Goal: Information Seeking & Learning: Find specific page/section

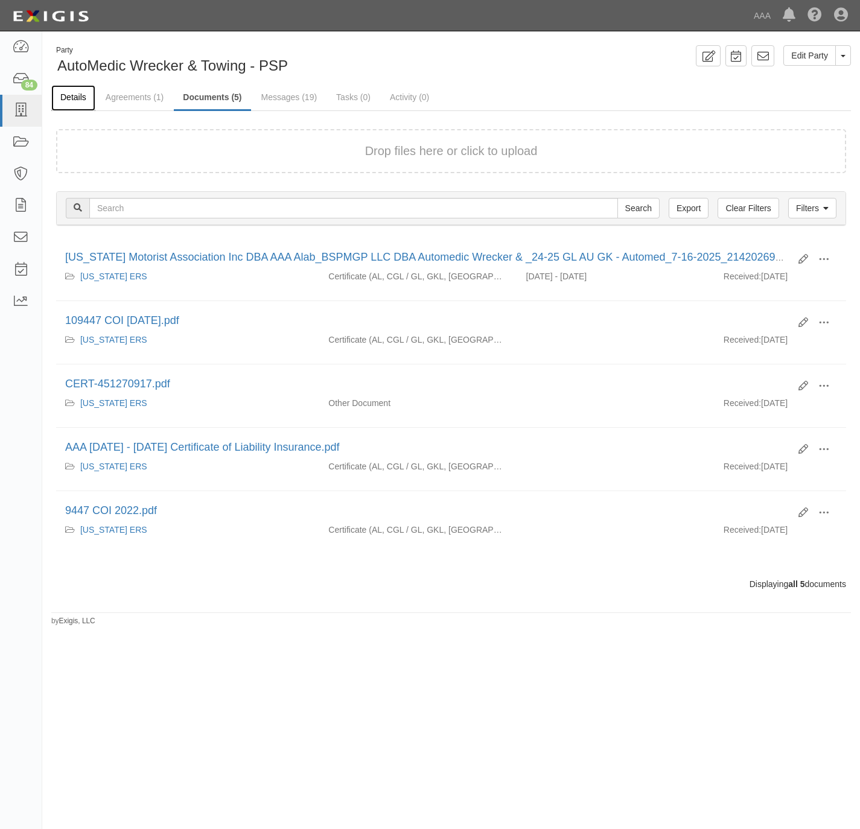
click at [75, 94] on link "Details" at bounding box center [73, 98] width 44 height 26
click at [132, 97] on link "Agreements (1)" at bounding box center [135, 98] width 76 height 26
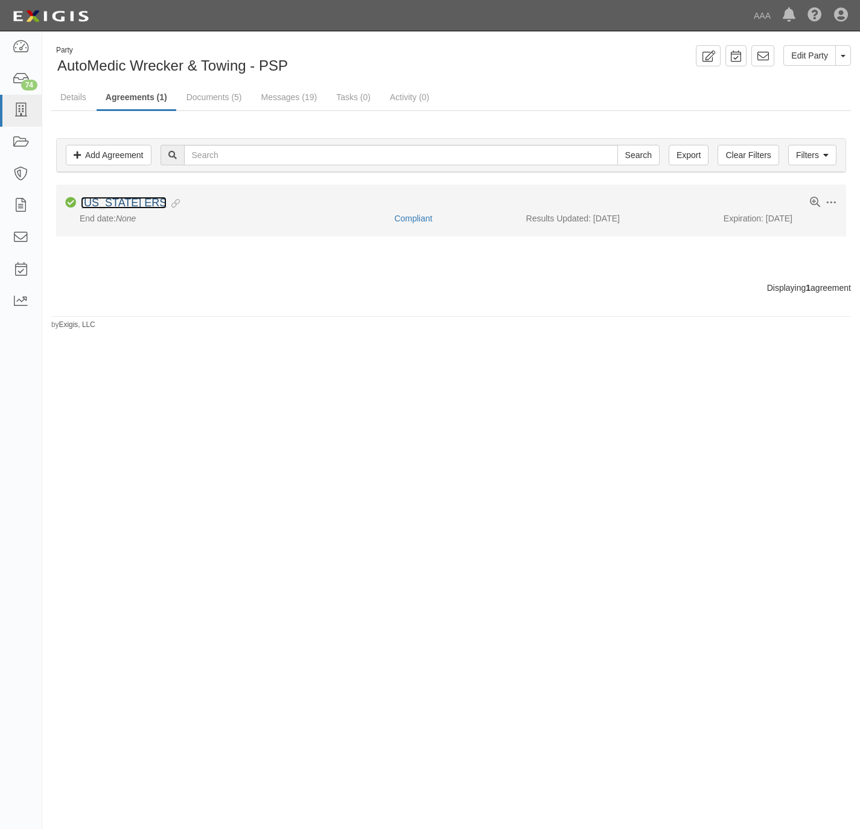
click at [120, 201] on link "Alabama ERS" at bounding box center [124, 203] width 86 height 12
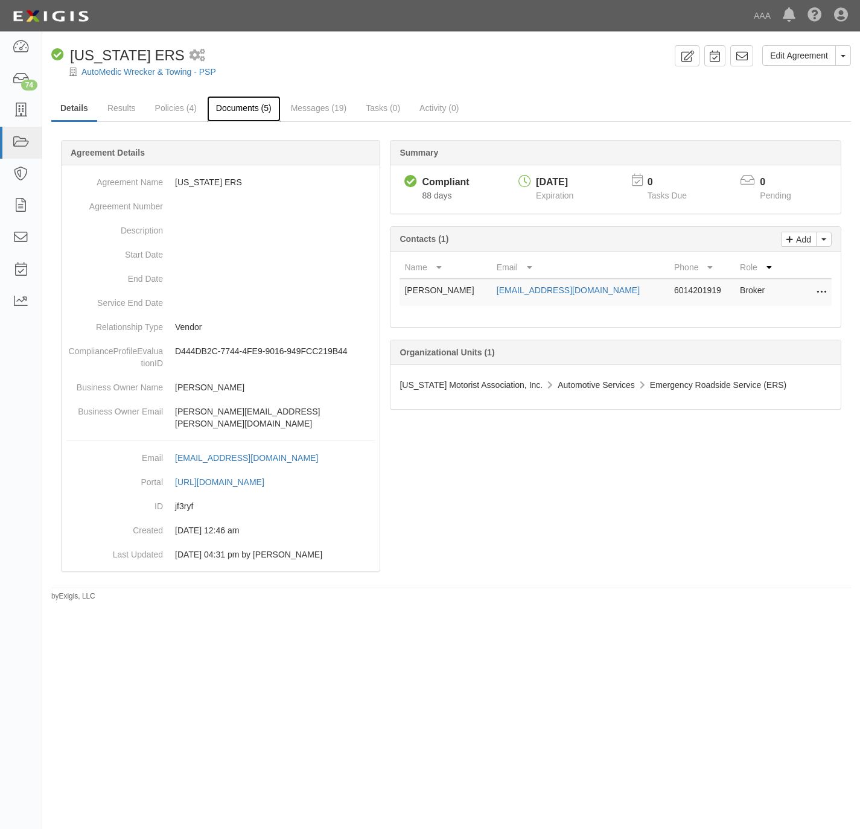
drag, startPoint x: 235, startPoint y: 104, endPoint x: 241, endPoint y: 98, distance: 8.1
click at [238, 100] on link "Documents (5)" at bounding box center [244, 109] width 74 height 26
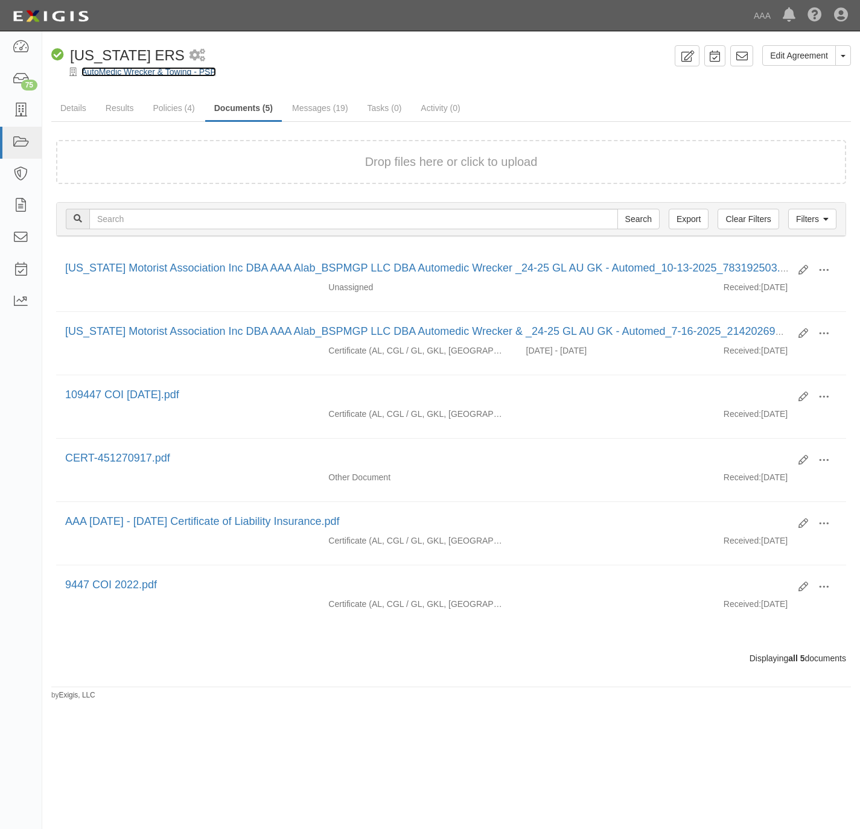
click at [104, 75] on link "AutoMedic Wrecker & Towing - PSP" at bounding box center [148, 72] width 135 height 10
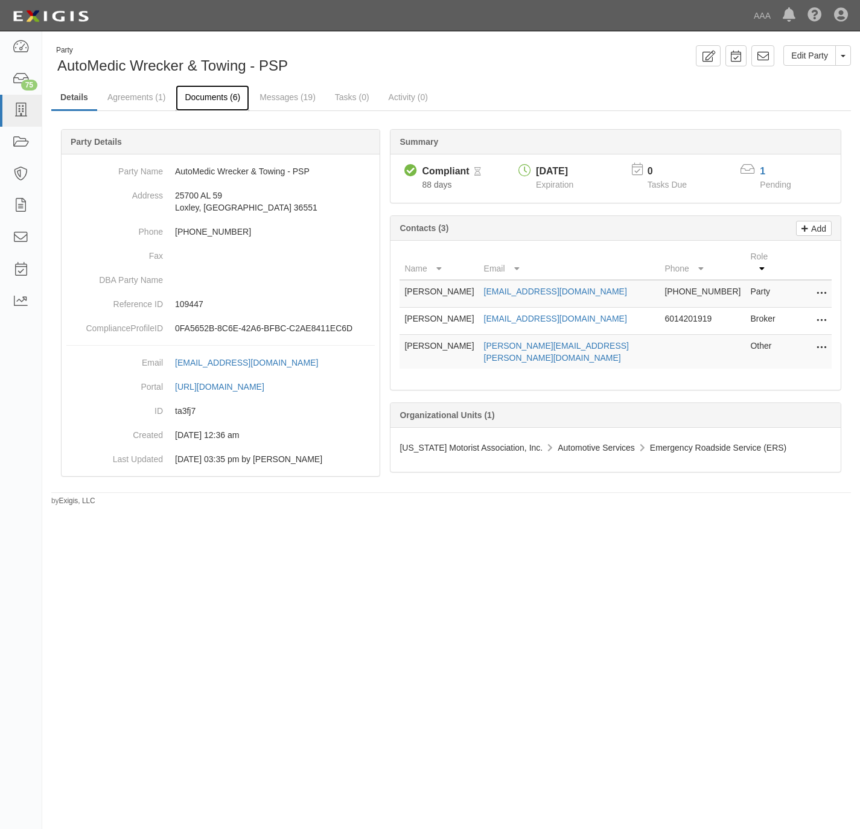
click at [197, 96] on link "Documents (6)" at bounding box center [213, 98] width 74 height 26
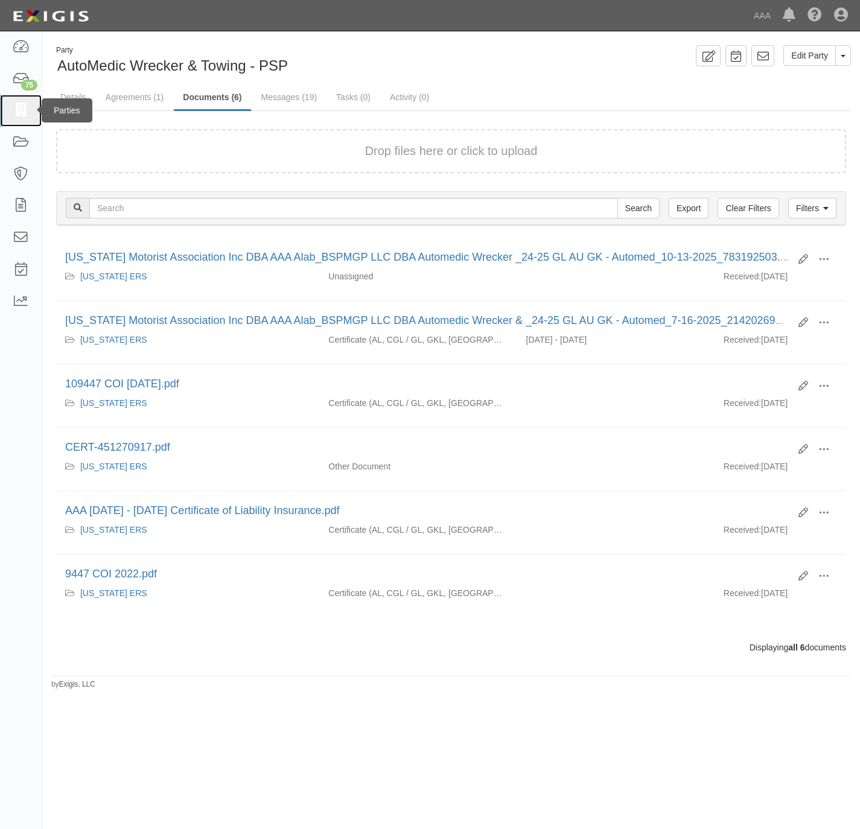
click at [10, 113] on link at bounding box center [21, 111] width 42 height 32
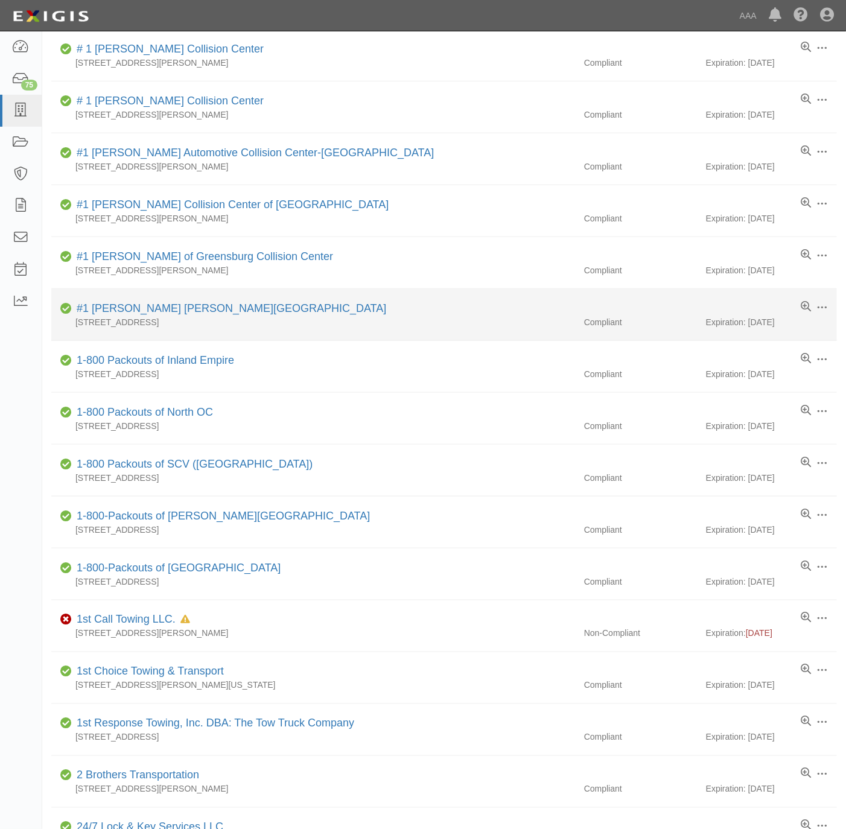
scroll to position [362, 0]
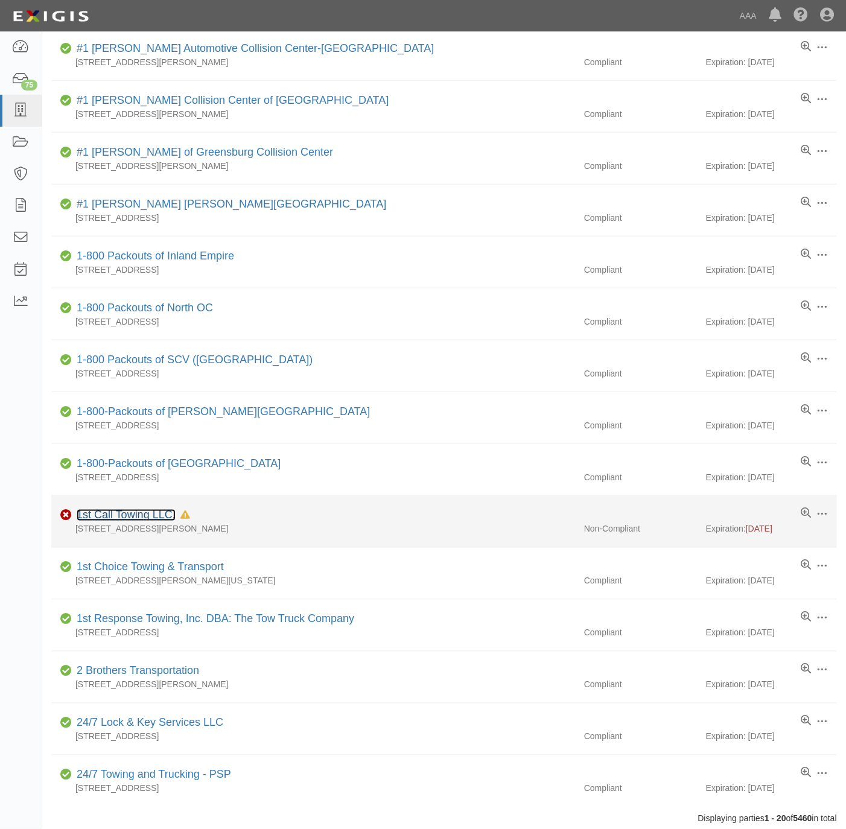
click at [145, 519] on link "1st Call Towing LLC." at bounding box center [126, 515] width 99 height 12
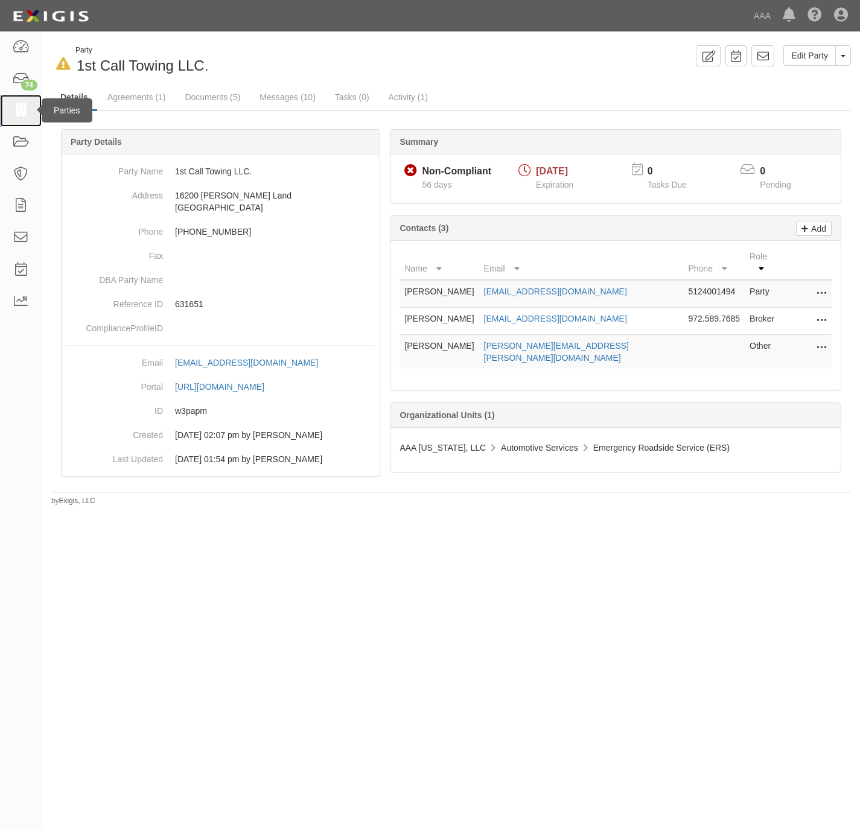
click at [18, 109] on icon at bounding box center [20, 111] width 17 height 14
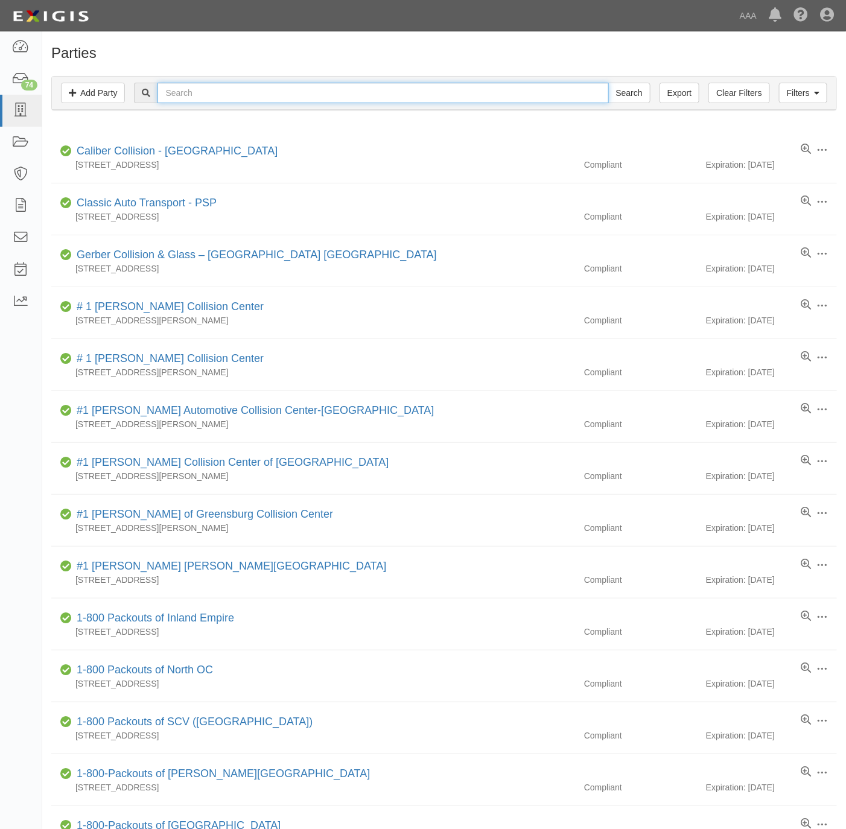
click at [511, 91] on input "text" at bounding box center [383, 93] width 451 height 21
paste input "Freedom Towing & Recovery"
type input "Freedom Towing & Recovery"
click at [612, 89] on input "Search" at bounding box center [629, 93] width 42 height 21
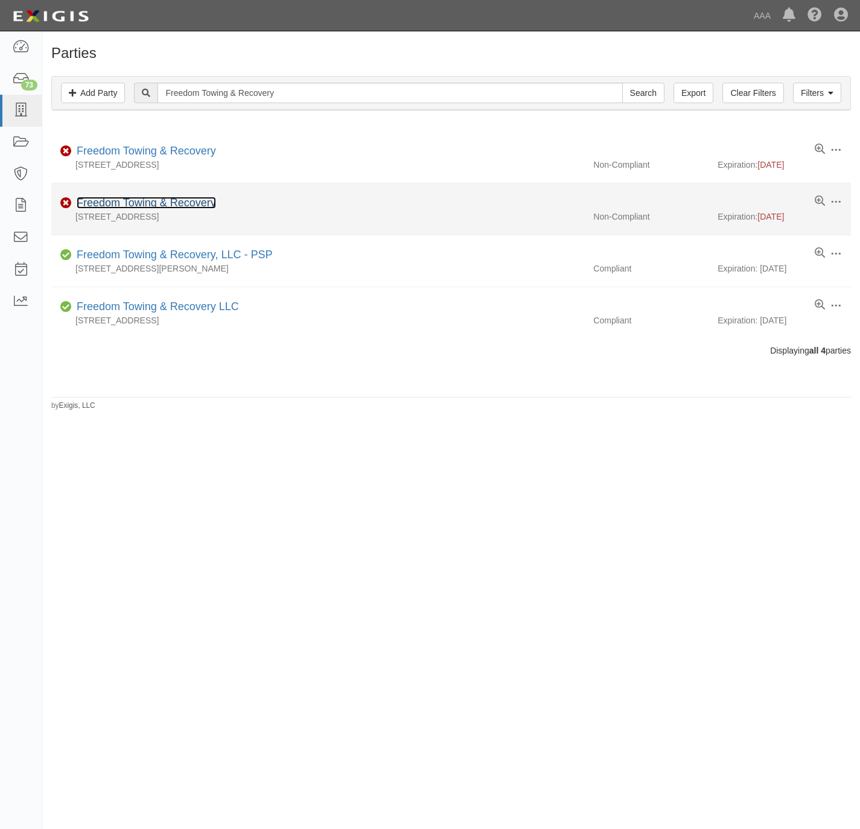
click at [115, 207] on link "Freedom Towing & Recovery" at bounding box center [146, 203] width 139 height 12
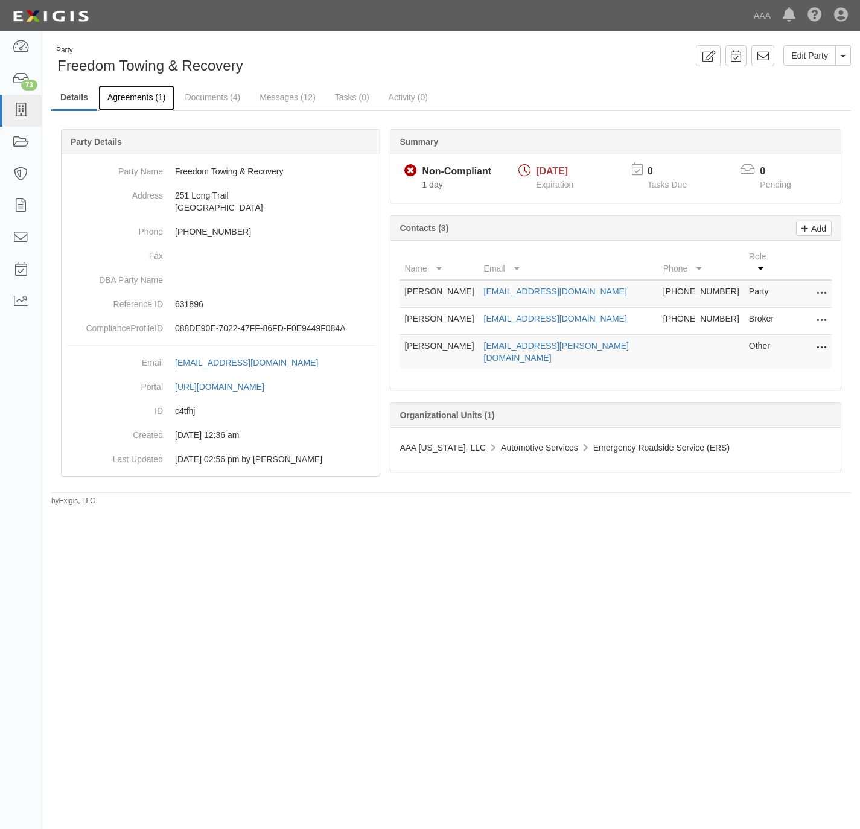
click at [129, 92] on link "Agreements (1)" at bounding box center [136, 98] width 76 height 26
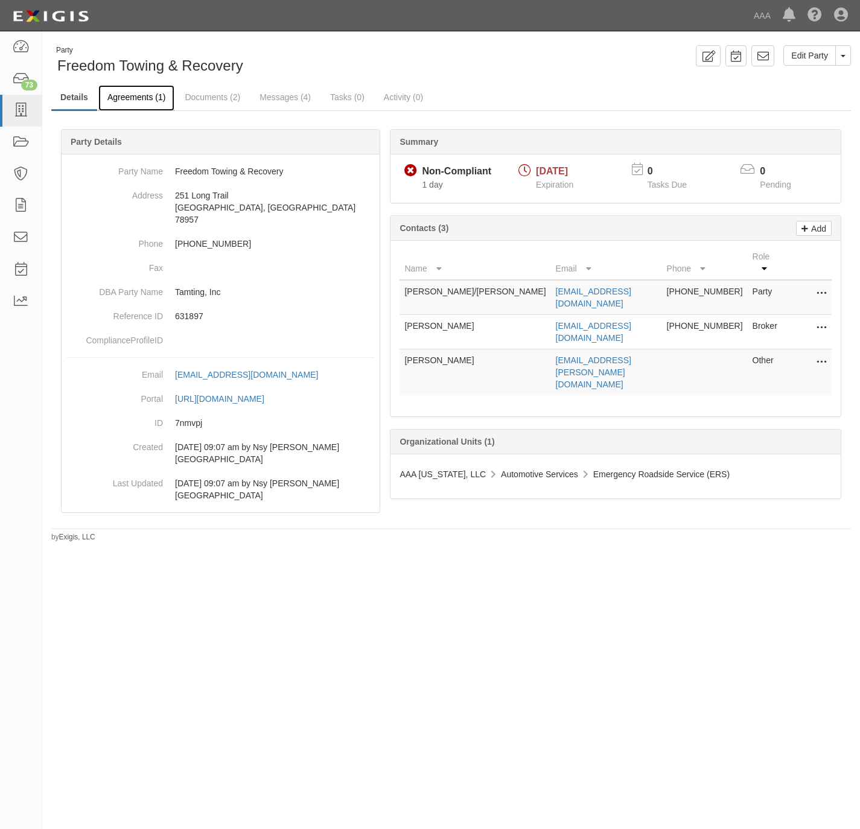
click at [116, 98] on link "Agreements (1)" at bounding box center [136, 98] width 76 height 26
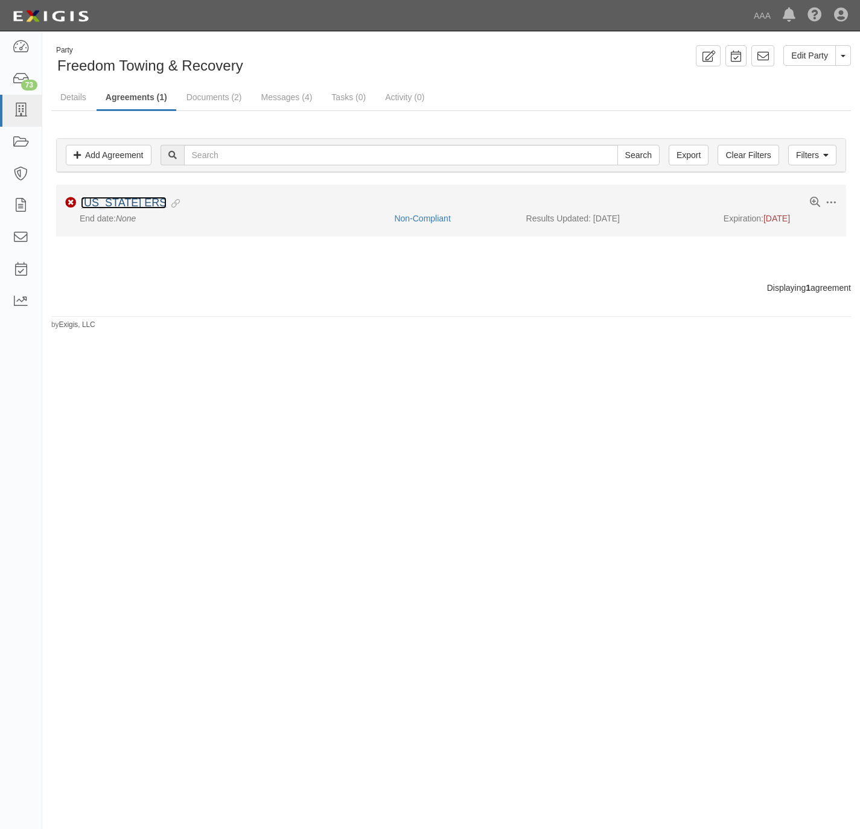
click at [101, 208] on link "[US_STATE] ERS" at bounding box center [124, 203] width 86 height 12
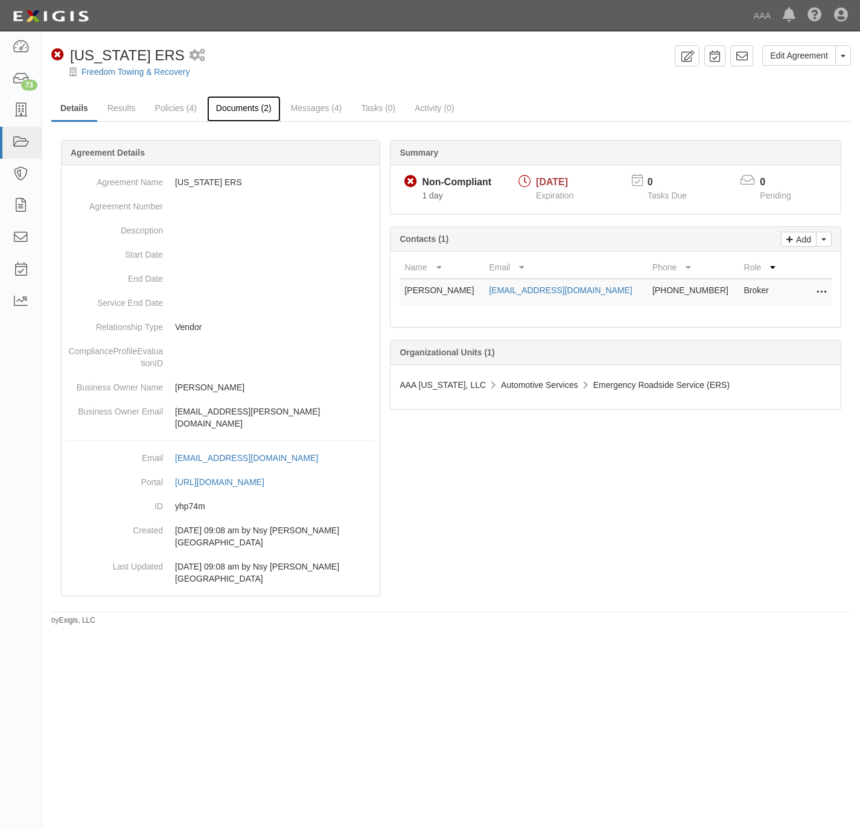
click at [231, 109] on link "Documents (2)" at bounding box center [244, 109] width 74 height 26
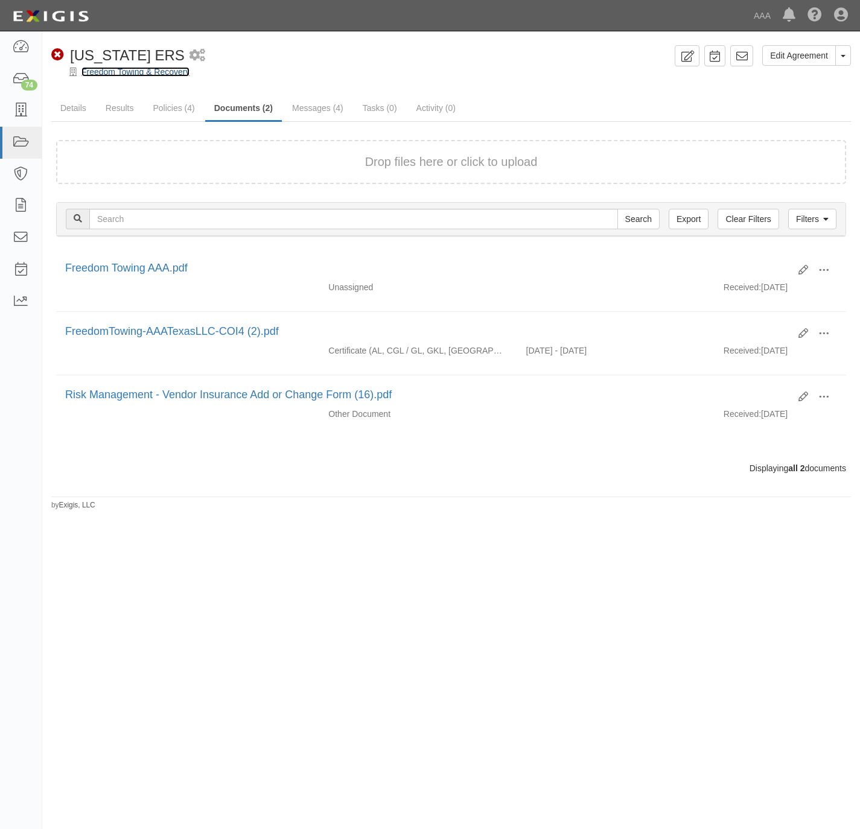
click at [101, 73] on link "Freedom Towing & Recovery" at bounding box center [135, 72] width 108 height 10
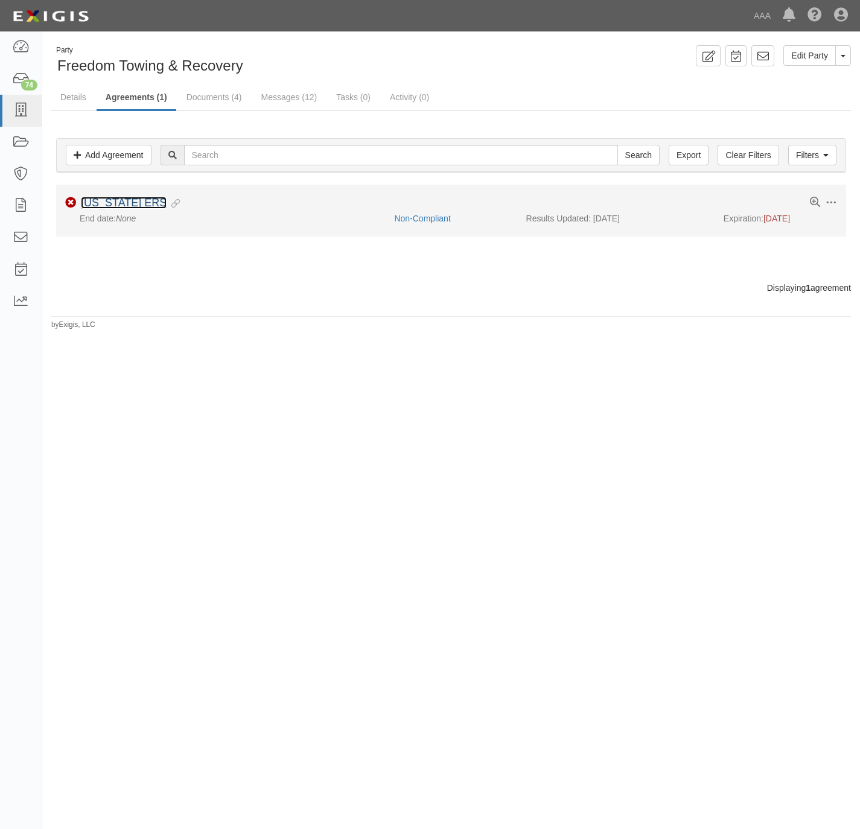
click at [105, 205] on link "[US_STATE] ERS" at bounding box center [124, 203] width 86 height 12
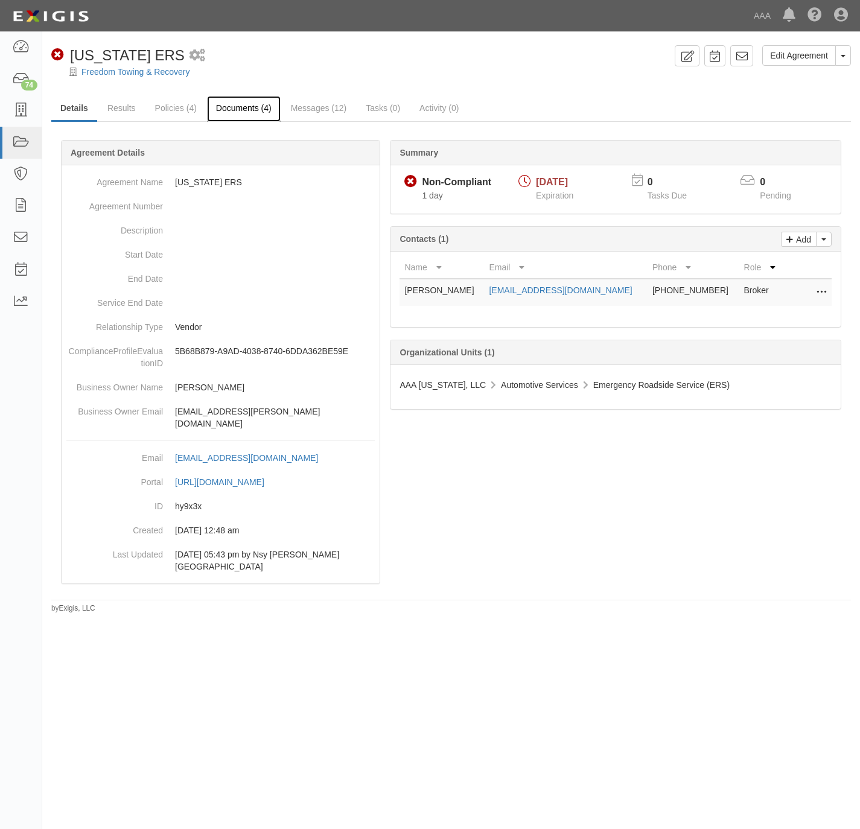
click at [248, 109] on link "Documents (4)" at bounding box center [244, 109] width 74 height 26
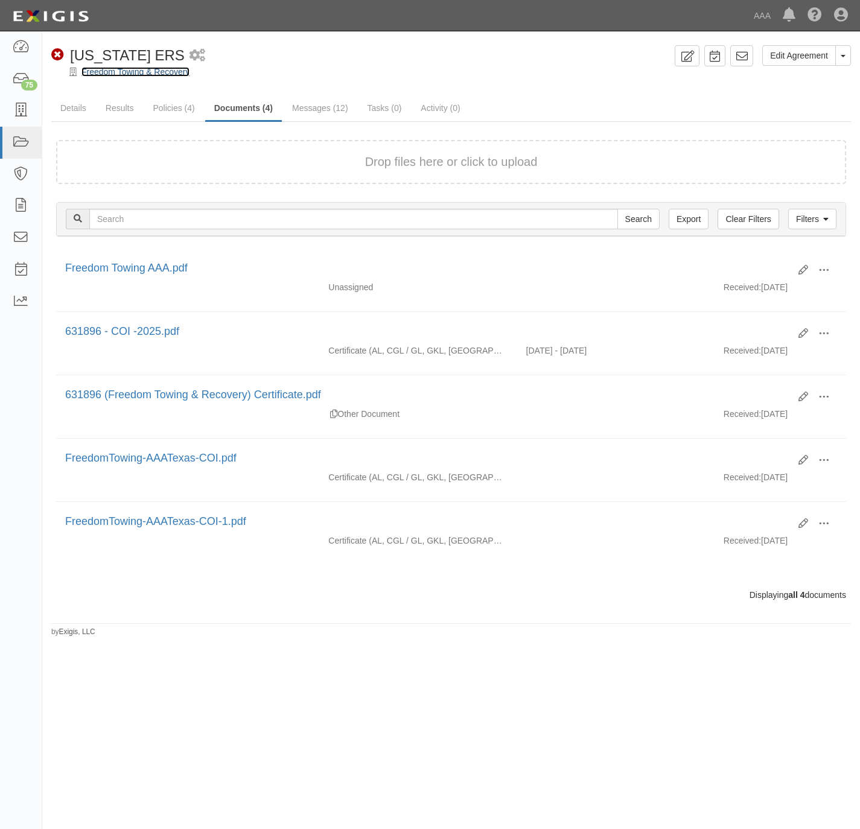
click at [116, 73] on link "Freedom Towing & Recovery" at bounding box center [135, 72] width 108 height 10
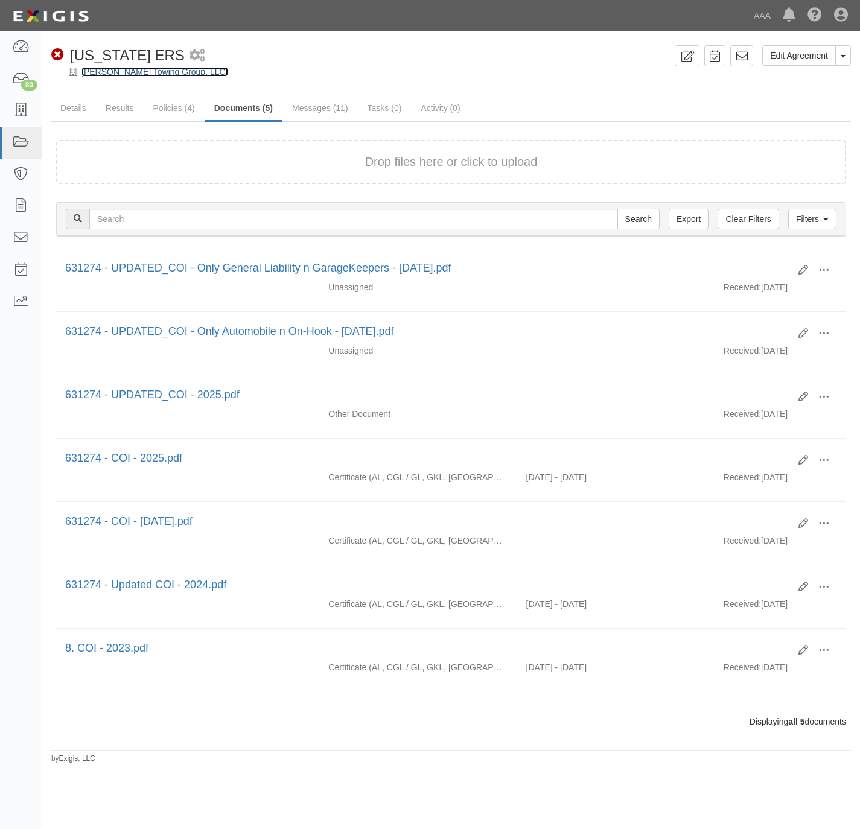
click at [127, 71] on link "[PERSON_NAME] Towing Group, LLC." at bounding box center [154, 72] width 147 height 10
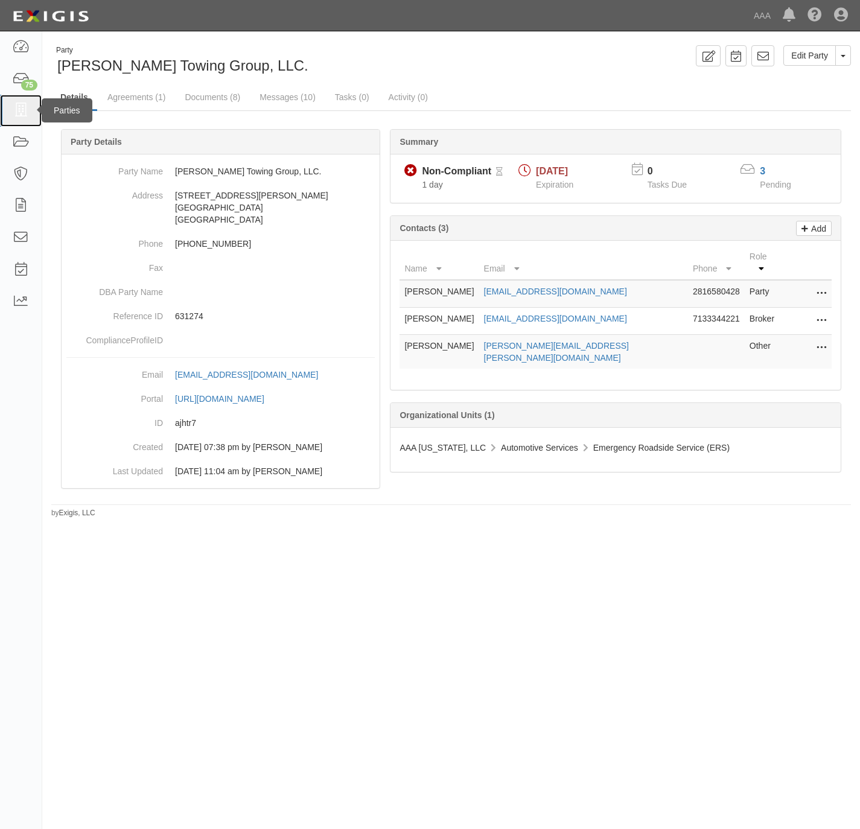
click at [18, 112] on icon at bounding box center [20, 111] width 17 height 14
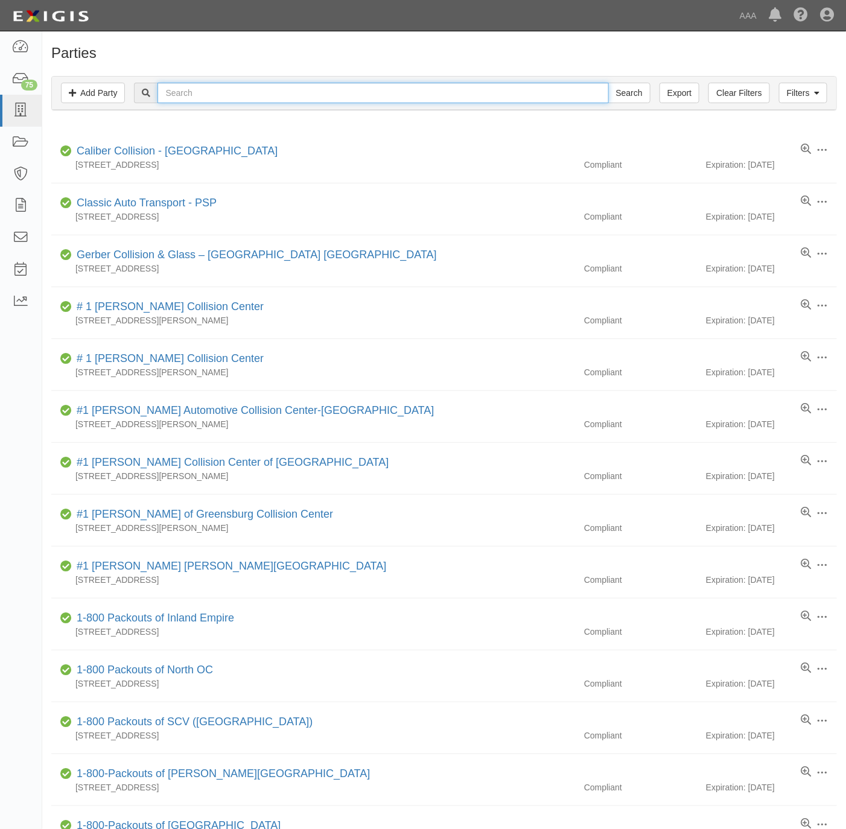
click at [404, 97] on input "text" at bounding box center [383, 93] width 451 height 21
paste input "DIETZ"
type input "DIETZ"
click at [619, 85] on input "Search" at bounding box center [629, 93] width 42 height 21
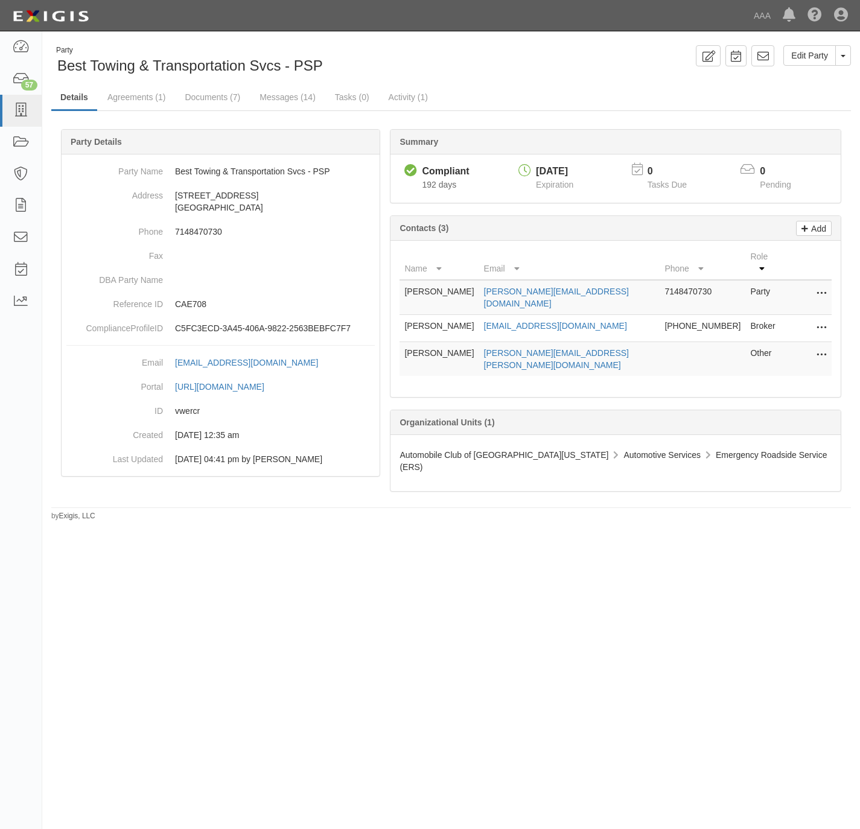
click at [640, 73] on div "Party Best Towing & Transportation Svcs - PSP Edit Party Toggle Party Dropdown …" at bounding box center [451, 60] width 818 height 31
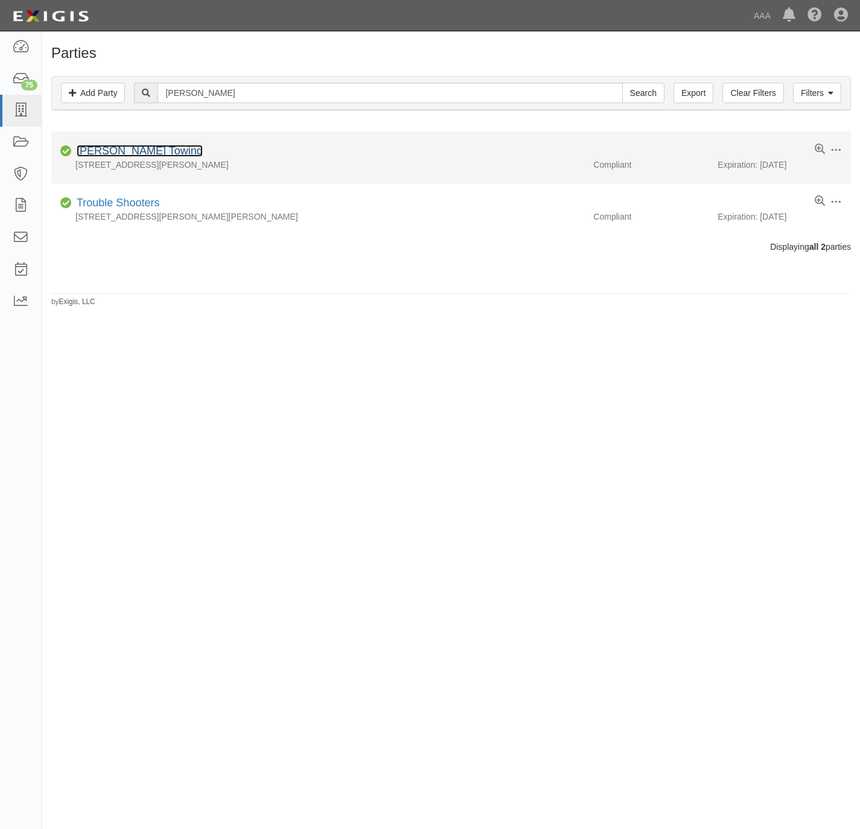
click at [112, 151] on link "Dietz Towing" at bounding box center [140, 151] width 126 height 12
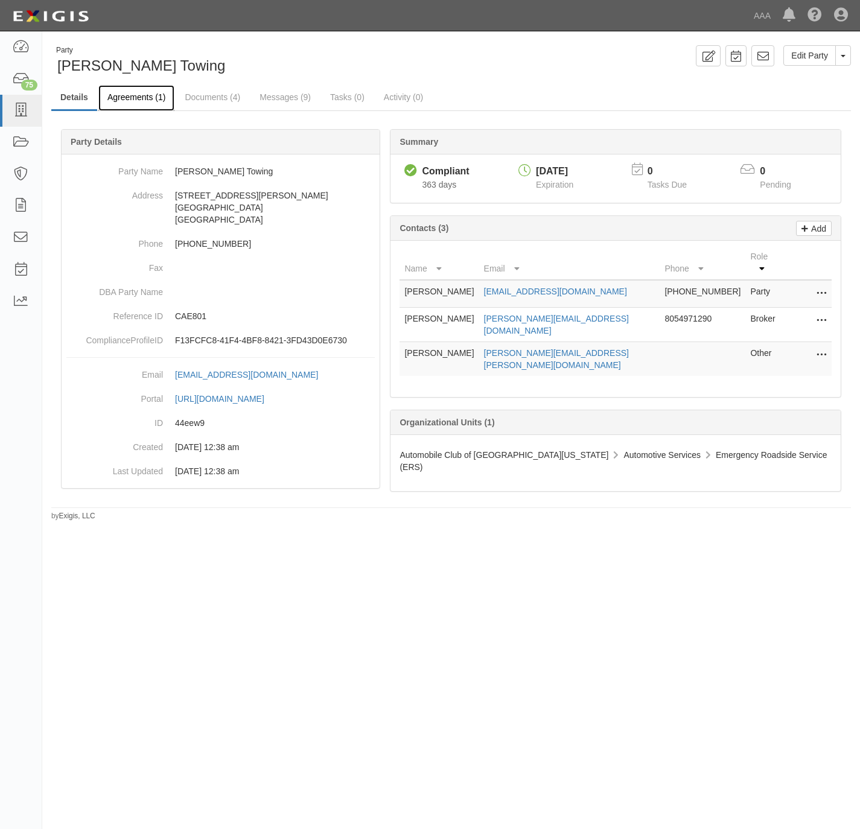
click at [132, 95] on link "Agreements (1)" at bounding box center [136, 98] width 76 height 26
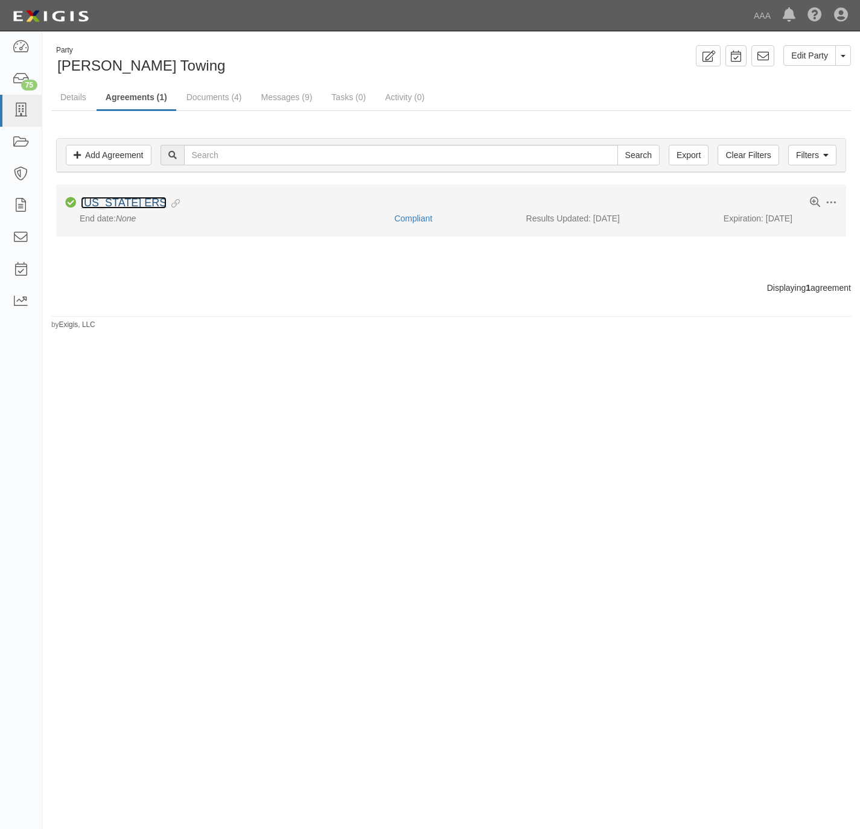
click at [114, 207] on link "[US_STATE] ERS" at bounding box center [124, 203] width 86 height 12
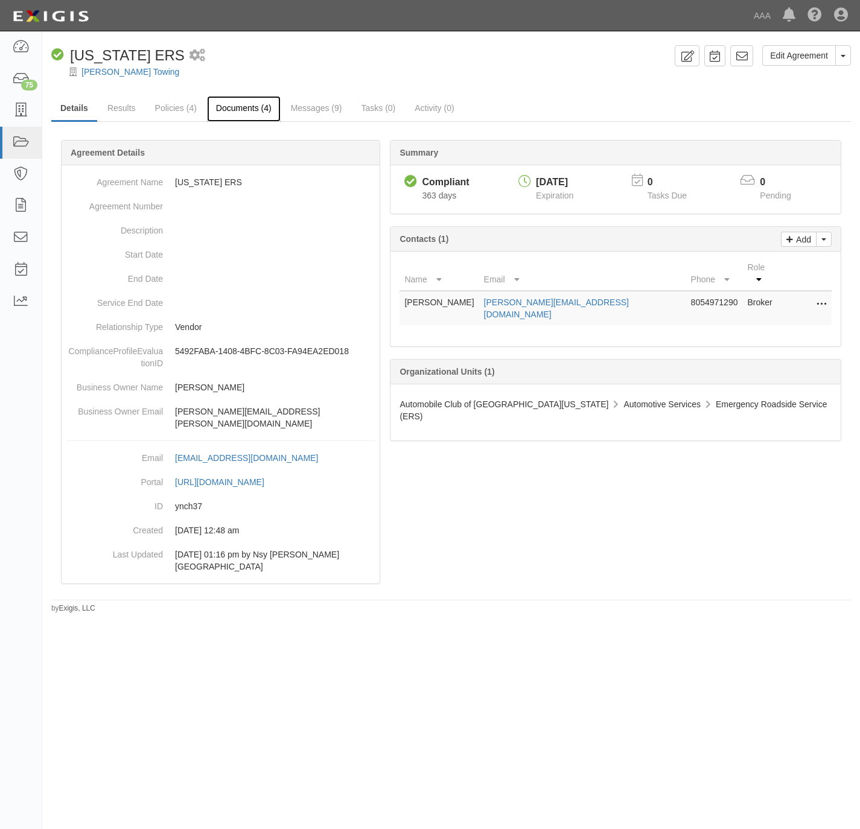
click at [243, 103] on link "Documents (4)" at bounding box center [244, 109] width 74 height 26
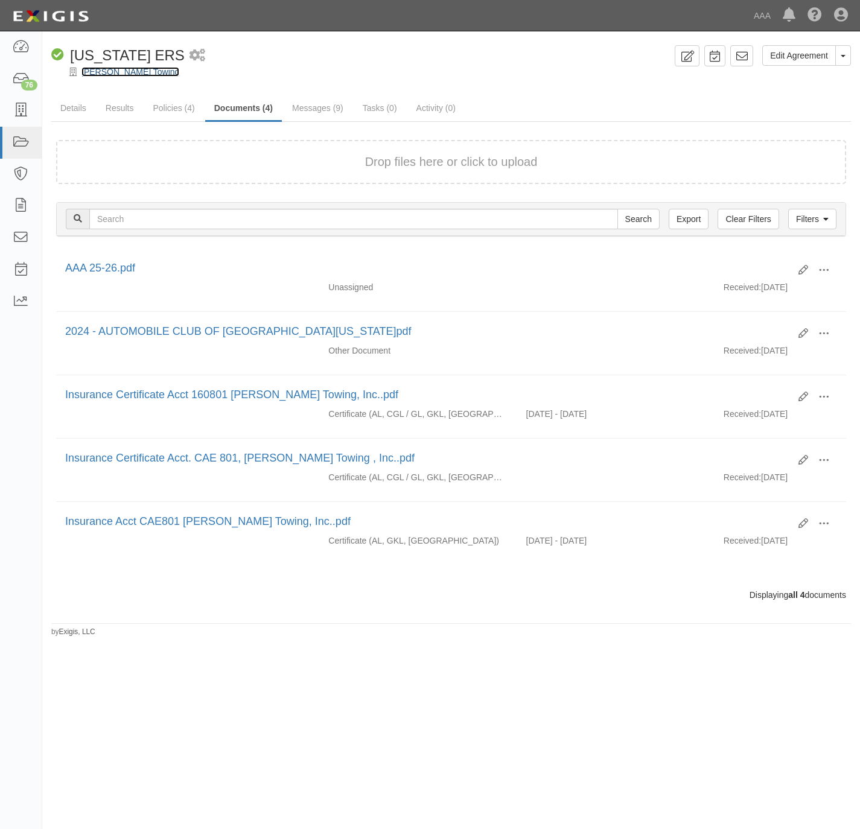
drag, startPoint x: 103, startPoint y: 72, endPoint x: 124, endPoint y: 74, distance: 20.6
click at [103, 72] on link "[PERSON_NAME] Towing" at bounding box center [130, 72] width 98 height 10
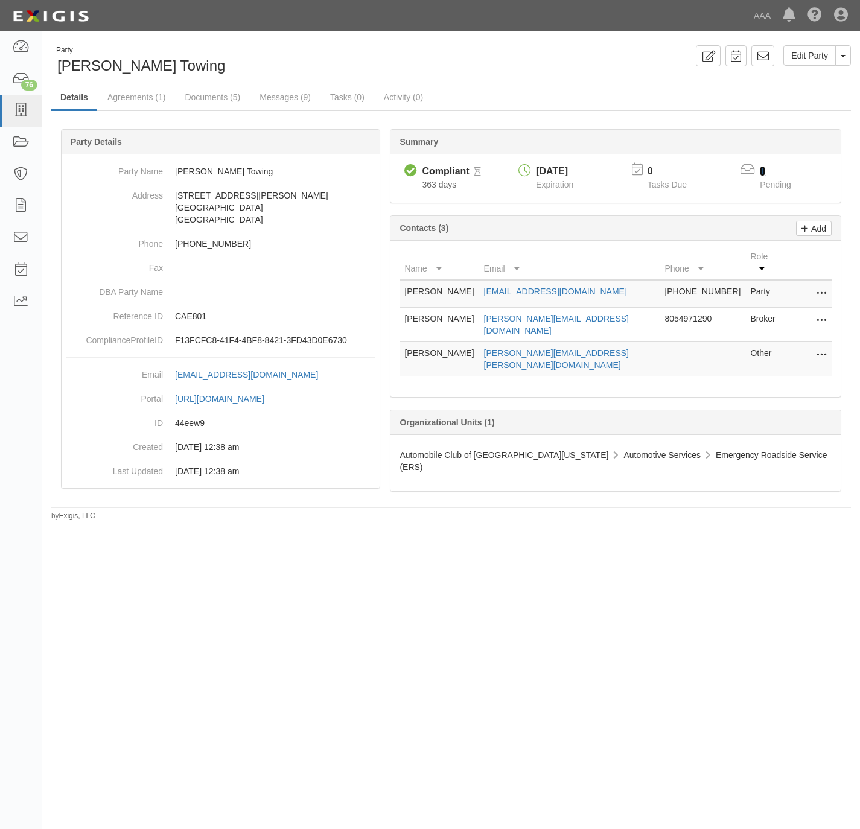
click at [762, 173] on link "1" at bounding box center [762, 171] width 5 height 10
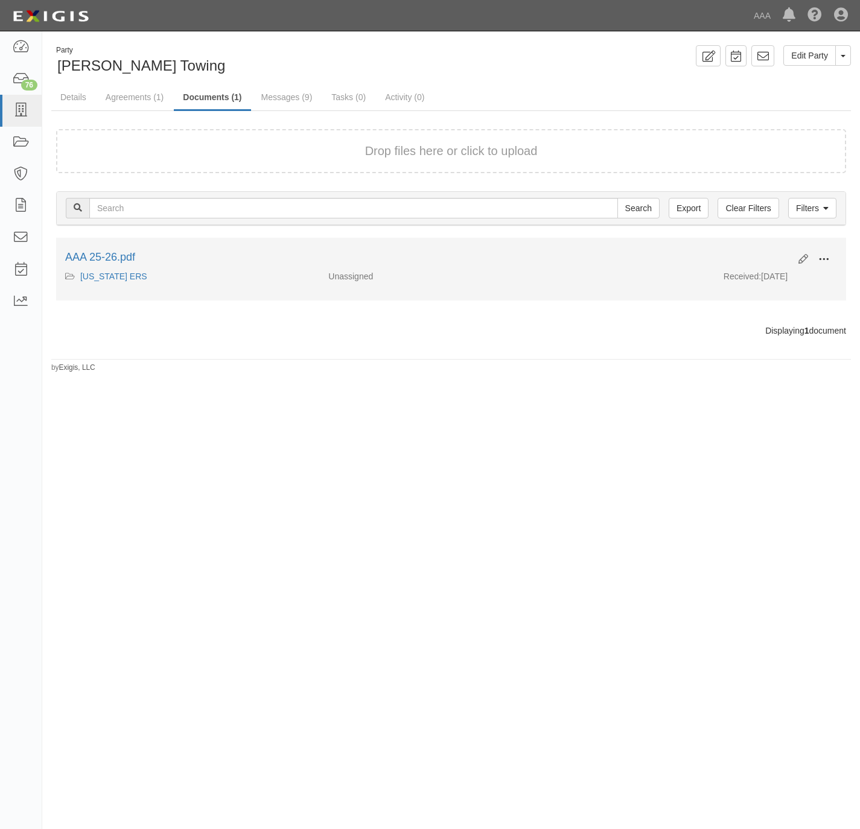
click at [817, 255] on button at bounding box center [824, 260] width 27 height 21
click at [761, 279] on link "View" at bounding box center [765, 277] width 95 height 22
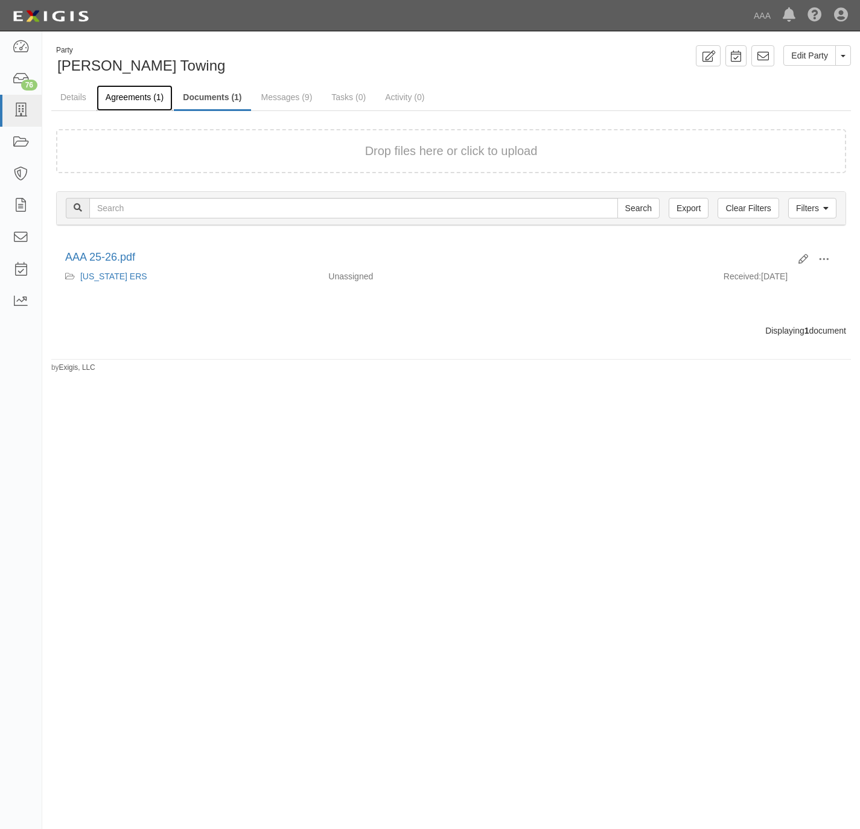
click at [152, 91] on link "Agreements (1)" at bounding box center [135, 98] width 76 height 26
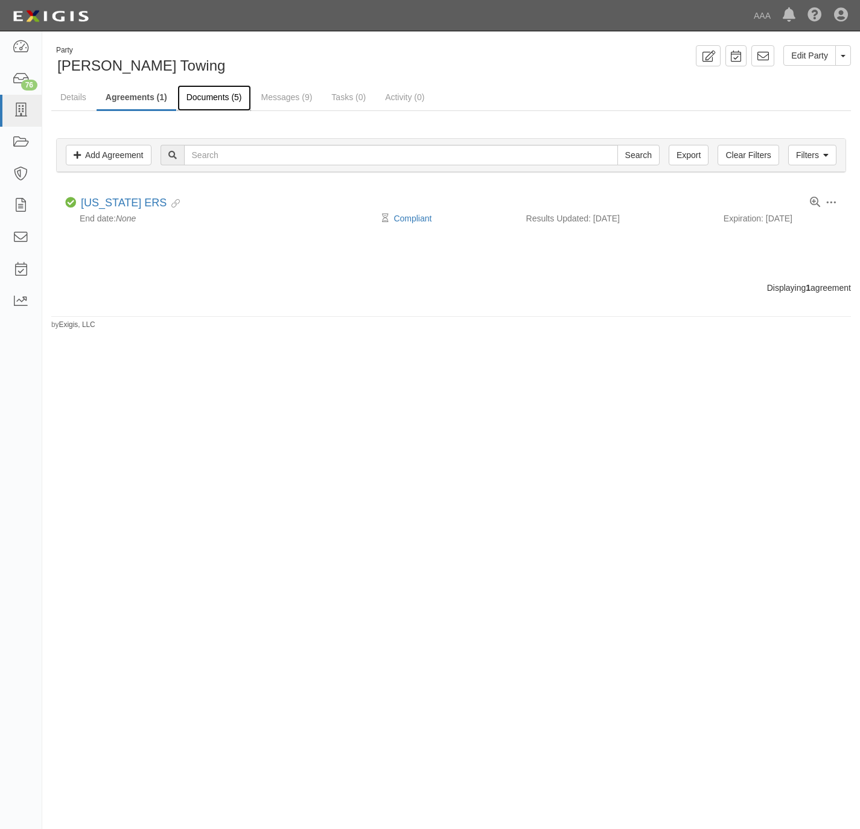
click at [203, 97] on link "Documents (5)" at bounding box center [214, 98] width 74 height 26
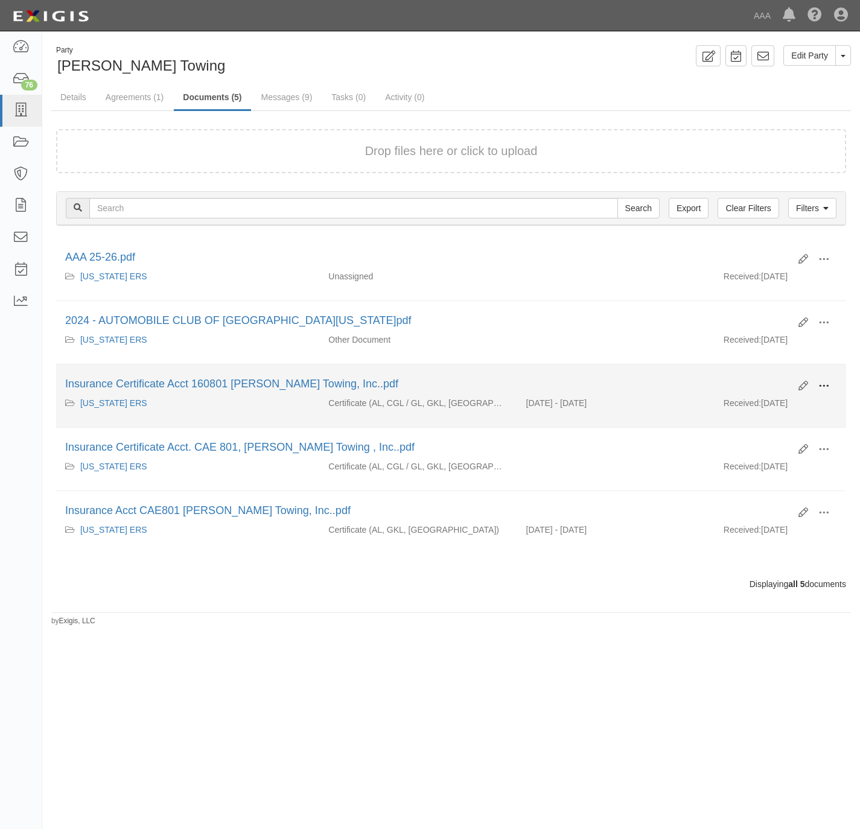
click at [823, 390] on span at bounding box center [824, 386] width 11 height 11
click at [767, 407] on link "View" at bounding box center [765, 404] width 95 height 22
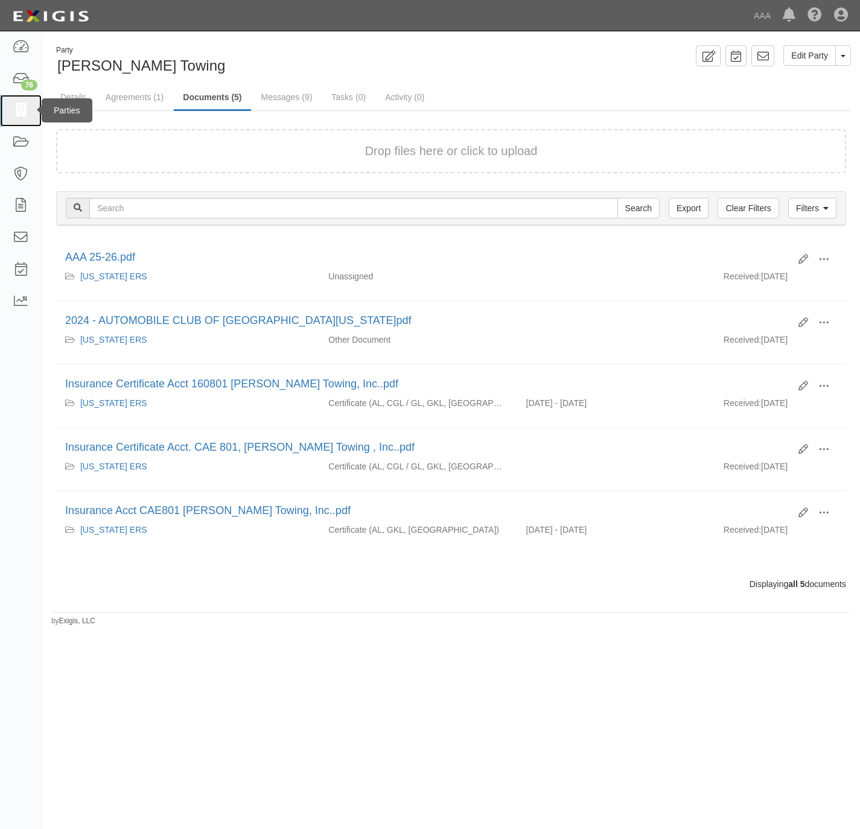
click at [13, 106] on icon at bounding box center [20, 111] width 17 height 14
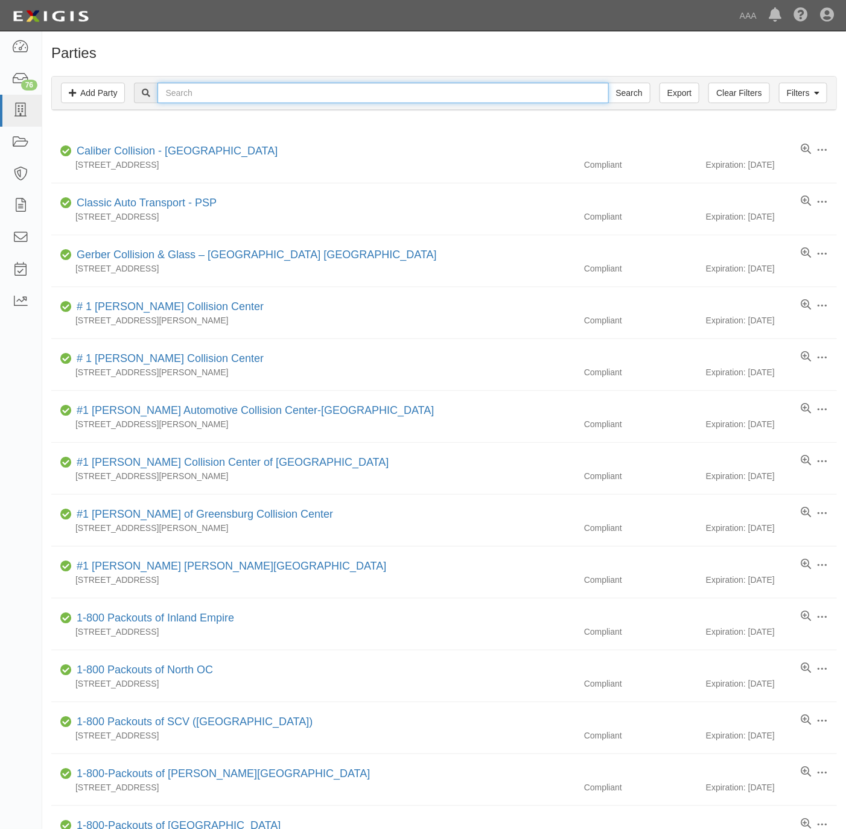
click at [334, 91] on input "text" at bounding box center [383, 93] width 451 height 21
paste input "[PERSON_NAME] and Recovery"
type input "[PERSON_NAME] and Recovery"
click at [622, 87] on input "Search" at bounding box center [629, 93] width 42 height 21
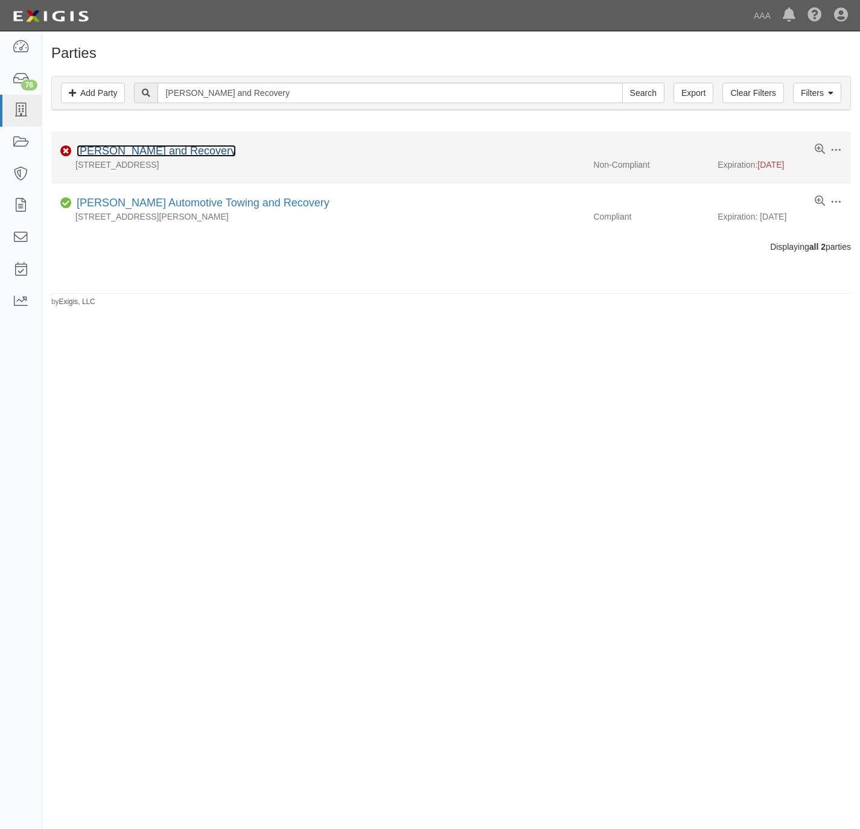
click at [139, 152] on link "[PERSON_NAME] and Recovery" at bounding box center [156, 151] width 159 height 12
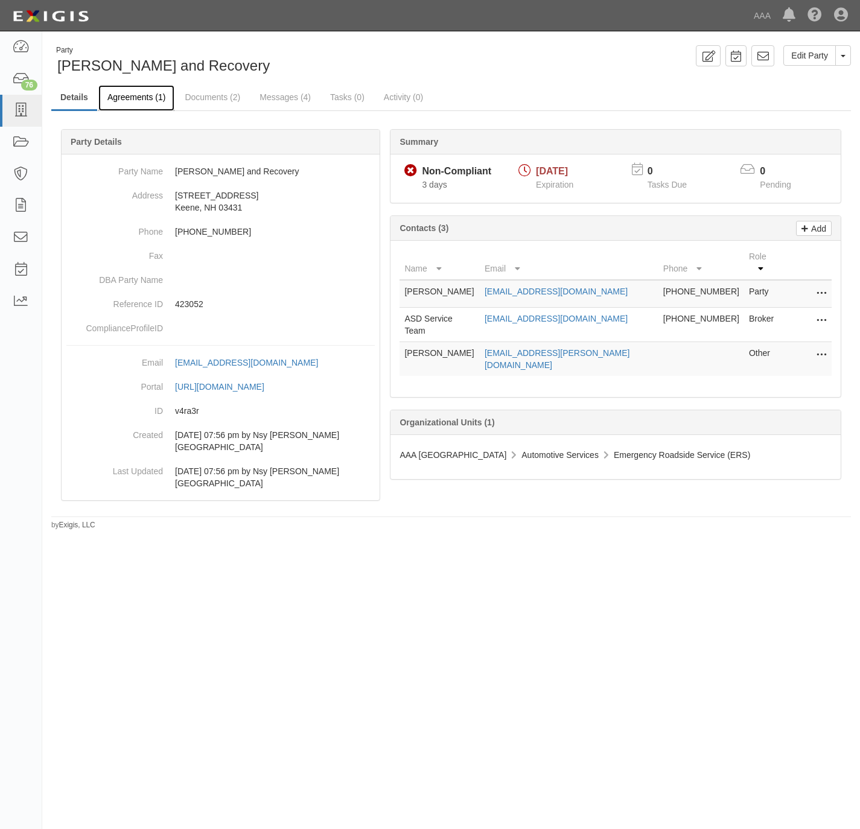
click at [136, 96] on link "Agreements (1)" at bounding box center [136, 98] width 76 height 26
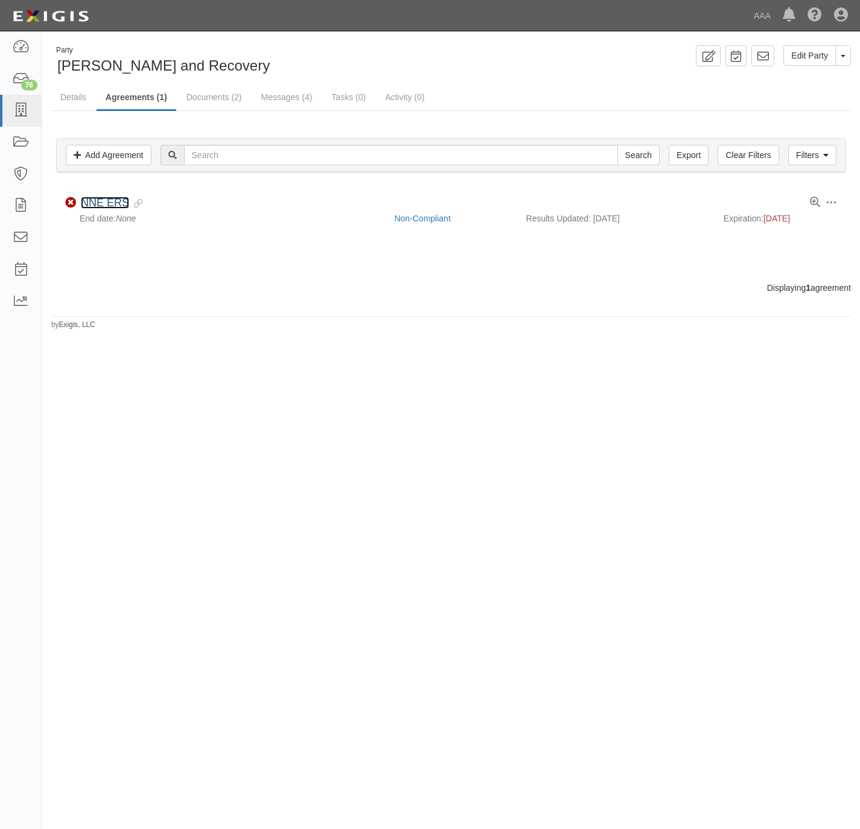
click at [109, 199] on link "NNE ERS" at bounding box center [105, 203] width 48 height 12
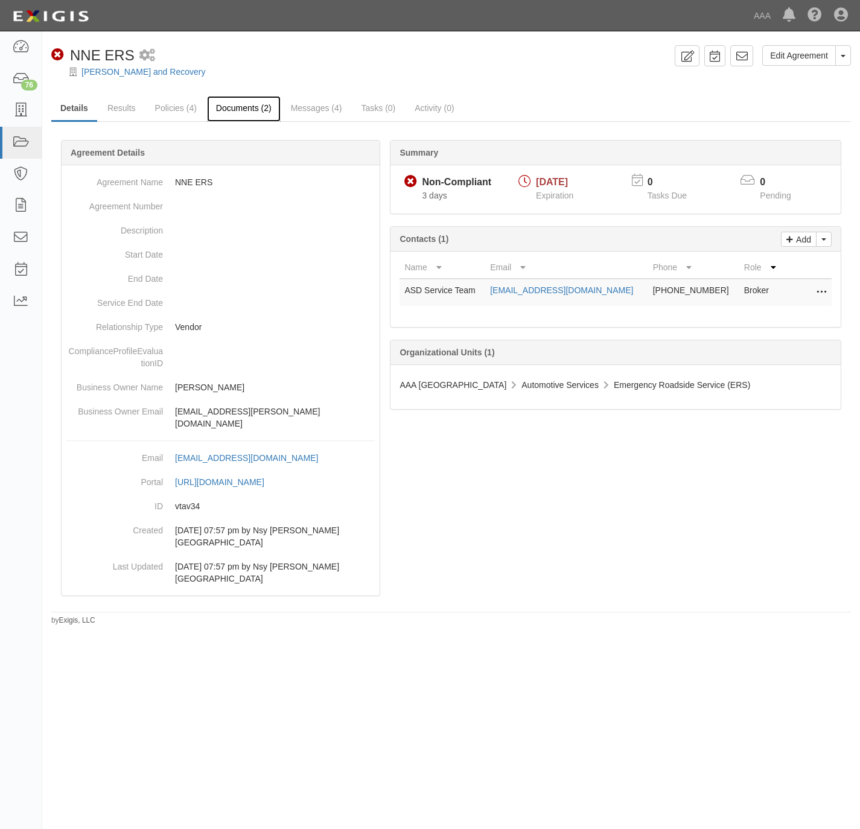
click at [234, 102] on link "Documents (2)" at bounding box center [244, 109] width 74 height 26
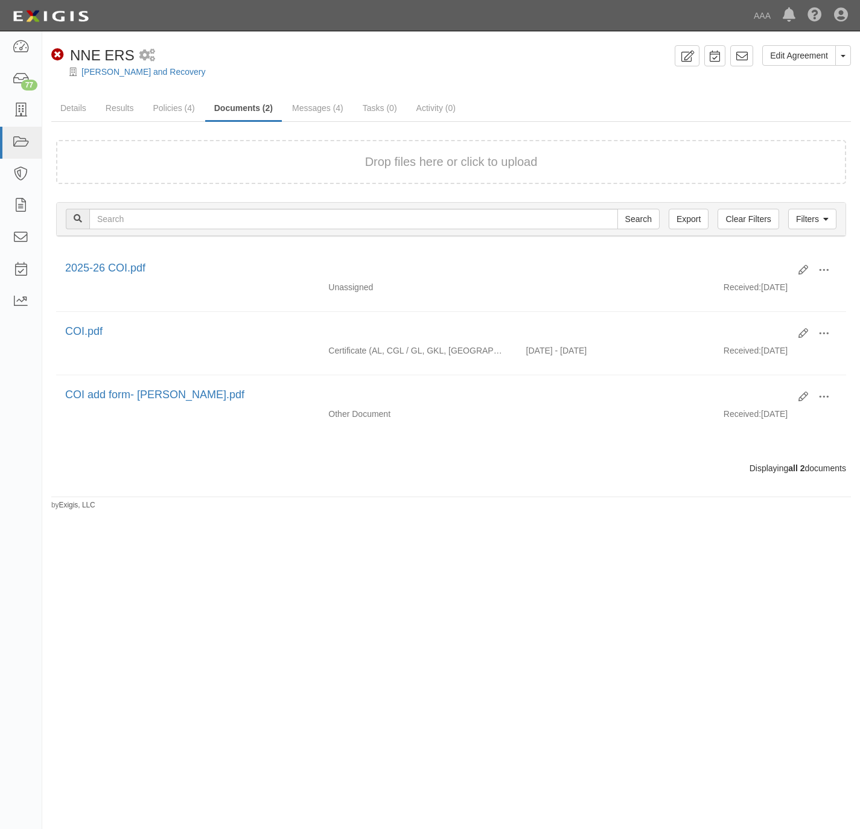
click at [565, 102] on ul "Details Results Policies (4) Documents (2) Messages (4) Tasks (0) Activity (0)" at bounding box center [451, 109] width 800 height 26
click at [17, 110] on icon at bounding box center [20, 111] width 17 height 14
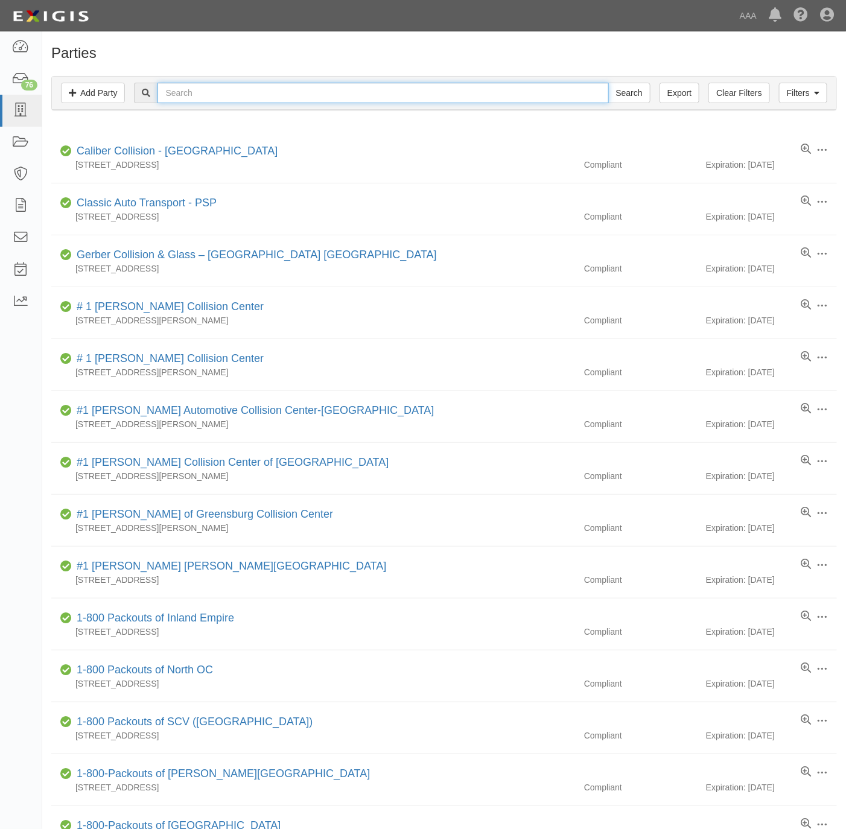
drag, startPoint x: 243, startPoint y: 97, endPoint x: 247, endPoint y: 91, distance: 6.5
click at [244, 96] on input "text" at bounding box center [383, 93] width 451 height 21
paste input "Cote's Auto"
type input "Cote's Auto"
click at [634, 94] on input "Search" at bounding box center [629, 93] width 42 height 21
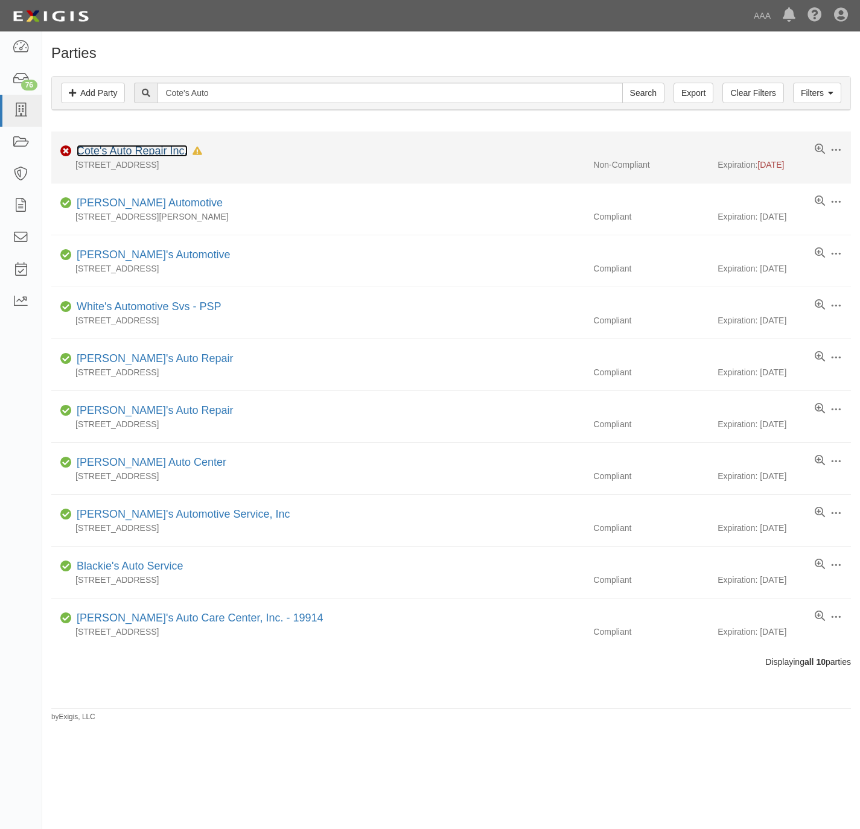
click at [122, 147] on link "Cote's Auto Repair Inc." at bounding box center [132, 151] width 111 height 12
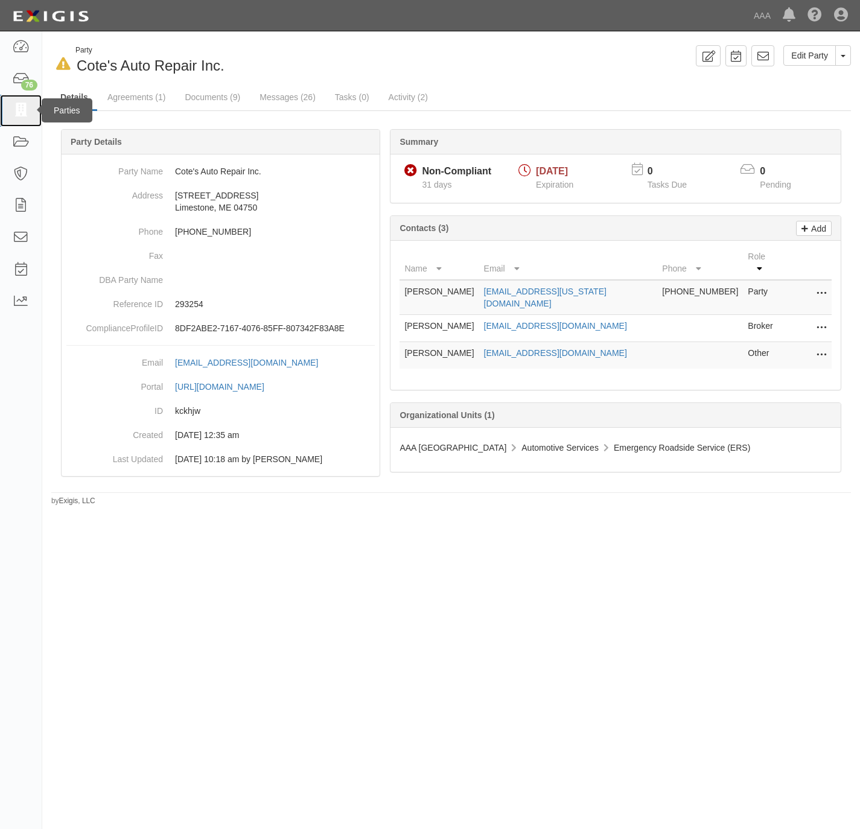
click at [13, 110] on icon at bounding box center [20, 111] width 17 height 14
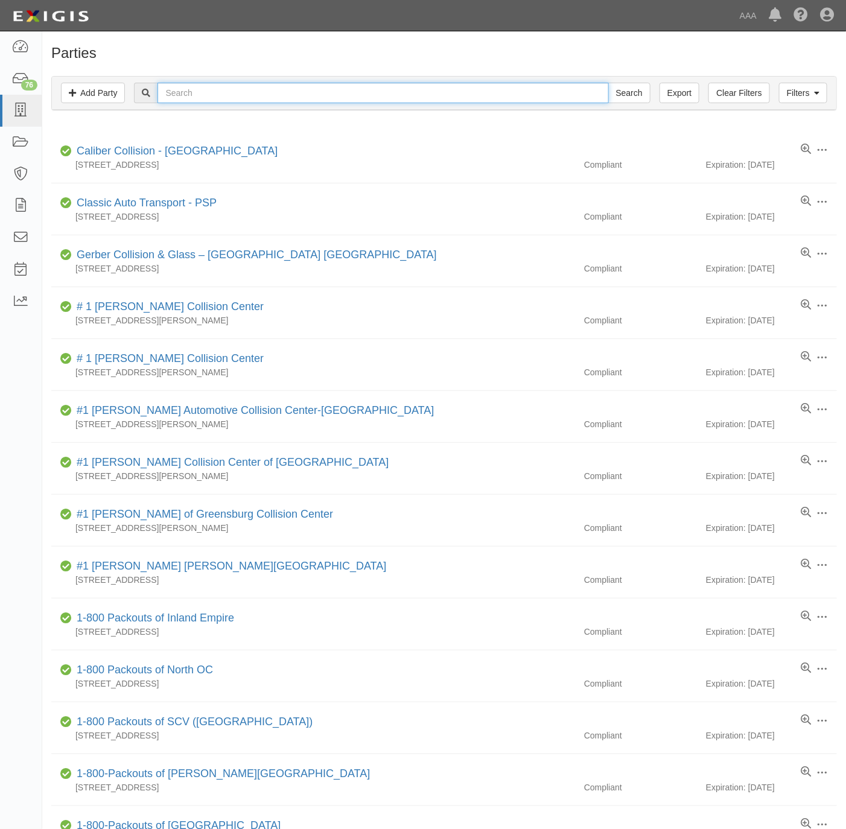
drag, startPoint x: 302, startPoint y: 96, endPoint x: 308, endPoint y: 95, distance: 6.2
click at [302, 96] on input "text" at bounding box center [383, 93] width 451 height 21
paste input "Critters"
type input "Critters"
click at [632, 91] on input "Search" at bounding box center [629, 93] width 42 height 21
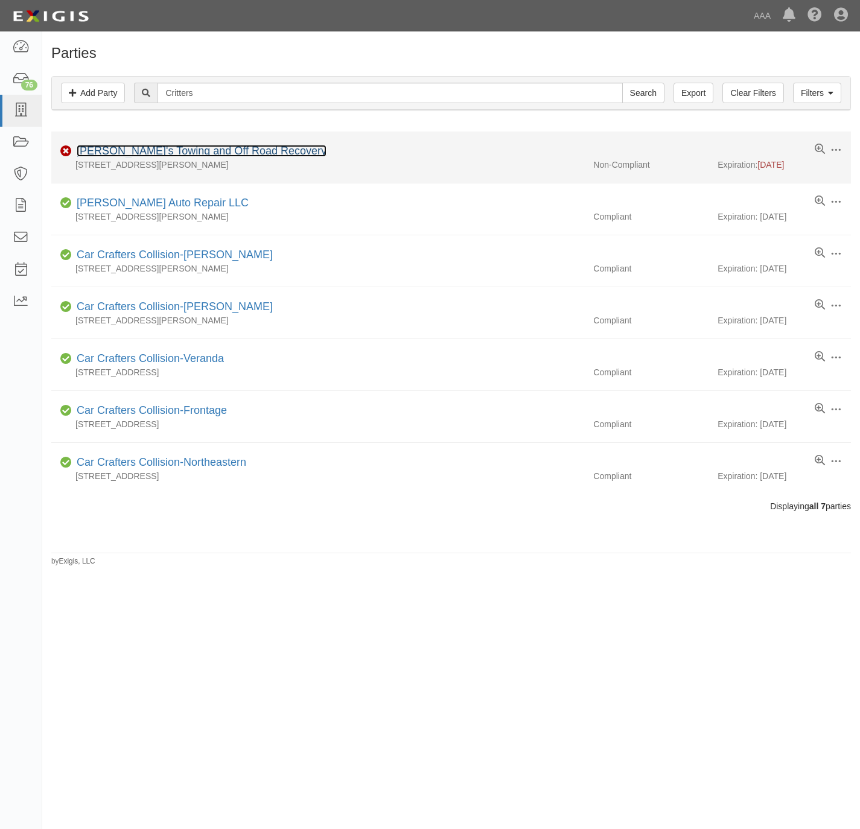
click at [208, 153] on link "[PERSON_NAME]'s Towing and Off Road Recovery" at bounding box center [202, 151] width 250 height 12
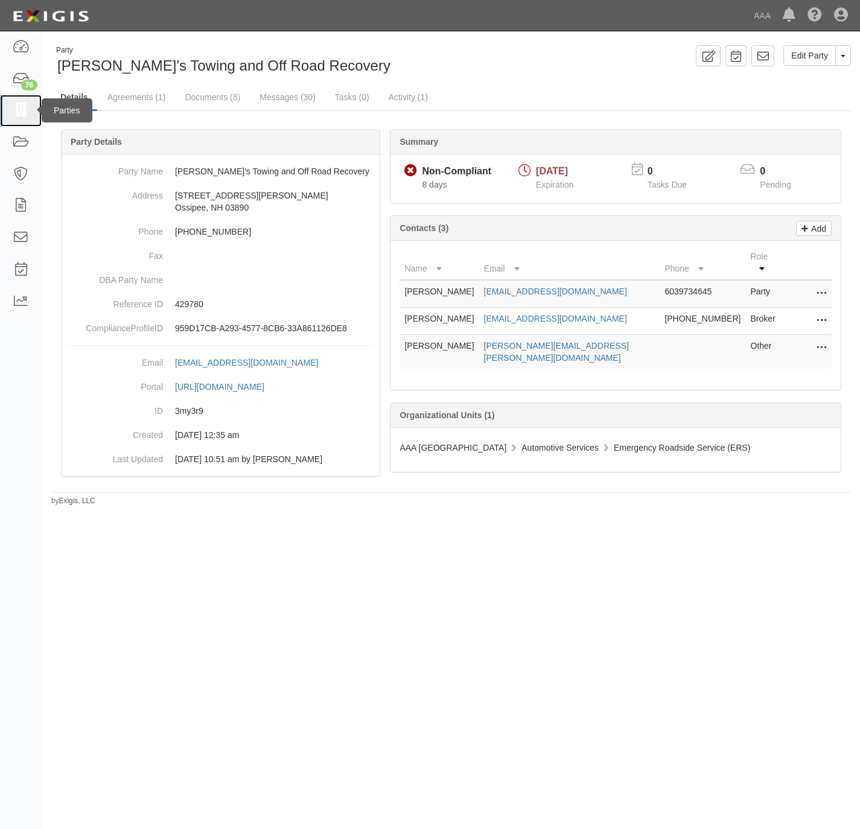
click at [16, 104] on icon at bounding box center [20, 111] width 17 height 14
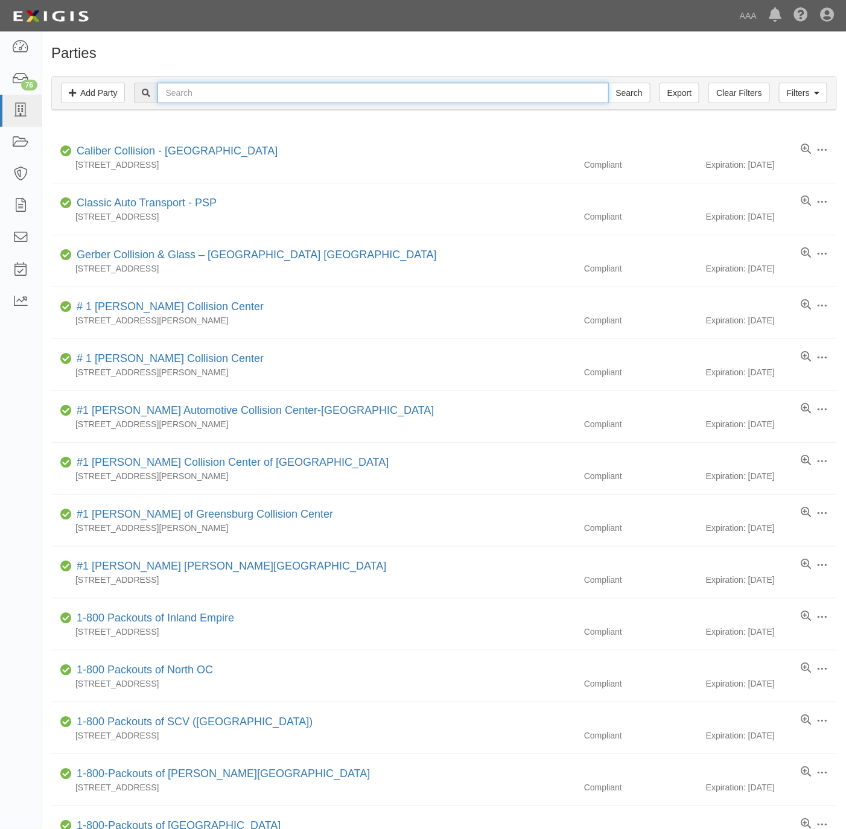
click at [489, 87] on input "text" at bounding box center [383, 93] width 451 height 21
paste input "657992"
type input "657992"
click at [628, 89] on input "Search" at bounding box center [629, 93] width 42 height 21
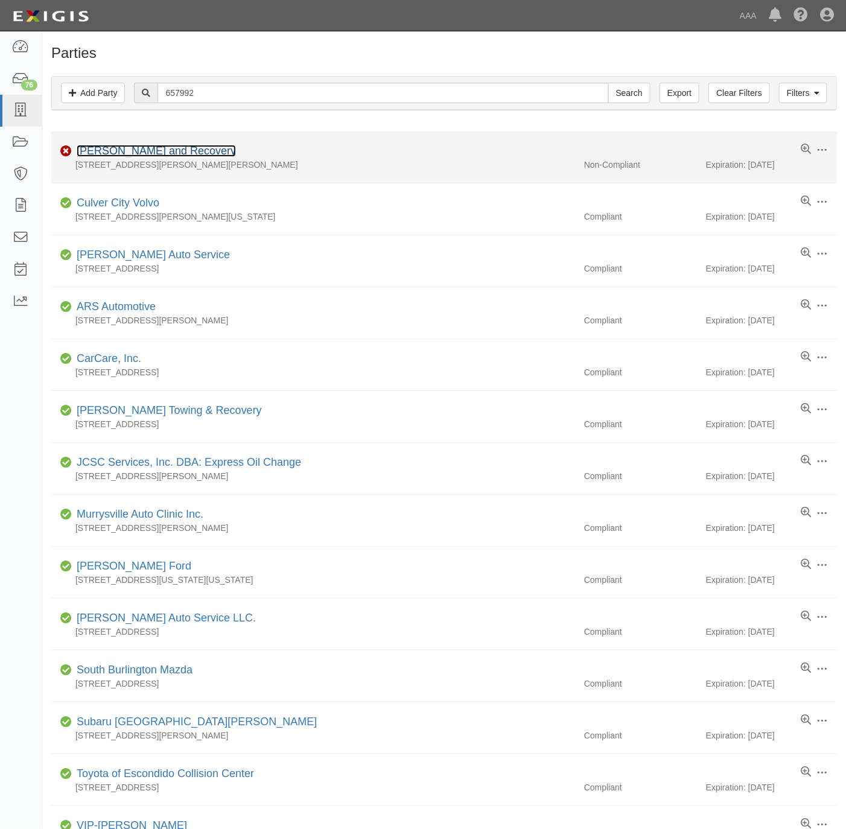
click at [147, 150] on link "[PERSON_NAME] and Recovery" at bounding box center [156, 151] width 159 height 12
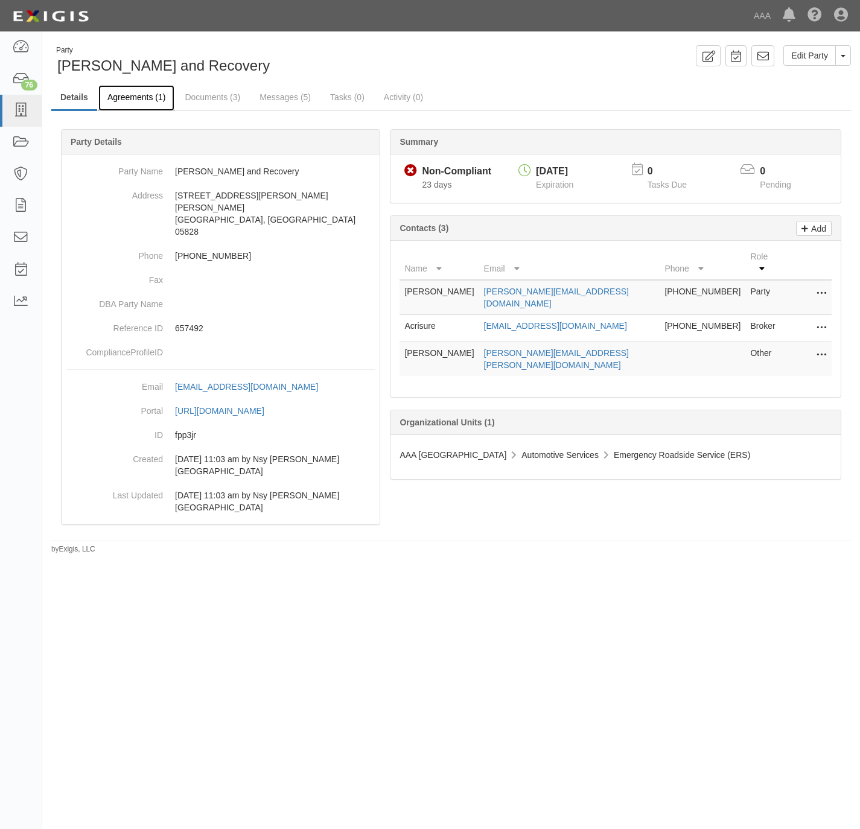
click at [132, 96] on link "Agreements (1)" at bounding box center [136, 98] width 76 height 26
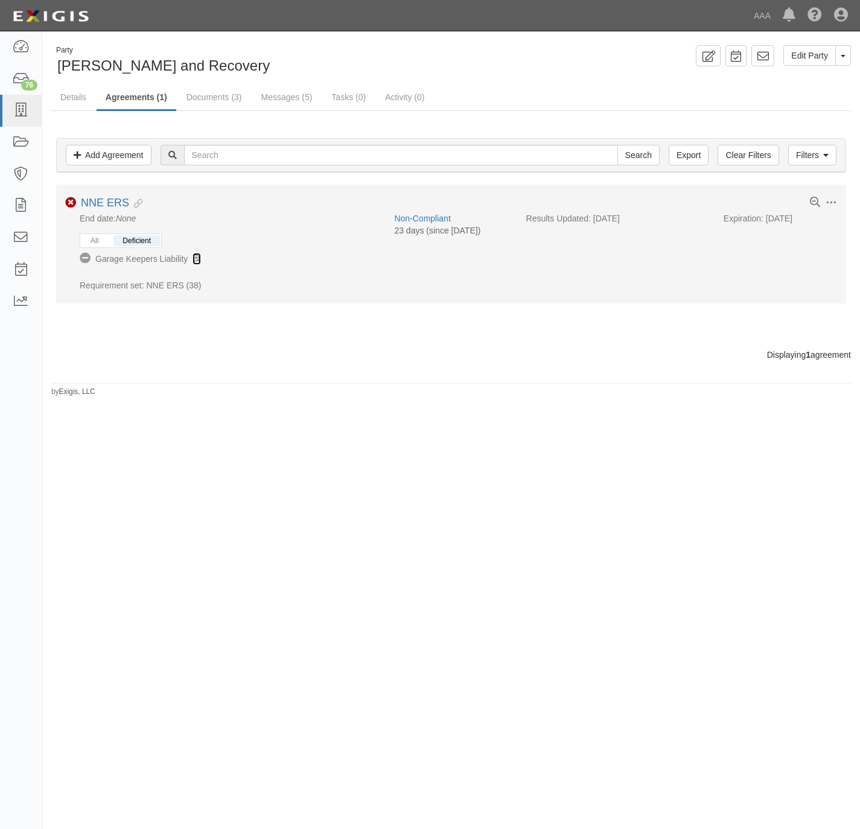
click at [196, 256] on icon at bounding box center [197, 259] width 8 height 8
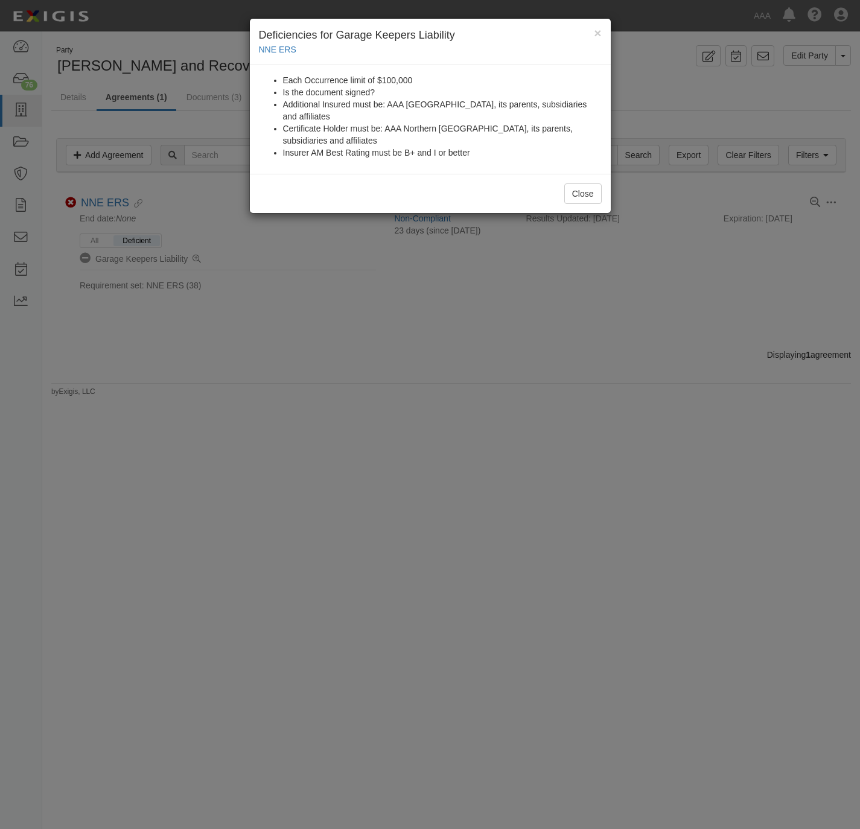
drag, startPoint x: 446, startPoint y: 413, endPoint x: 290, endPoint y: 337, distance: 173.9
click at [442, 411] on div "× Deficiencies for Garage Keepers Liability NNE ERS Each Occurrence limit of $1…" at bounding box center [430, 414] width 860 height 829
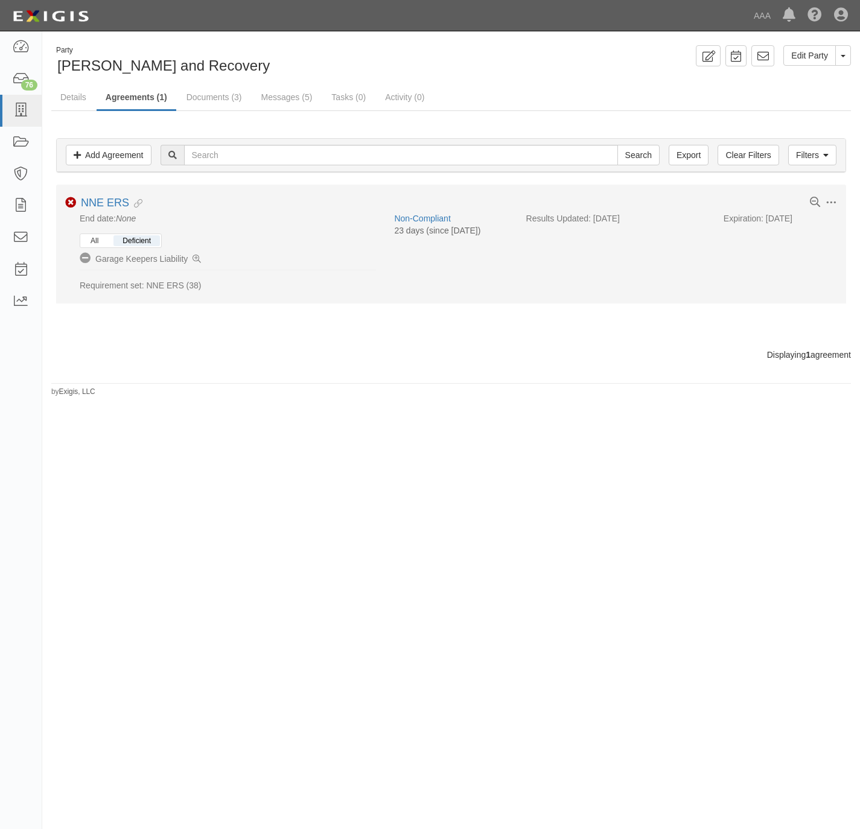
click at [98, 244] on button "All" at bounding box center [94, 240] width 26 height 11
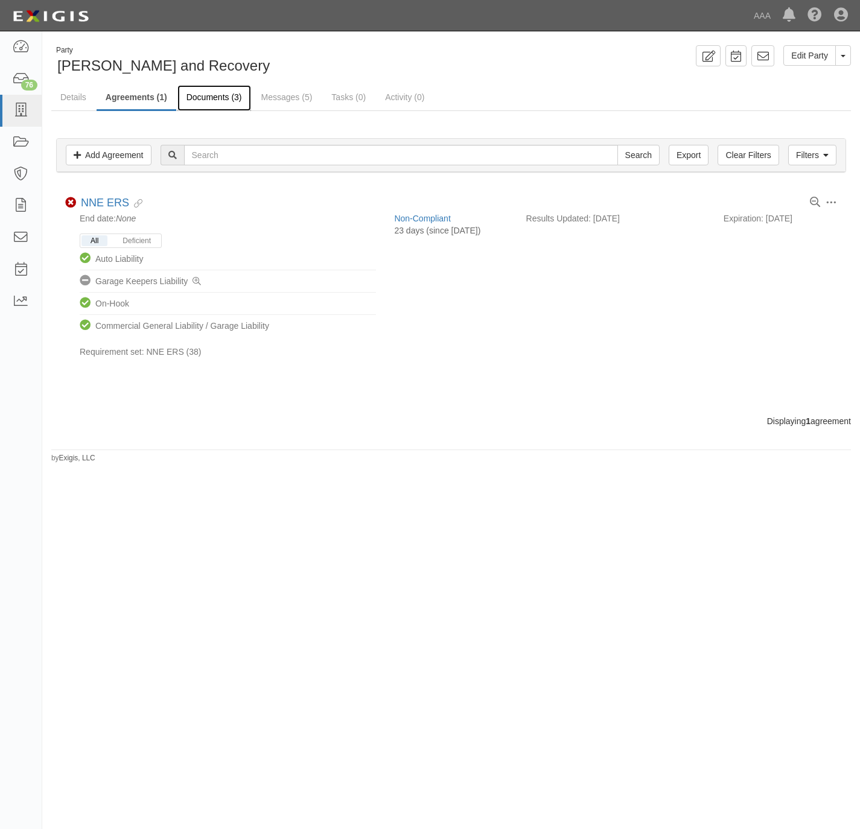
click at [214, 96] on link "Documents (3)" at bounding box center [214, 98] width 74 height 26
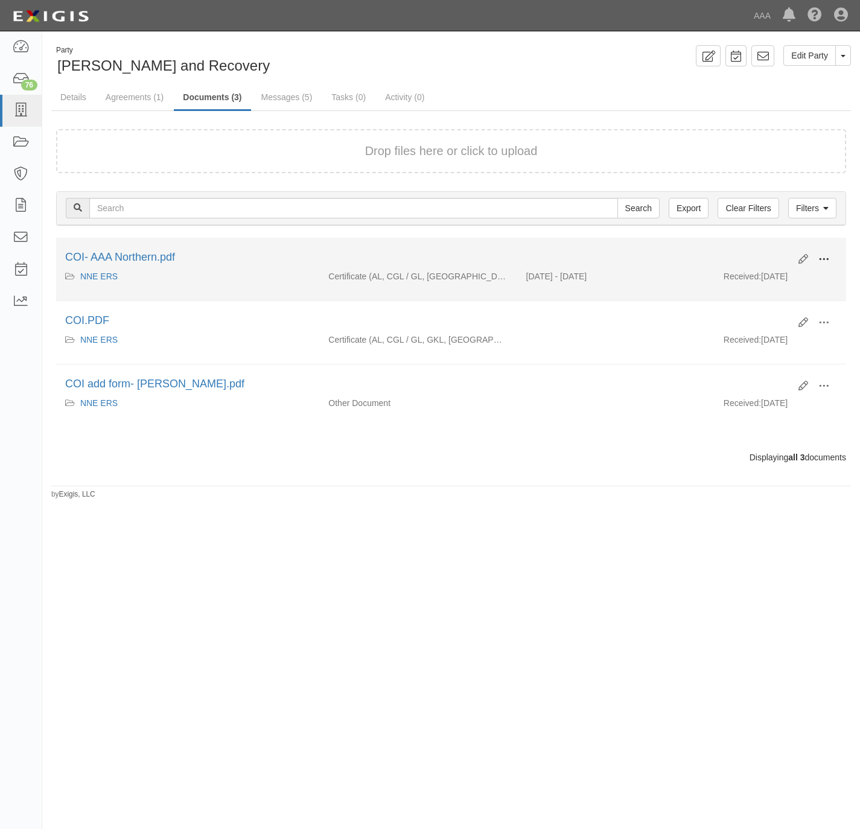
click at [821, 261] on span at bounding box center [824, 259] width 11 height 11
click at [761, 275] on link "View" at bounding box center [765, 277] width 95 height 22
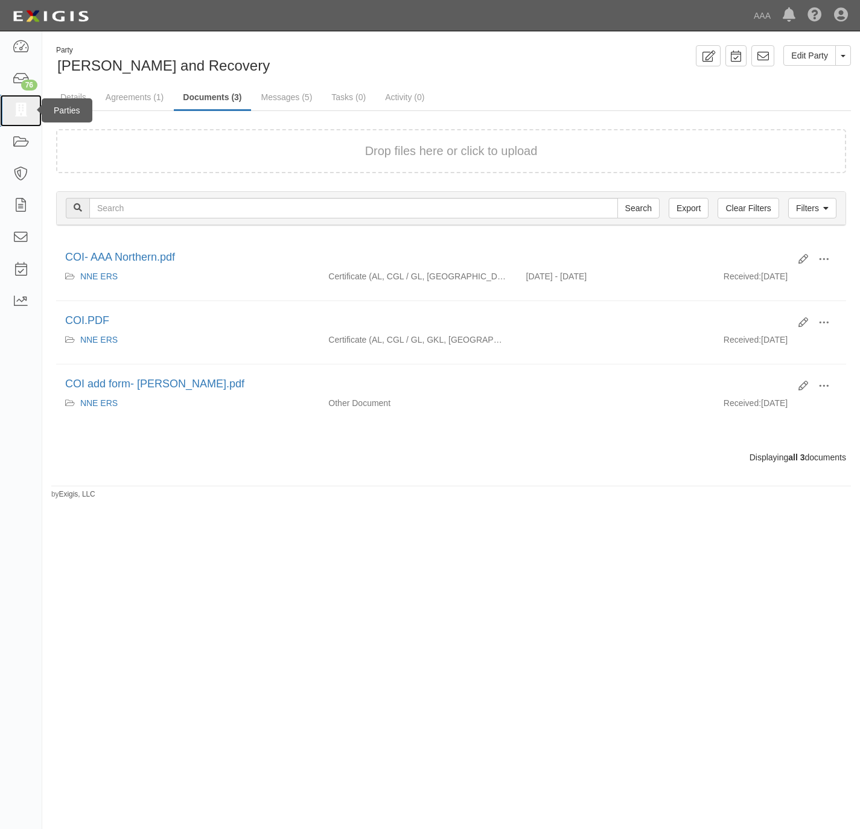
click at [13, 112] on icon at bounding box center [20, 111] width 17 height 14
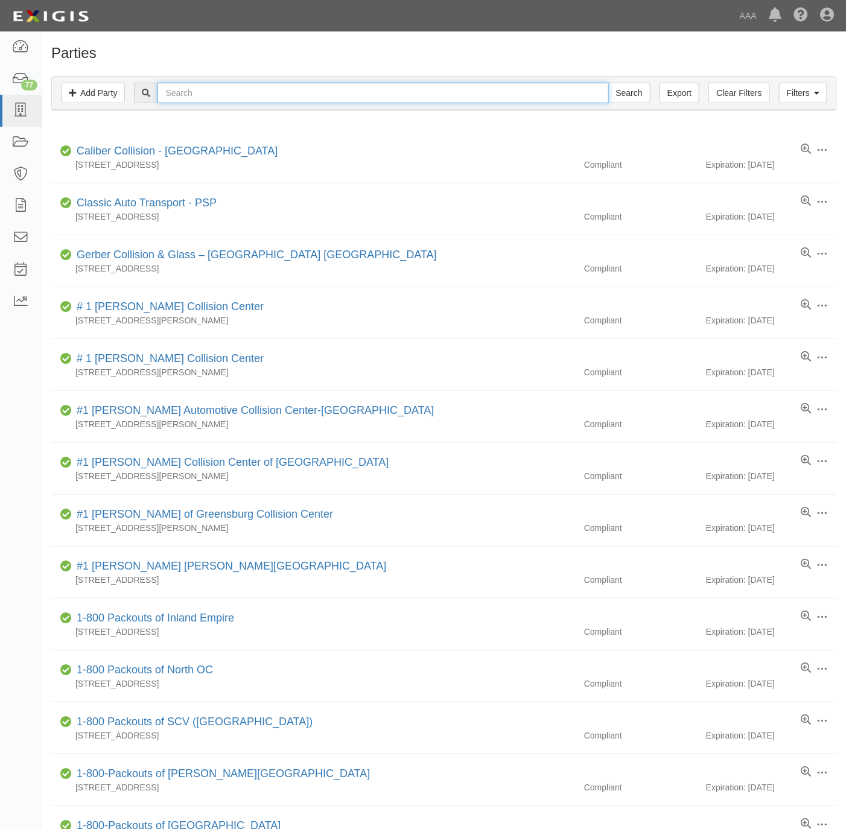
click at [274, 85] on input "text" at bounding box center [383, 93] width 451 height 21
paste input "Portsmouth"
type input "Portsmouth"
click at [628, 93] on input "Search" at bounding box center [629, 93] width 42 height 21
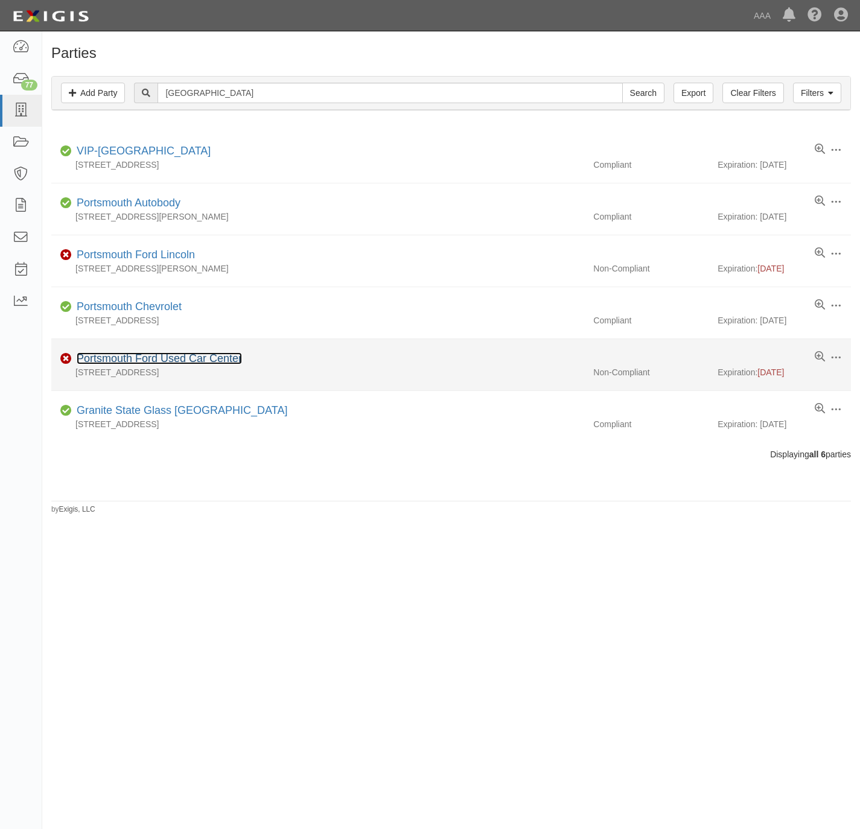
click at [112, 359] on link "Portsmouth Ford Used Car Center" at bounding box center [159, 359] width 165 height 12
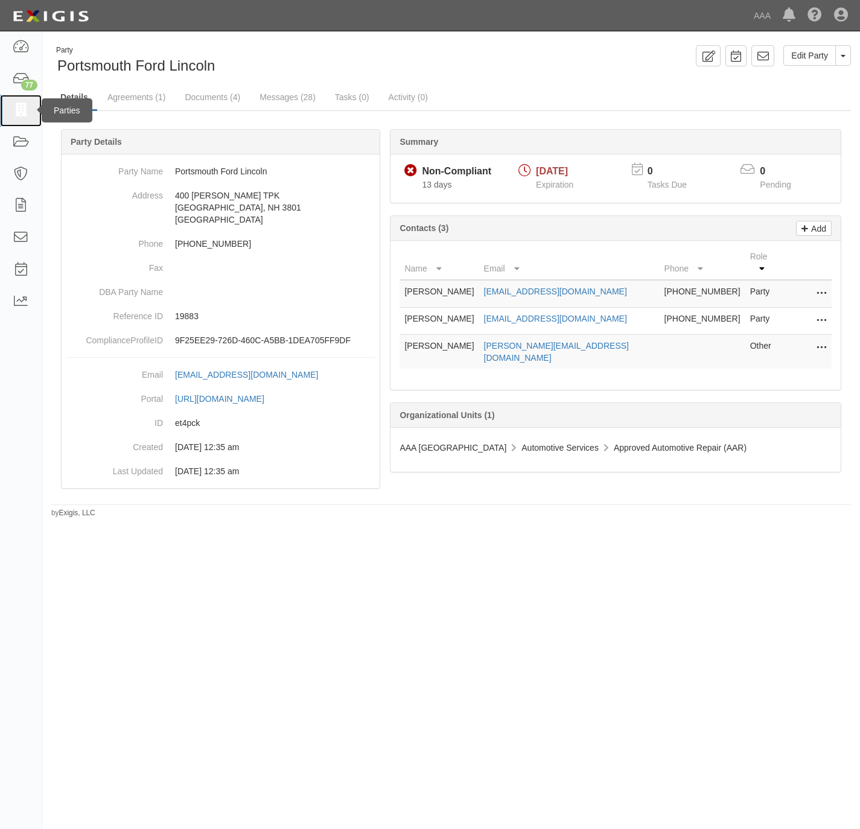
click at [22, 107] on icon at bounding box center [20, 111] width 17 height 14
drag, startPoint x: 22, startPoint y: 115, endPoint x: 22, endPoint y: 107, distance: 7.8
click at [22, 115] on icon at bounding box center [20, 111] width 17 height 14
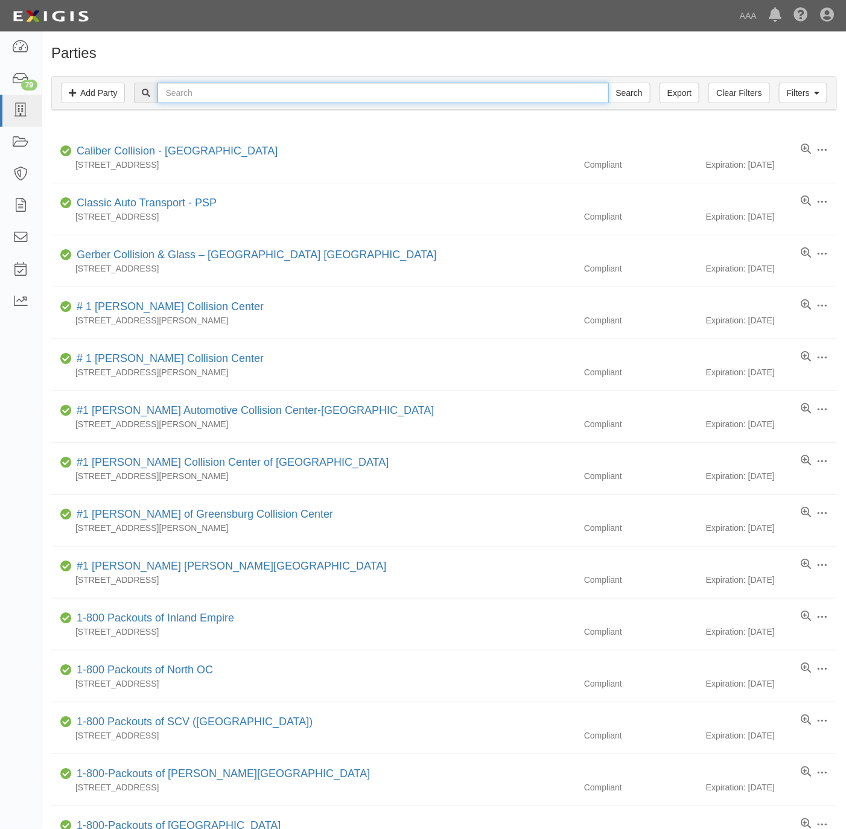
click at [258, 89] on input "text" at bounding box center [383, 93] width 451 height 21
paste input "Galaxy Automotive"
type input "Galaxy Automotive"
click at [625, 89] on input "Search" at bounding box center [629, 93] width 42 height 21
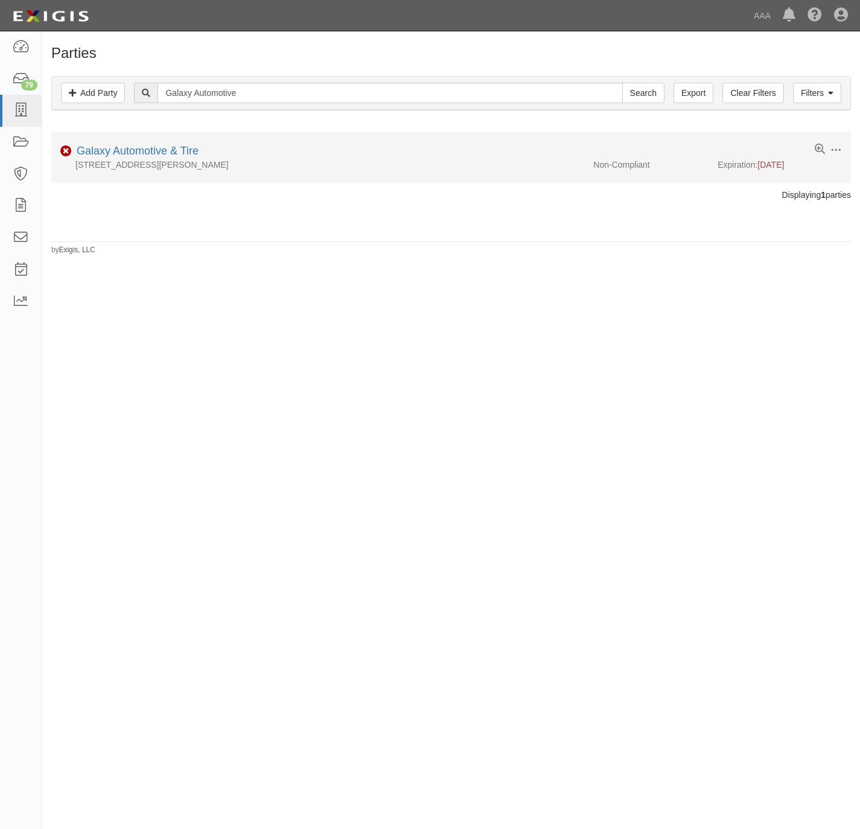
click at [170, 145] on div "Galaxy Automotive & Tire" at bounding box center [135, 152] width 127 height 16
click at [100, 153] on link "Galaxy Automotive & Tire" at bounding box center [138, 151] width 122 height 12
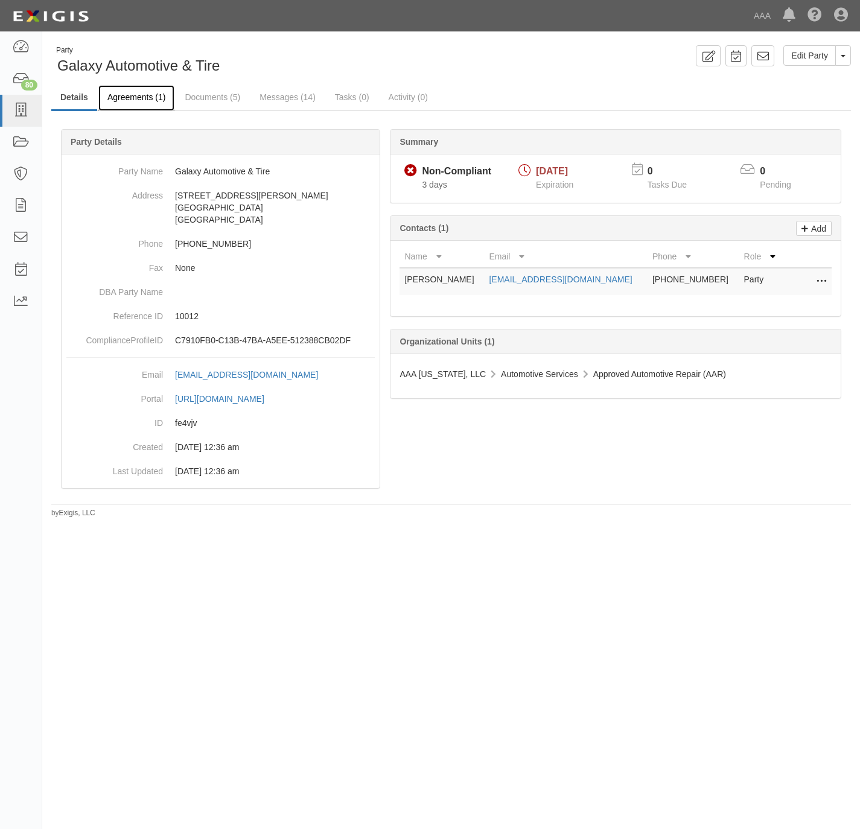
click at [134, 100] on link "Agreements (1)" at bounding box center [136, 98] width 76 height 26
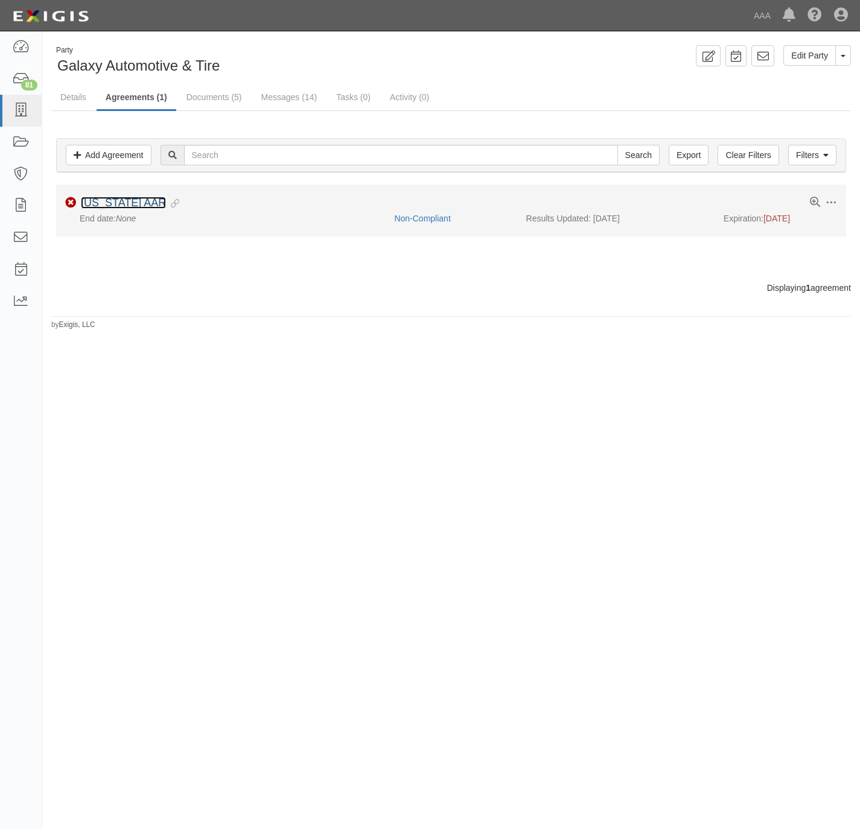
click at [118, 202] on link "[US_STATE] AAR" at bounding box center [123, 203] width 85 height 12
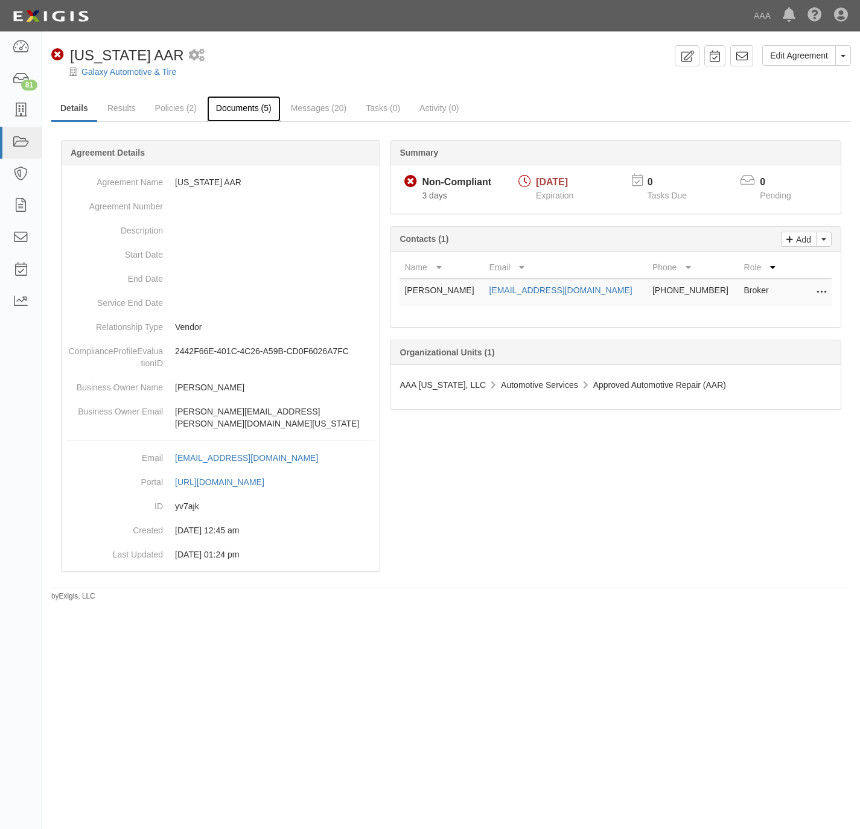
click at [248, 103] on link "Documents (5)" at bounding box center [244, 109] width 74 height 26
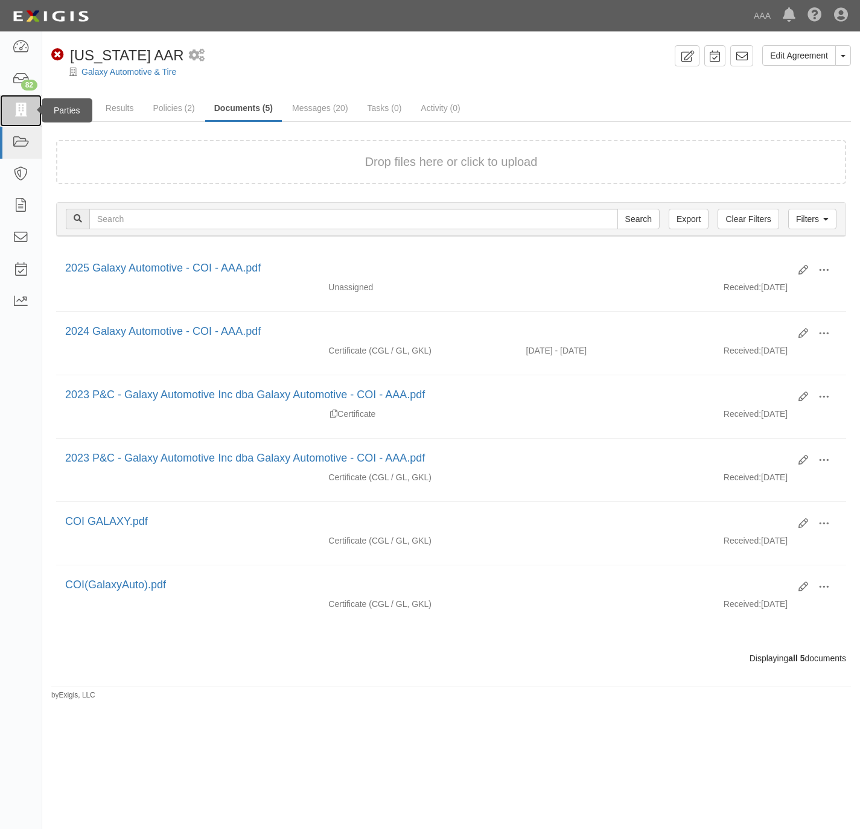
click at [21, 113] on icon at bounding box center [20, 111] width 17 height 14
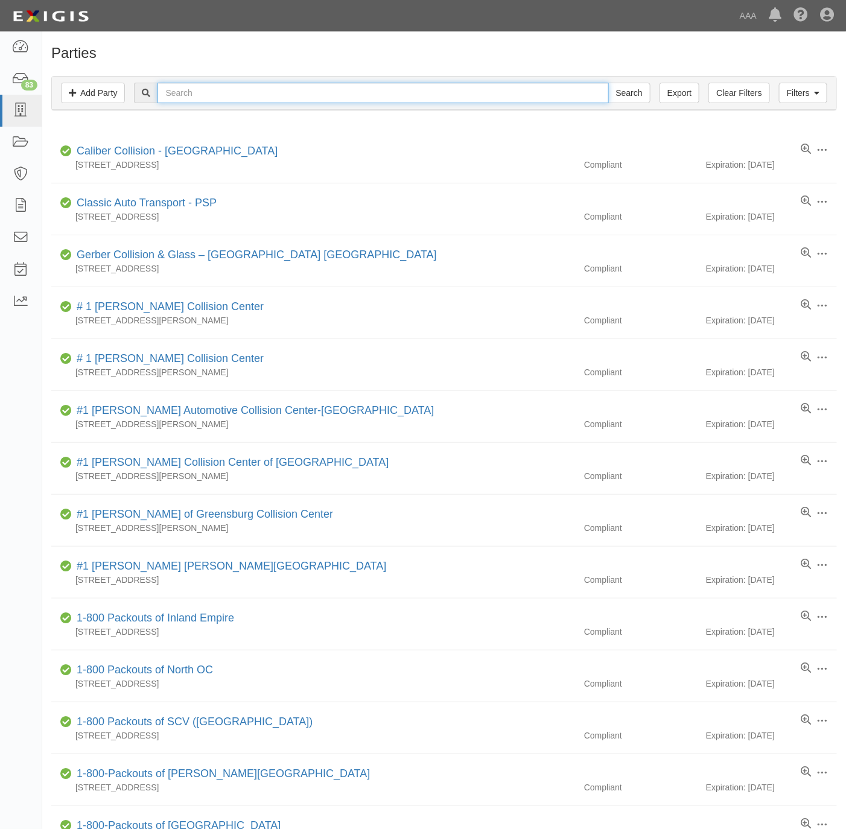
click at [251, 91] on input "text" at bounding box center [383, 93] width 451 height 21
paste input "Westside Automotive"
type input "Westside Automotive"
click at [625, 95] on input "Search" at bounding box center [629, 93] width 42 height 21
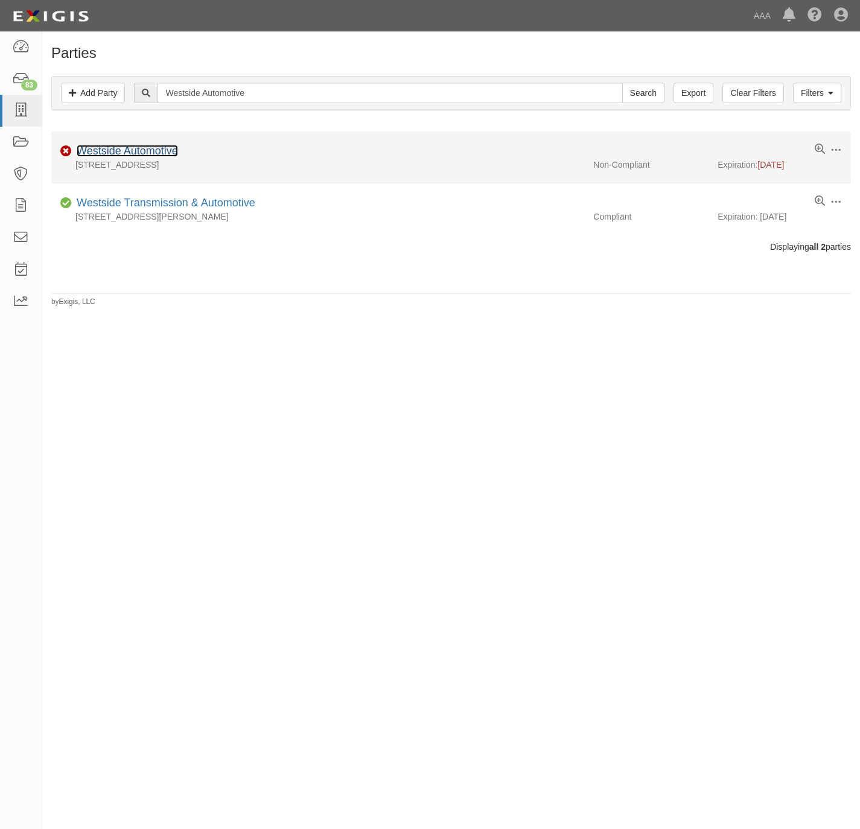
drag, startPoint x: 135, startPoint y: 150, endPoint x: 144, endPoint y: 150, distance: 9.1
click at [134, 150] on link "Westside Automotive" at bounding box center [127, 151] width 101 height 12
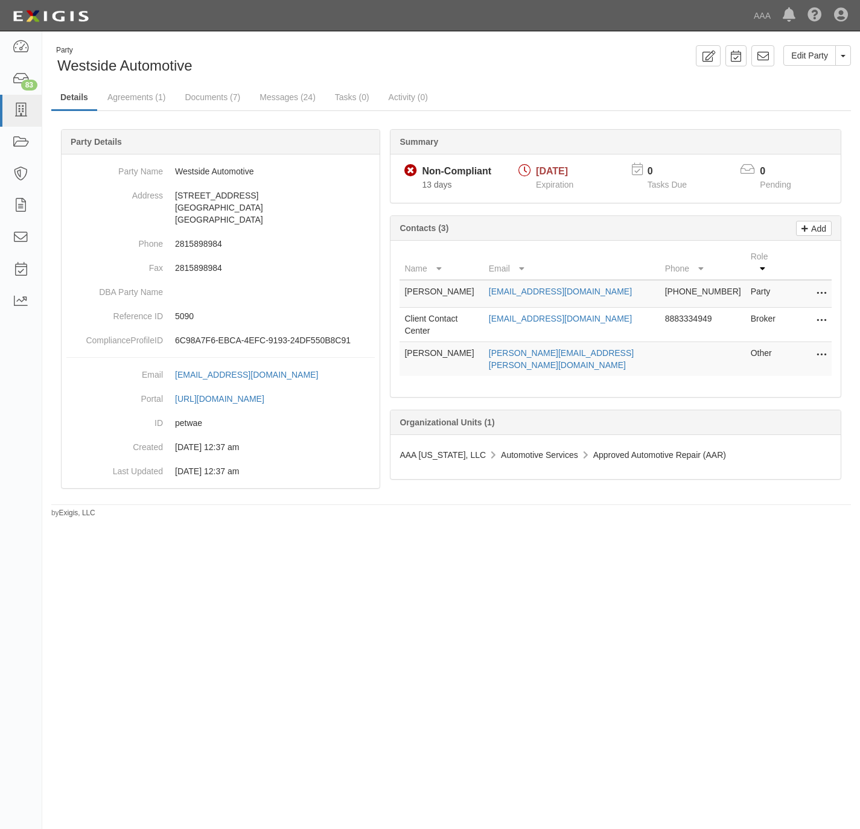
drag, startPoint x: 493, startPoint y: 95, endPoint x: 484, endPoint y: 89, distance: 10.6
click at [487, 91] on ul "Details Agreements (1) Documents (7) Messages (24) Tasks (0) Activity (0)" at bounding box center [451, 98] width 800 height 26
click at [138, 100] on link "Agreements (1)" at bounding box center [136, 98] width 76 height 26
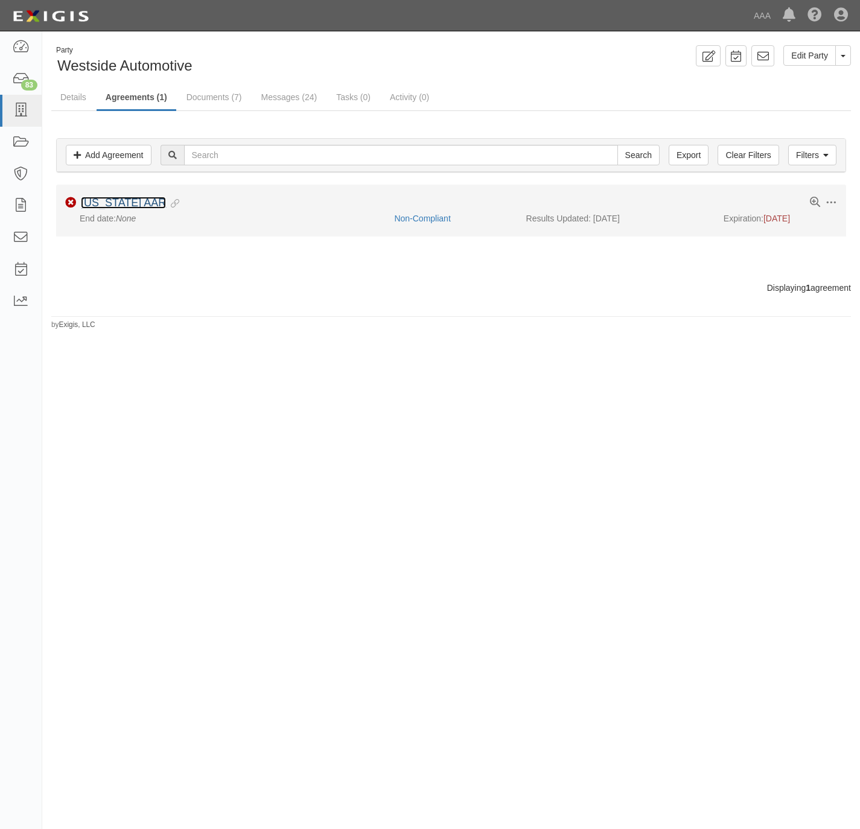
click at [100, 201] on link "Texas AAR" at bounding box center [123, 203] width 85 height 12
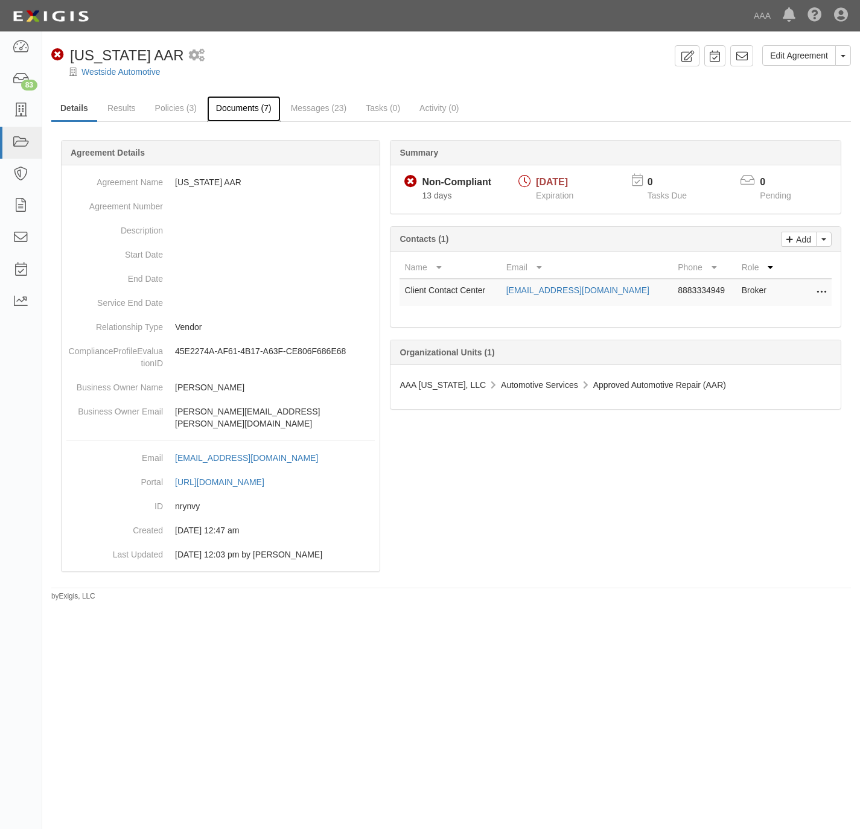
click at [227, 106] on link "Documents (7)" at bounding box center [244, 109] width 74 height 26
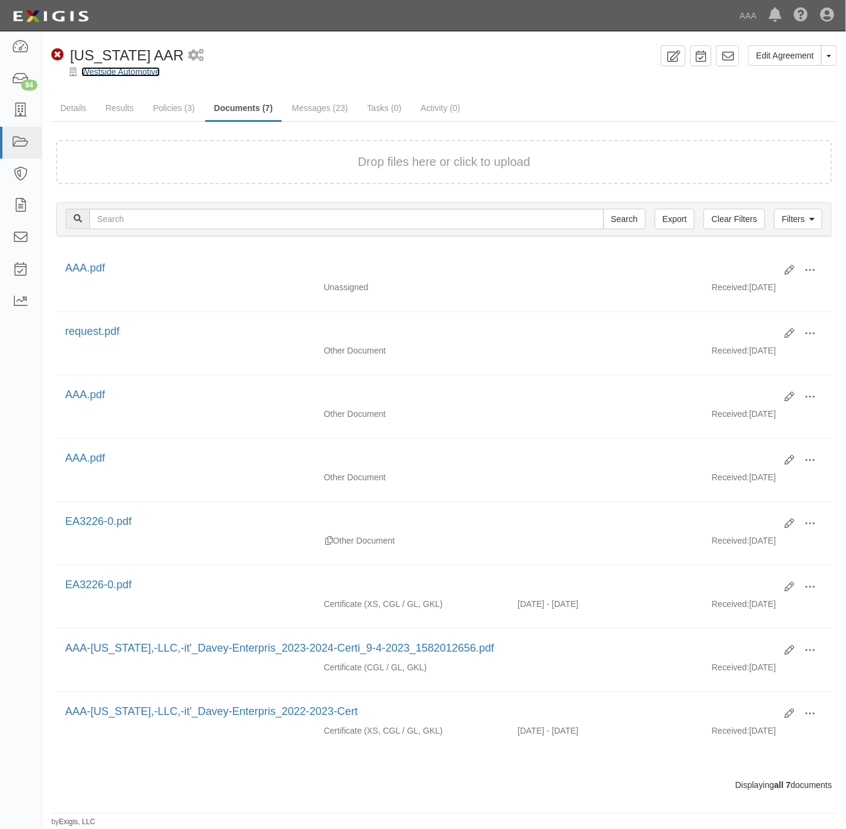
click at [116, 73] on link "Westside Automotive" at bounding box center [120, 72] width 78 height 10
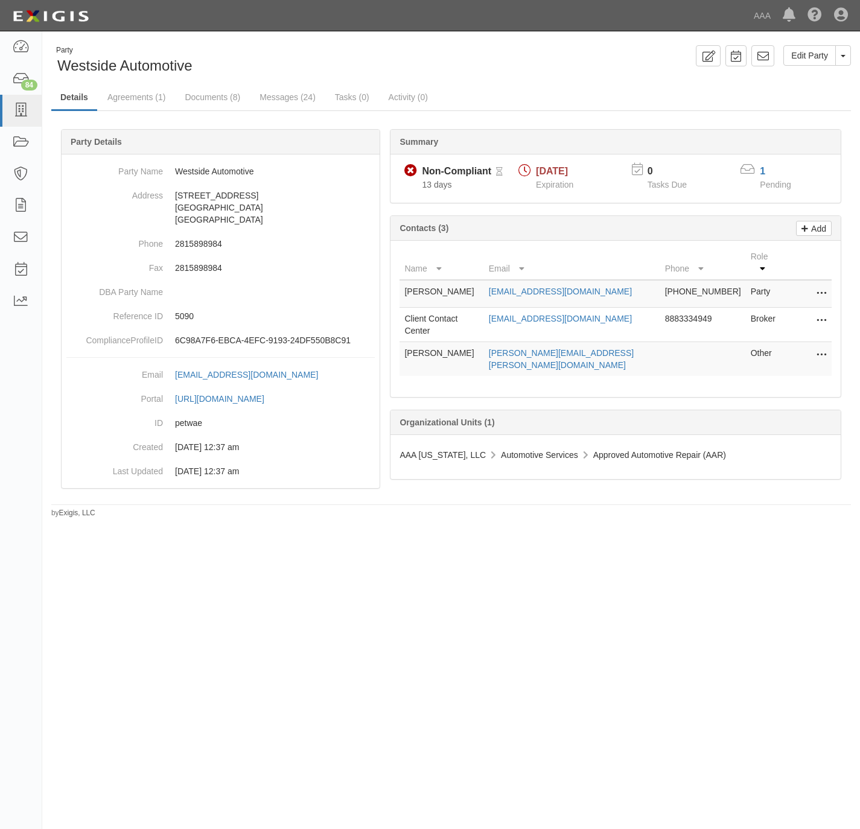
click at [815, 313] on button at bounding box center [819, 321] width 16 height 17
click at [768, 308] on link "Edit" at bounding box center [778, 318] width 95 height 22
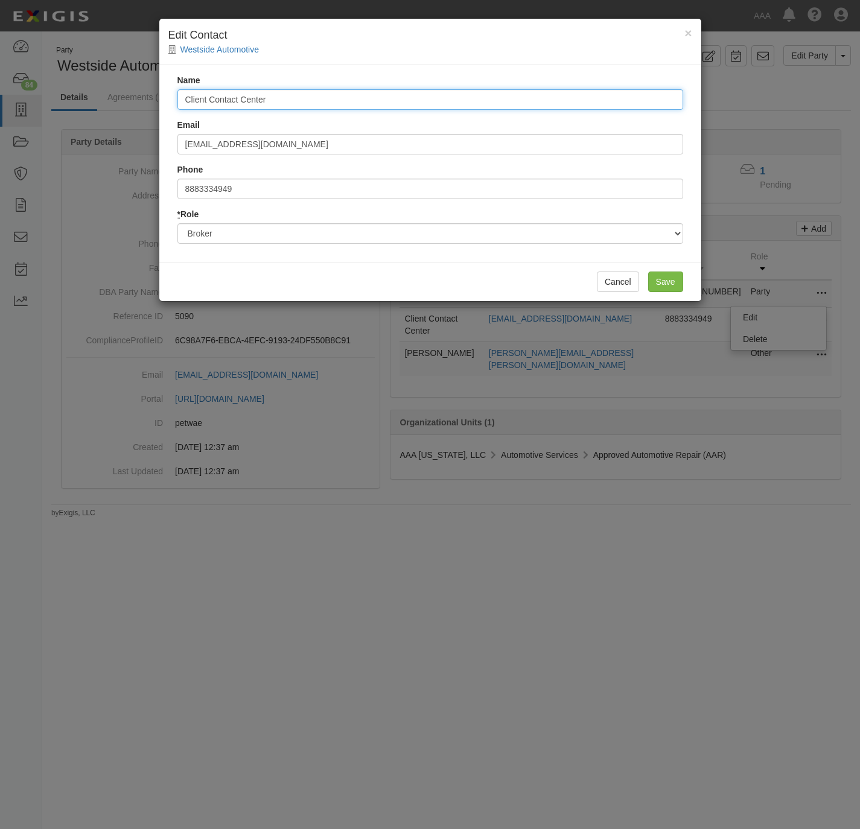
click at [279, 95] on input "Client Contact Center" at bounding box center [430, 99] width 506 height 21
click at [281, 94] on input "Client Contact Center" at bounding box center [430, 99] width 506 height 21
click at [286, 92] on input "Client Contact Center" at bounding box center [430, 99] width 506 height 21
click at [292, 91] on input "Client Contact Center" at bounding box center [430, 99] width 506 height 21
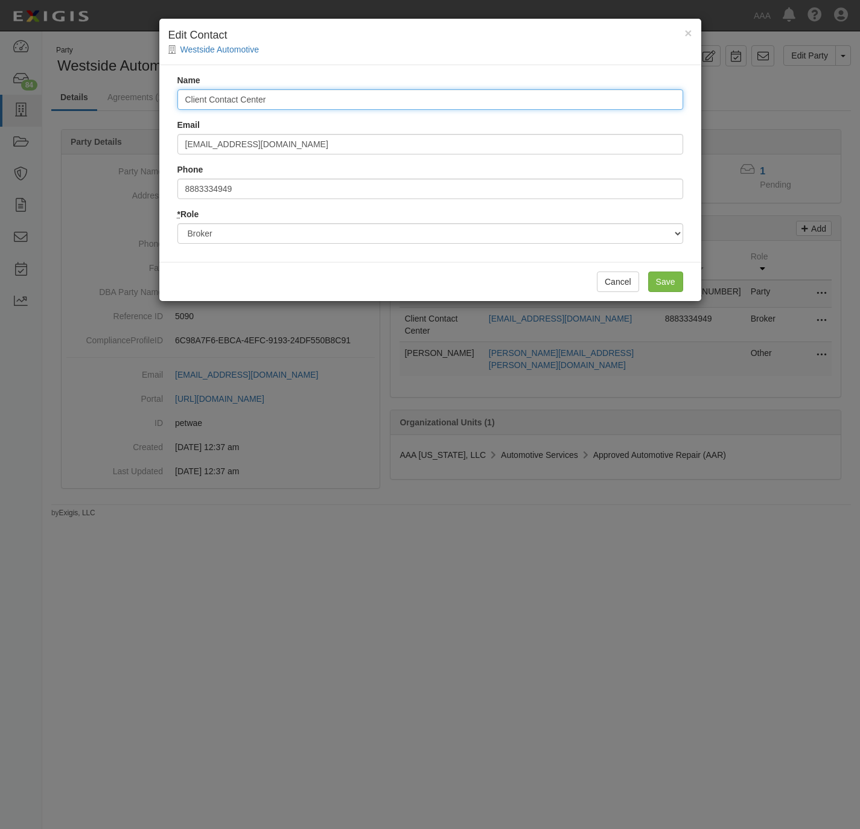
click at [292, 91] on input "Client Contact Center" at bounding box center [430, 99] width 506 height 21
paste input "Sentry Customer Service"
type input "Sentry Customer Service"
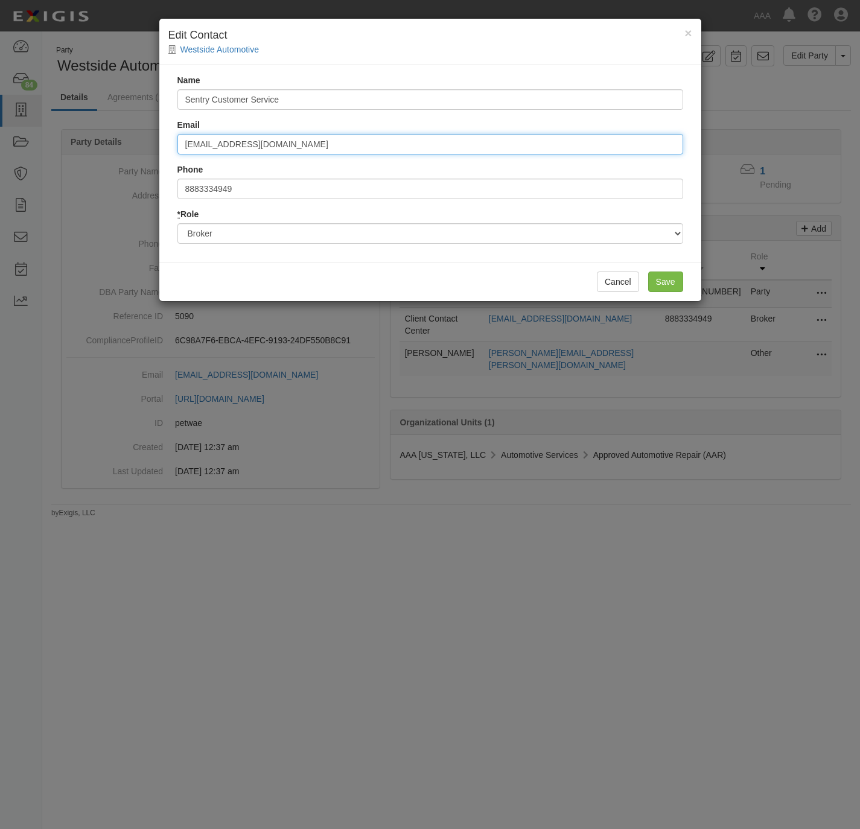
click at [316, 140] on input "clientcontactcenter@fedins.com" at bounding box center [430, 144] width 506 height 21
paste input "businessproducts_direct@sentry"
type input "businessproducts_direct@sentry.com"
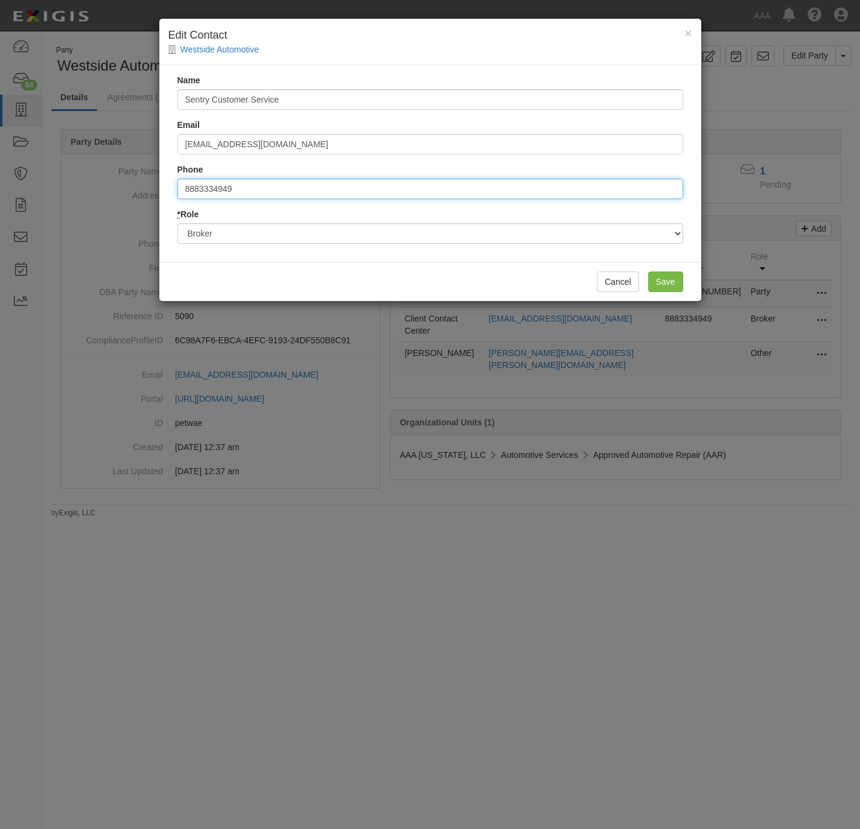
click at [279, 196] on input "8883334949" at bounding box center [430, 189] width 506 height 21
paste input "00.473.687"
type input "800.473.6879"
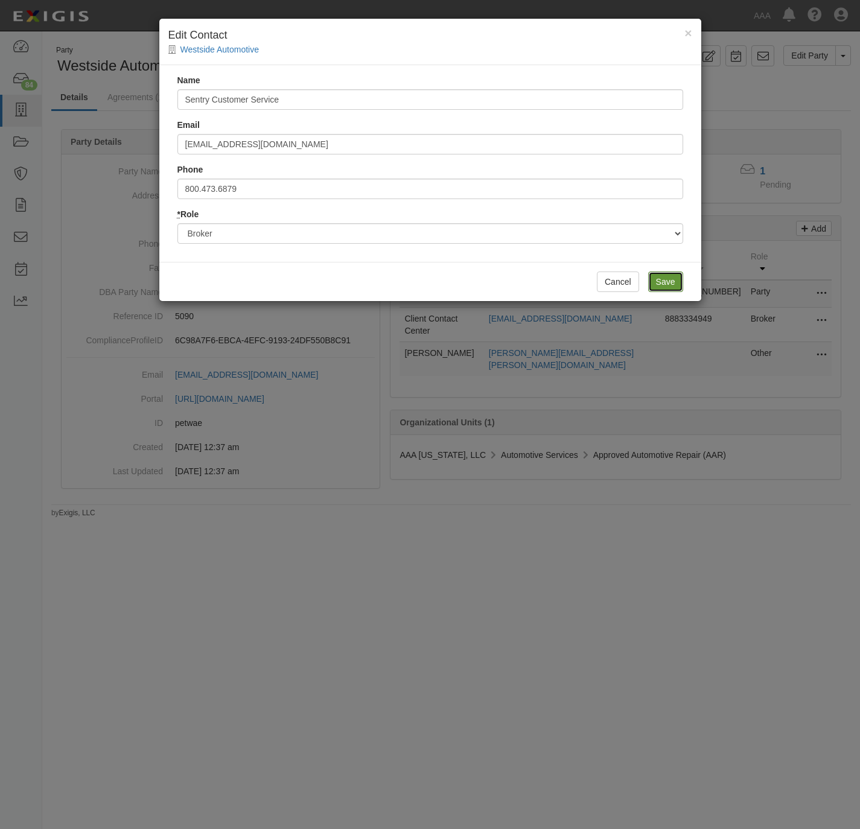
click at [672, 279] on input "Save" at bounding box center [665, 282] width 35 height 21
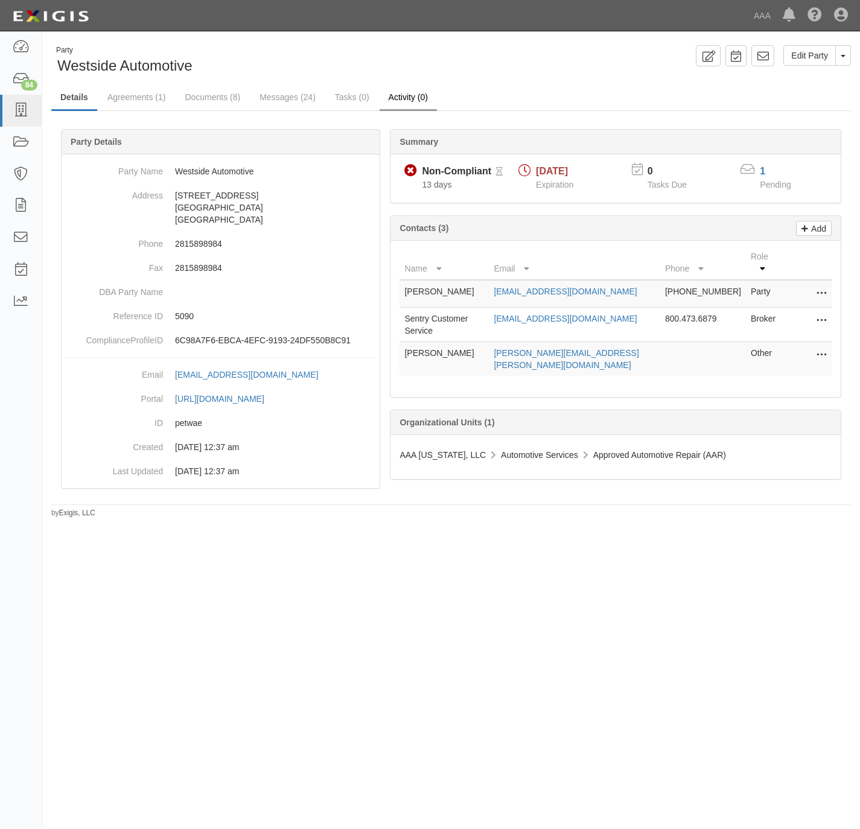
drag, startPoint x: 526, startPoint y: 71, endPoint x: 426, endPoint y: 89, distance: 101.8
click at [520, 74] on div "Party Westside Automotive Edit Party Toggle Party Dropdown View Audit Trail Arc…" at bounding box center [451, 60] width 818 height 31
click at [133, 101] on link "Agreements (1)" at bounding box center [136, 98] width 76 height 26
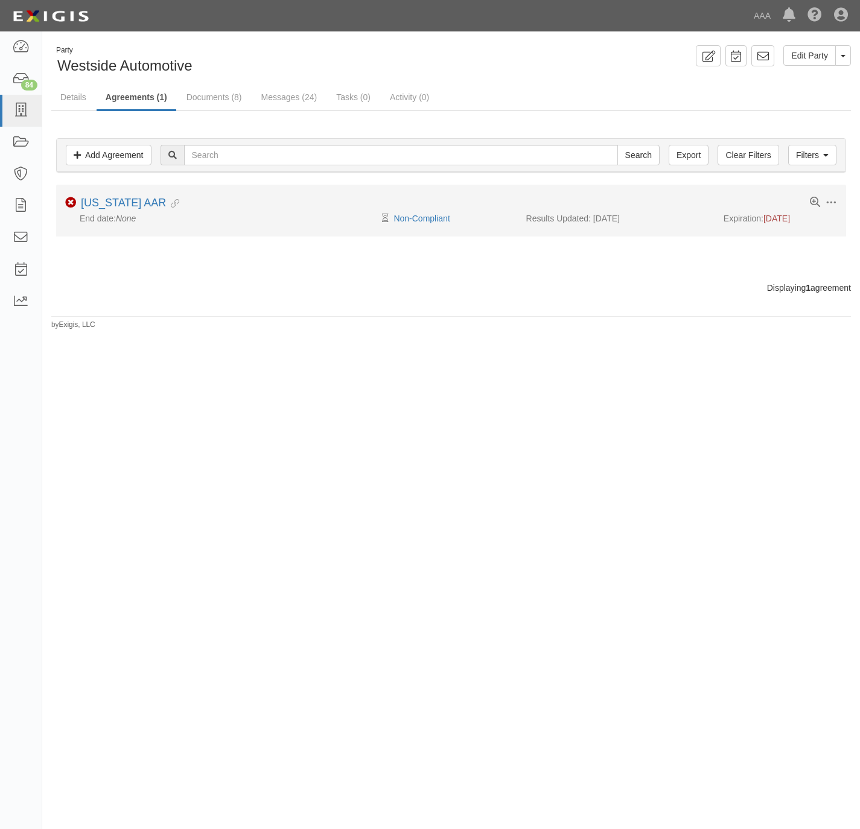
click at [109, 197] on li "Toggle Agreement Dropdown Edit Log activity Add task Send message Archive Non-C…" at bounding box center [451, 210] width 790 height 51
click at [105, 203] on link "[US_STATE] AAR" at bounding box center [123, 203] width 85 height 12
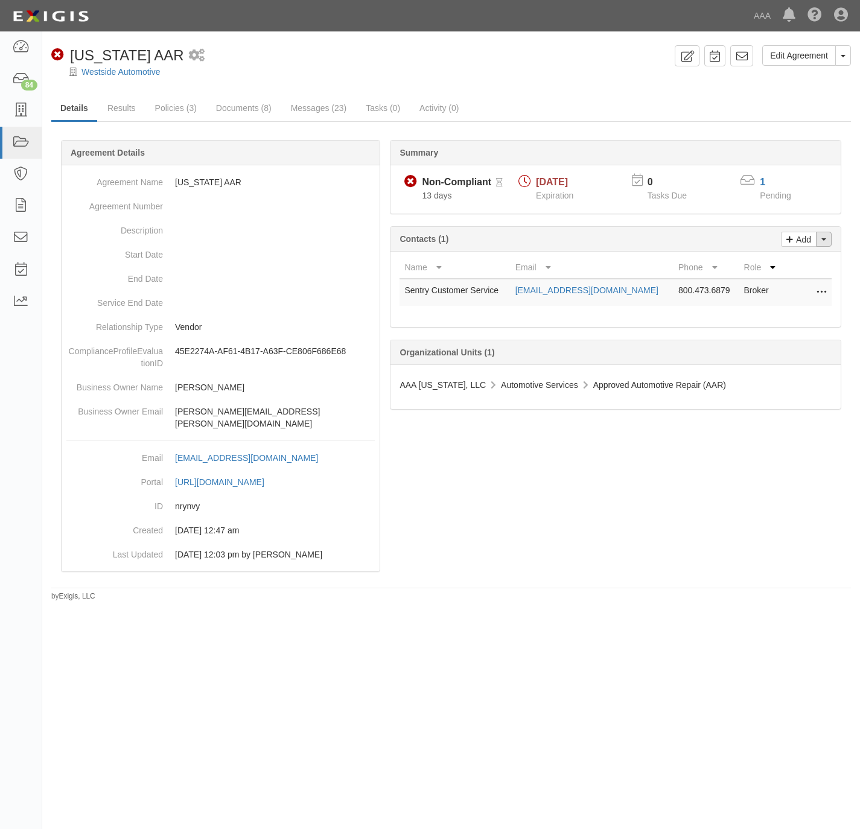
click at [820, 243] on button "Toggle Contact Dropdown" at bounding box center [824, 239] width 16 height 15
click at [771, 263] on link "Change contacts" at bounding box center [783, 261] width 95 height 16
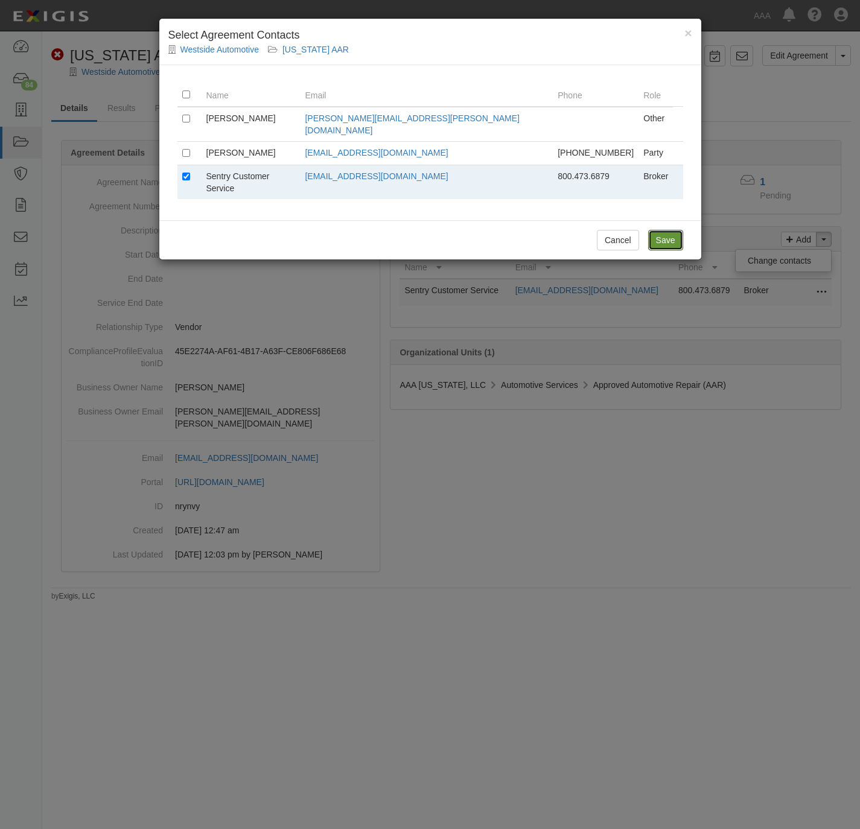
drag, startPoint x: 657, startPoint y: 221, endPoint x: 834, endPoint y: 238, distance: 177.1
click at [663, 230] on input "Save" at bounding box center [665, 240] width 35 height 21
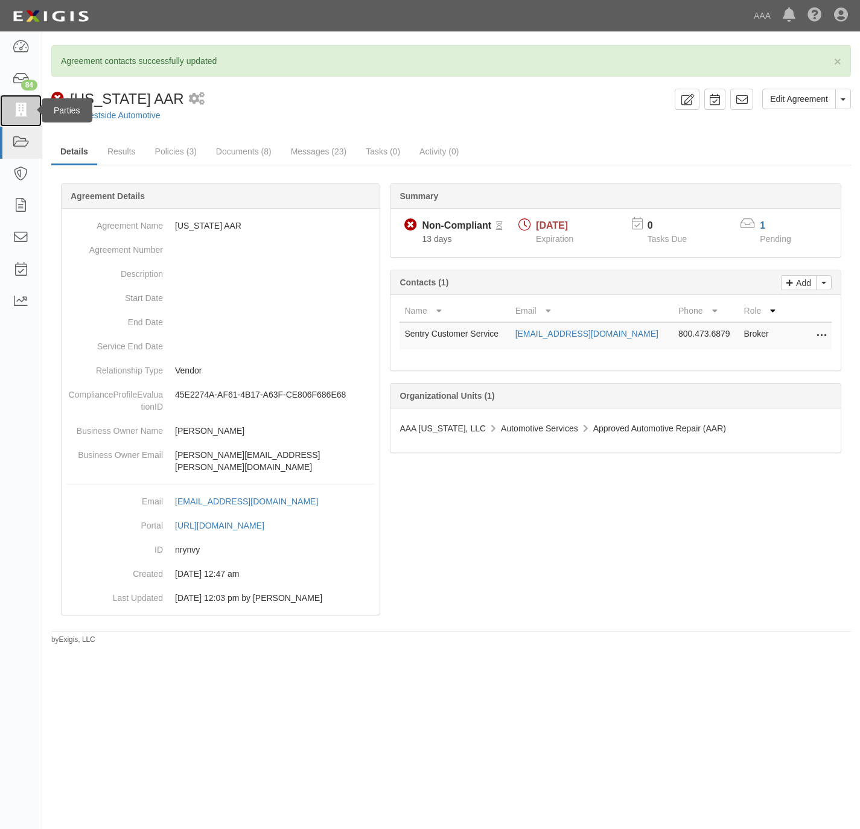
click at [19, 110] on icon at bounding box center [20, 111] width 17 height 14
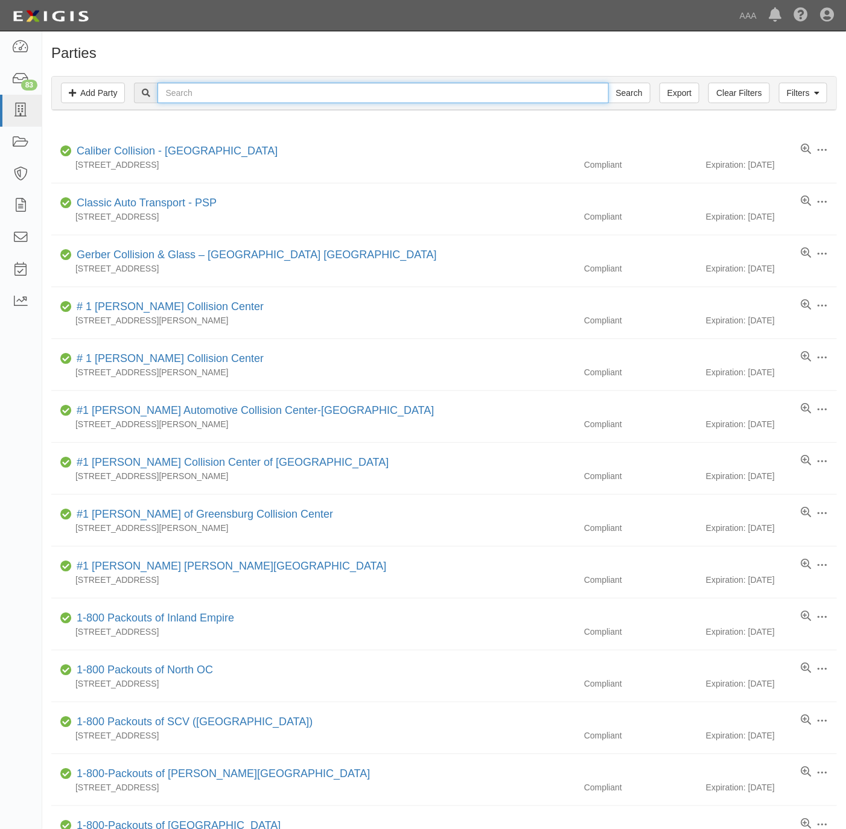
click at [182, 98] on input "text" at bounding box center [383, 93] width 451 height 21
paste input "Sunroad"
type input "Sunroad"
click at [616, 92] on input "Search" at bounding box center [629, 93] width 42 height 21
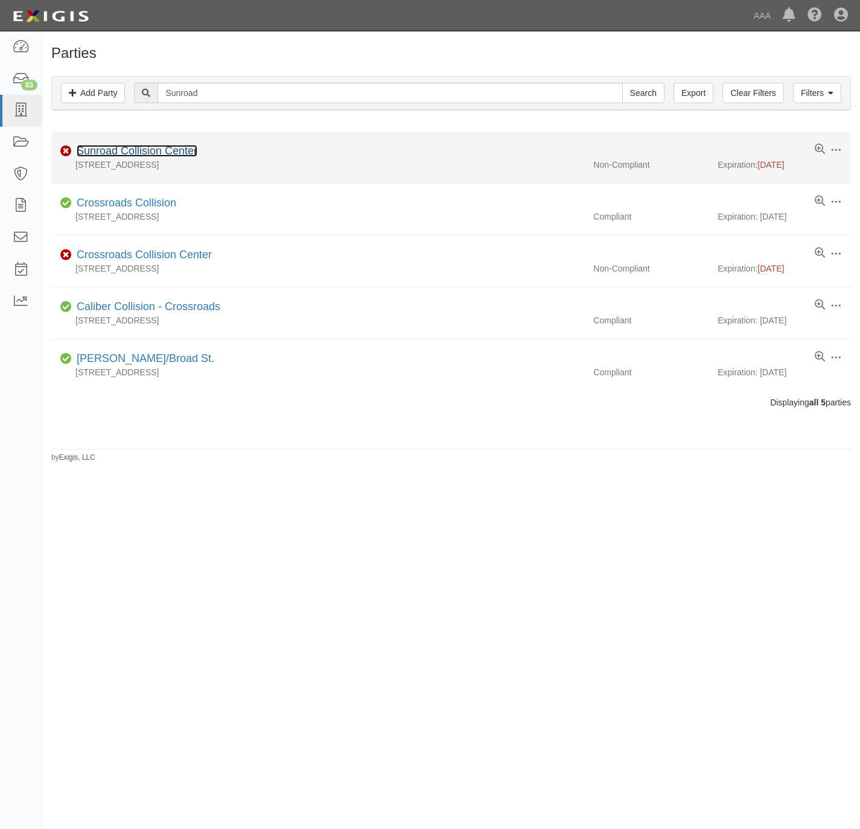
click at [122, 150] on link "Sunroad Collision Center" at bounding box center [137, 151] width 121 height 12
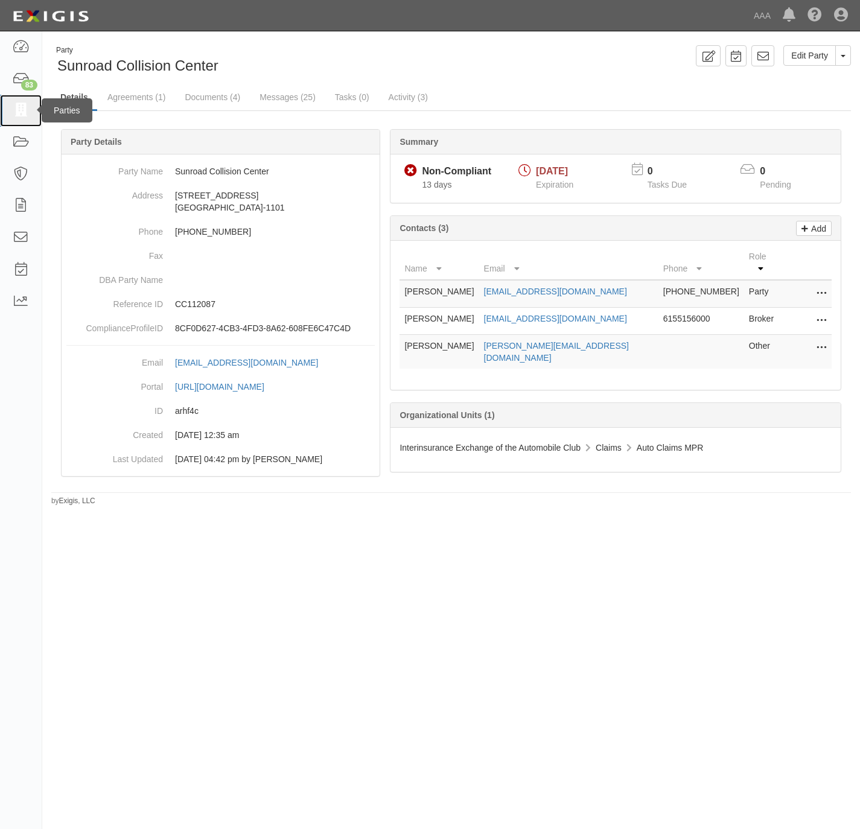
click at [7, 106] on link at bounding box center [21, 111] width 42 height 32
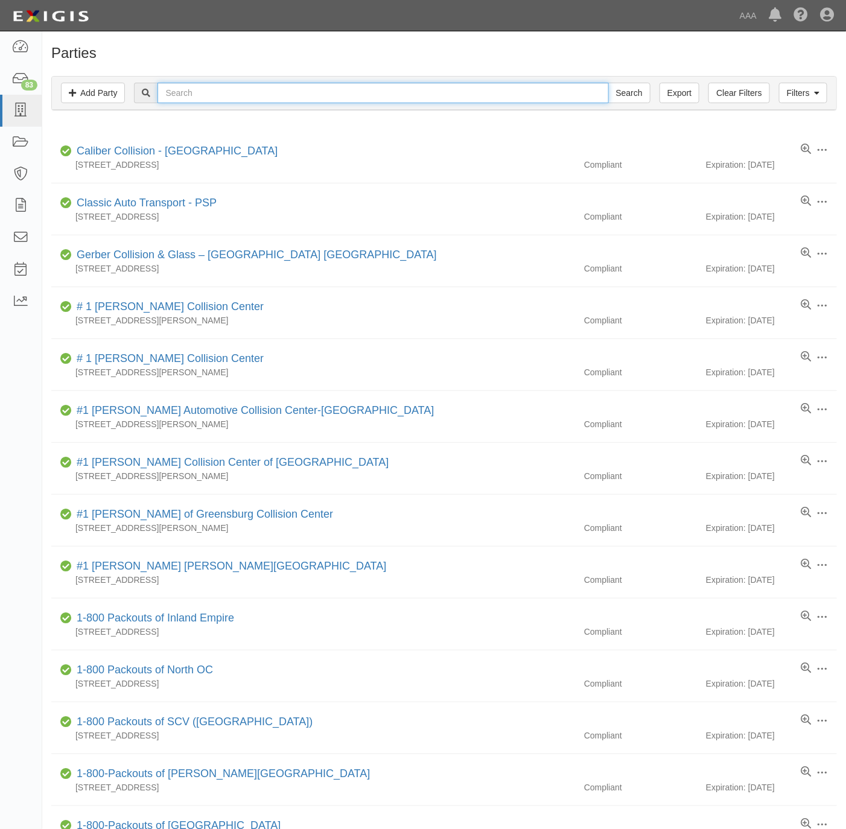
click at [537, 91] on input "text" at bounding box center [383, 93] width 451 height 21
paste input "Kearny Mesa"
type input "Kearny Mesa"
click at [627, 96] on input "Search" at bounding box center [629, 93] width 42 height 21
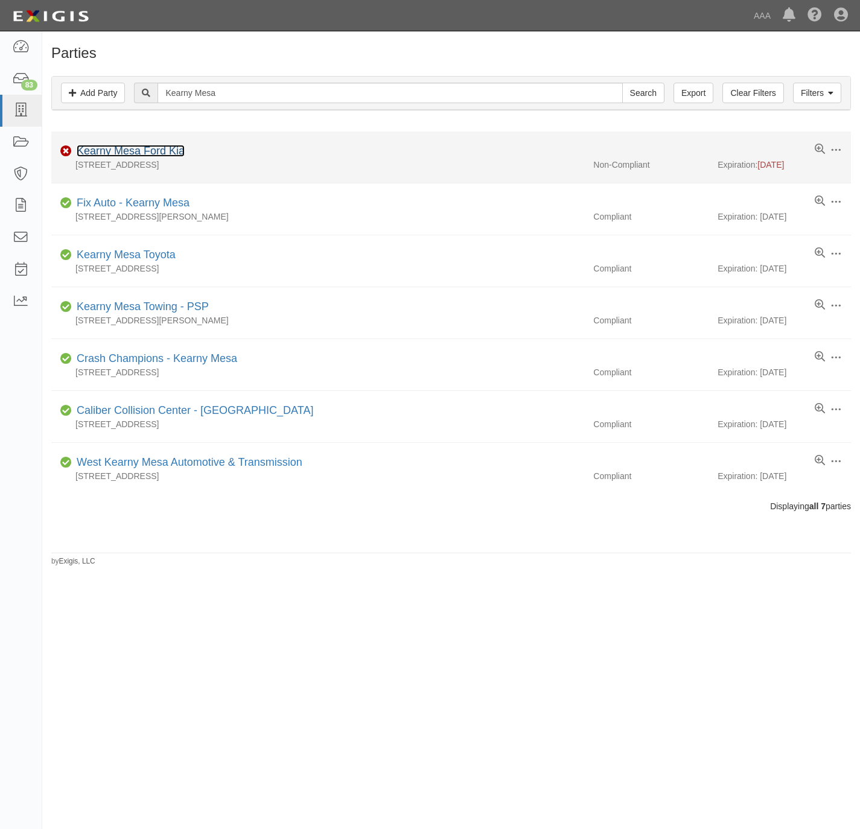
click at [154, 152] on link "Kearny Mesa Ford Kia" at bounding box center [131, 151] width 108 height 12
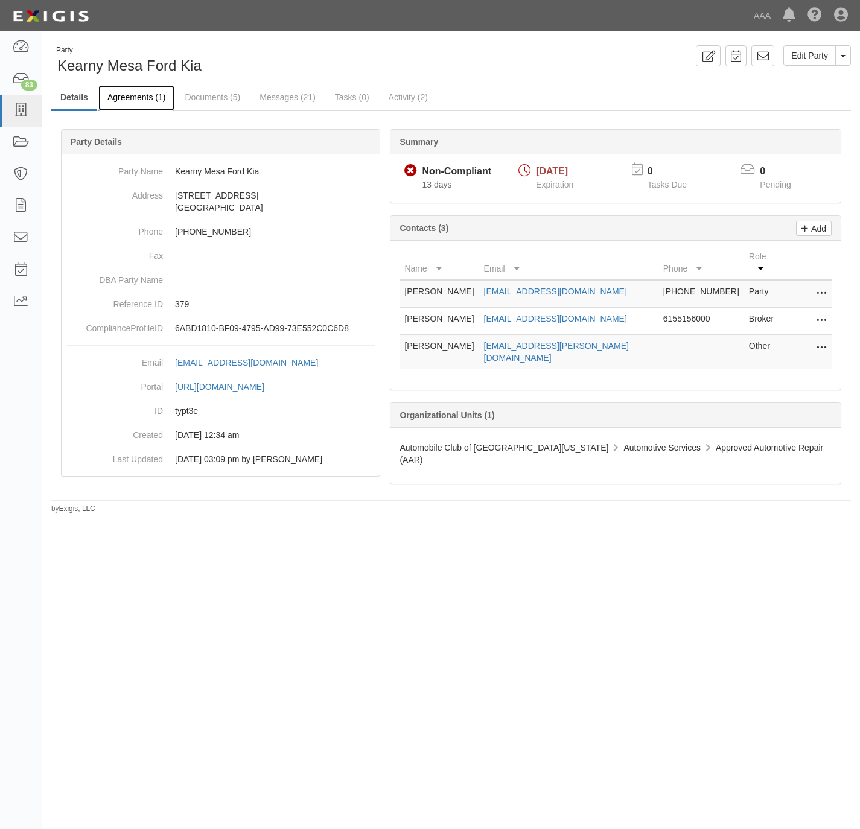
click at [123, 101] on link "Agreements (1)" at bounding box center [136, 98] width 76 height 26
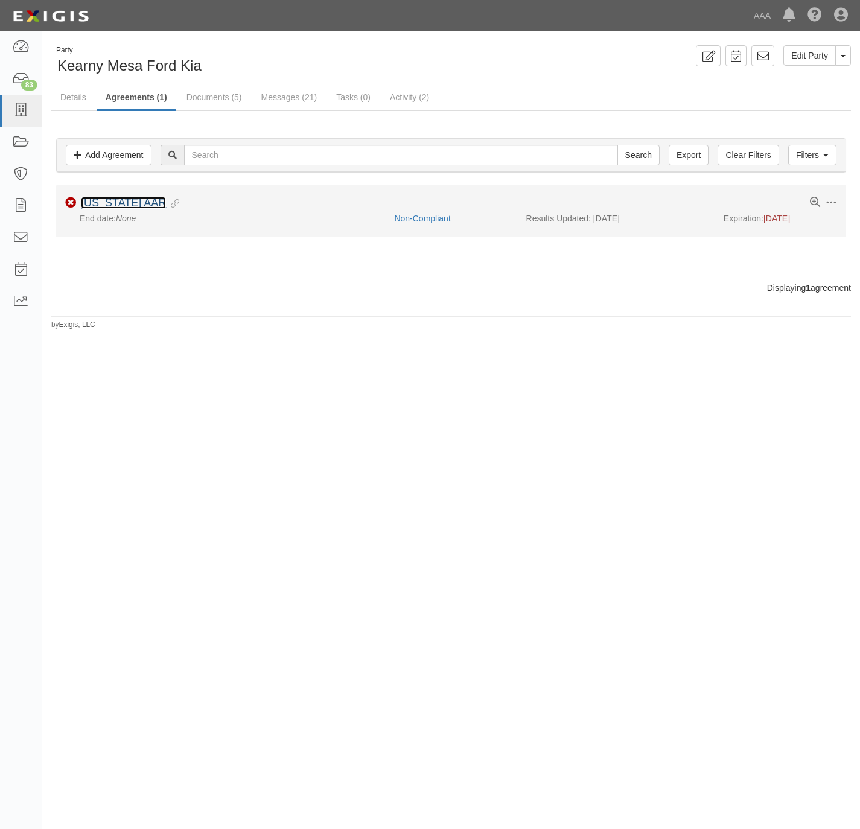
click at [120, 202] on link "[US_STATE] AAR" at bounding box center [123, 203] width 85 height 12
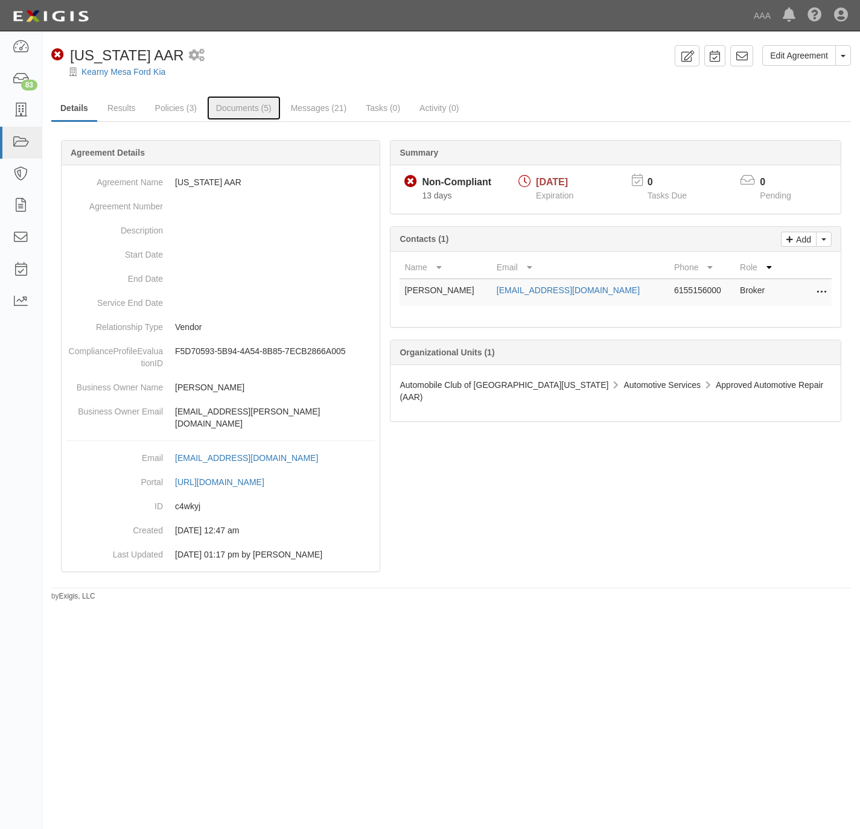
drag, startPoint x: 246, startPoint y: 109, endPoint x: 534, endPoint y: 143, distance: 290.0
click at [246, 107] on link "Documents (5)" at bounding box center [244, 108] width 74 height 24
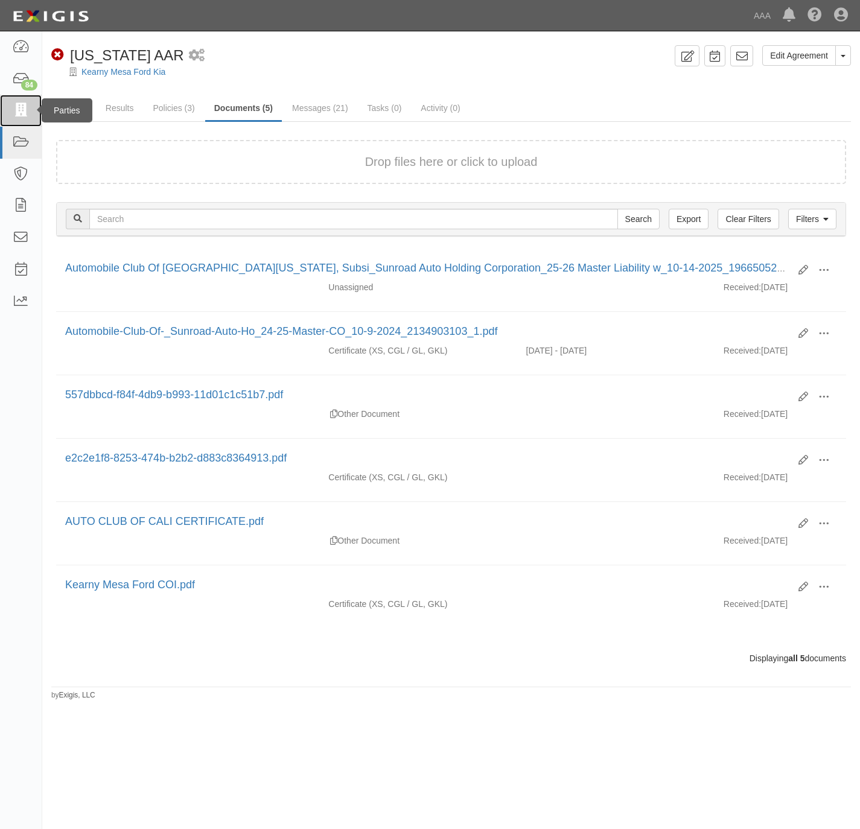
click at [26, 107] on icon at bounding box center [20, 111] width 17 height 14
click at [21, 110] on icon at bounding box center [20, 111] width 17 height 14
click at [18, 107] on icon at bounding box center [20, 111] width 17 height 14
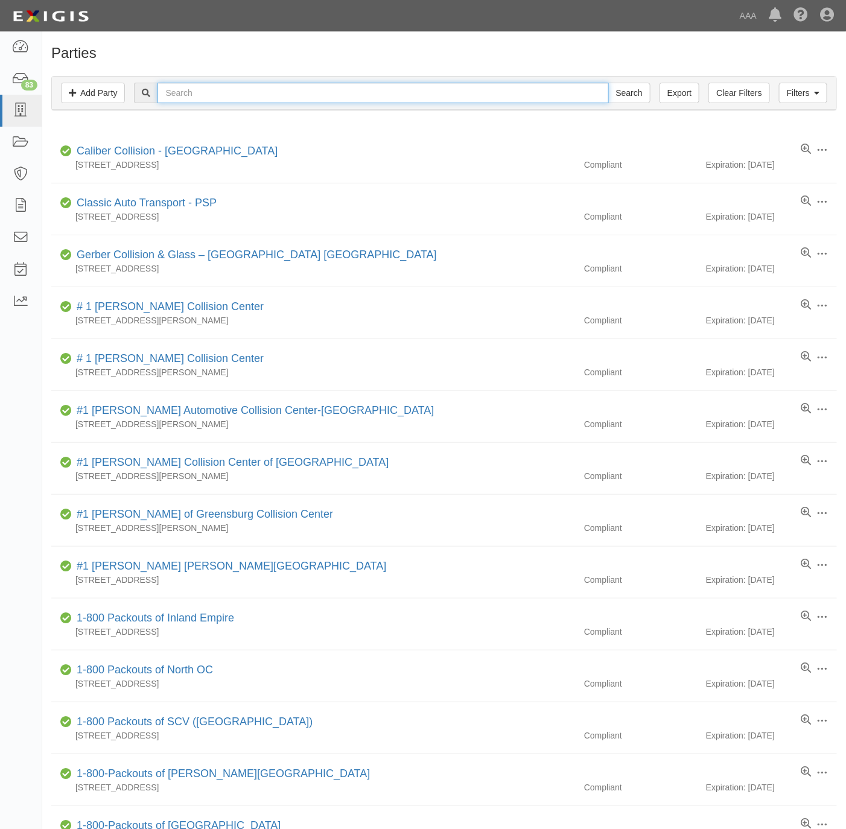
drag, startPoint x: 191, startPoint y: 97, endPoint x: 192, endPoint y: 89, distance: 7.3
click at [191, 95] on input "text" at bounding box center [383, 93] width 451 height 21
paste input "Sunroad Collision Center;"
type input "Sunroad Collision Center;"
click at [622, 92] on input "Search" at bounding box center [629, 93] width 42 height 21
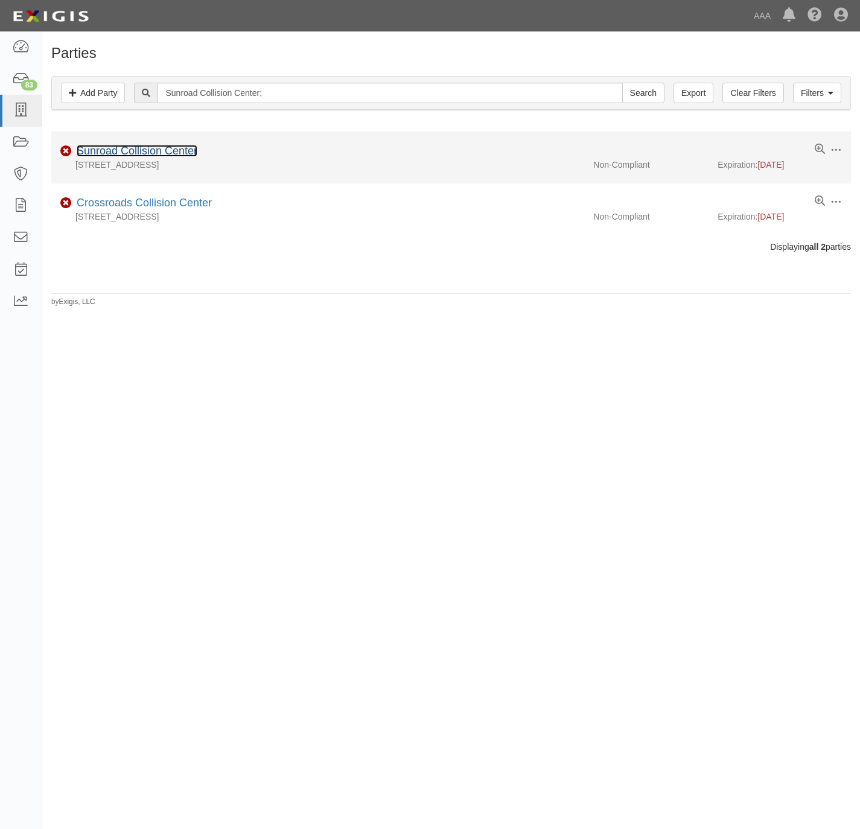
click at [109, 149] on link "Sunroad Collision Center" at bounding box center [137, 151] width 121 height 12
click at [120, 151] on link "Sunroad Collision Center" at bounding box center [137, 151] width 121 height 12
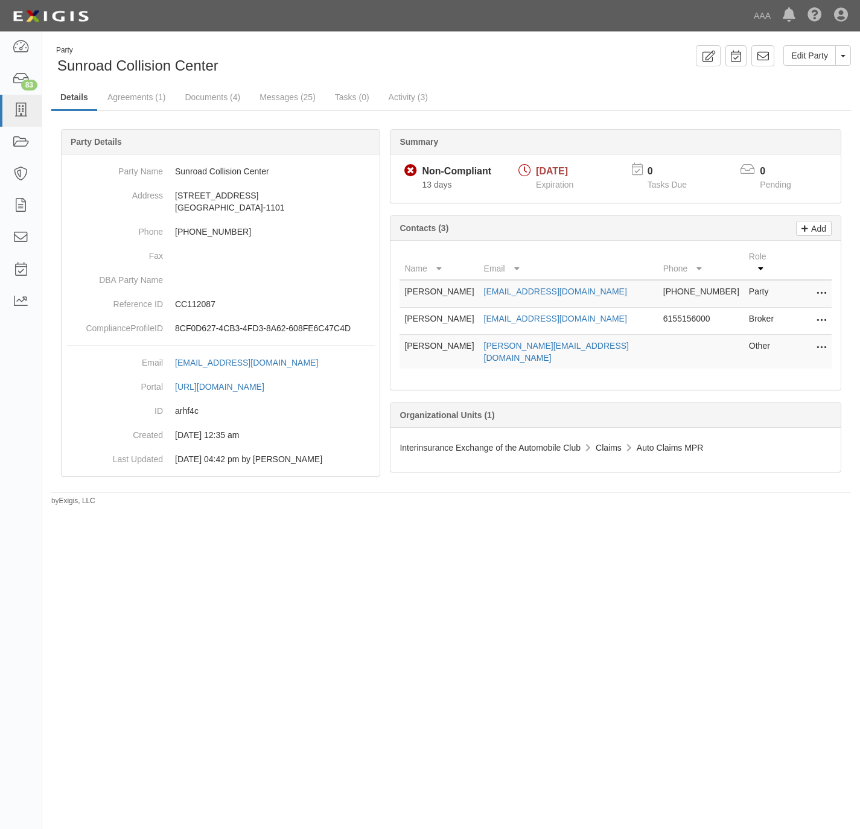
click at [566, 68] on div "Party Sunroad Collision Center Edit Party Toggle Party Dropdown View Audit Trai…" at bounding box center [451, 60] width 818 height 31
click at [18, 109] on icon at bounding box center [20, 111] width 17 height 14
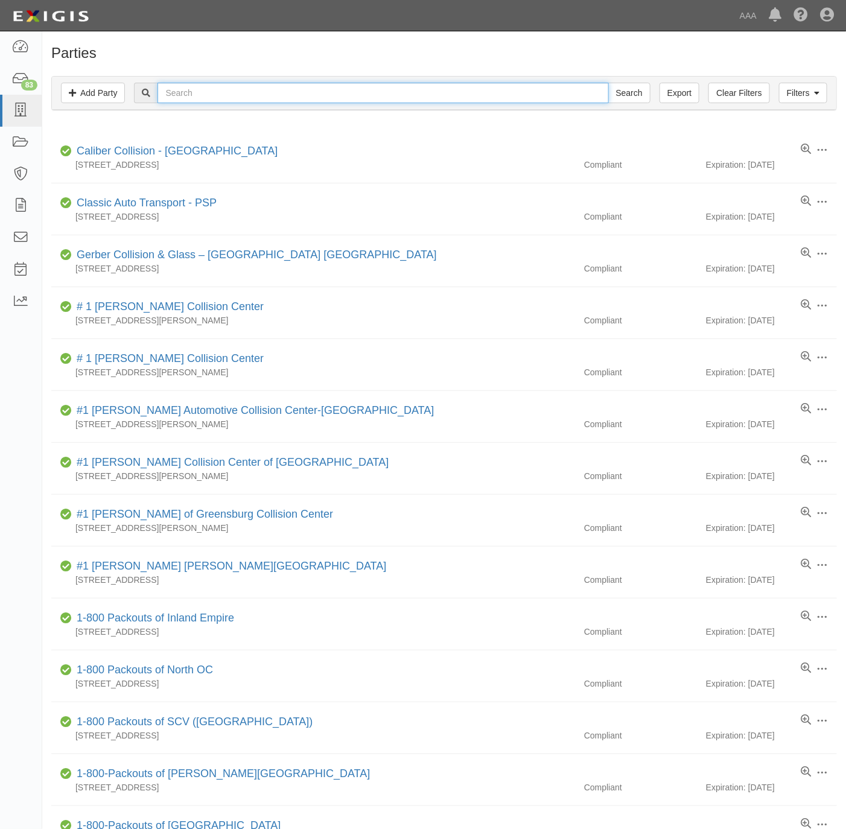
click at [506, 91] on input "text" at bounding box center [383, 93] width 451 height 21
paste input "Kearny Mesa Subaru Genesis"
type input "Kearny Mesa Subaru Genesis"
click at [620, 96] on input "Search" at bounding box center [629, 93] width 42 height 21
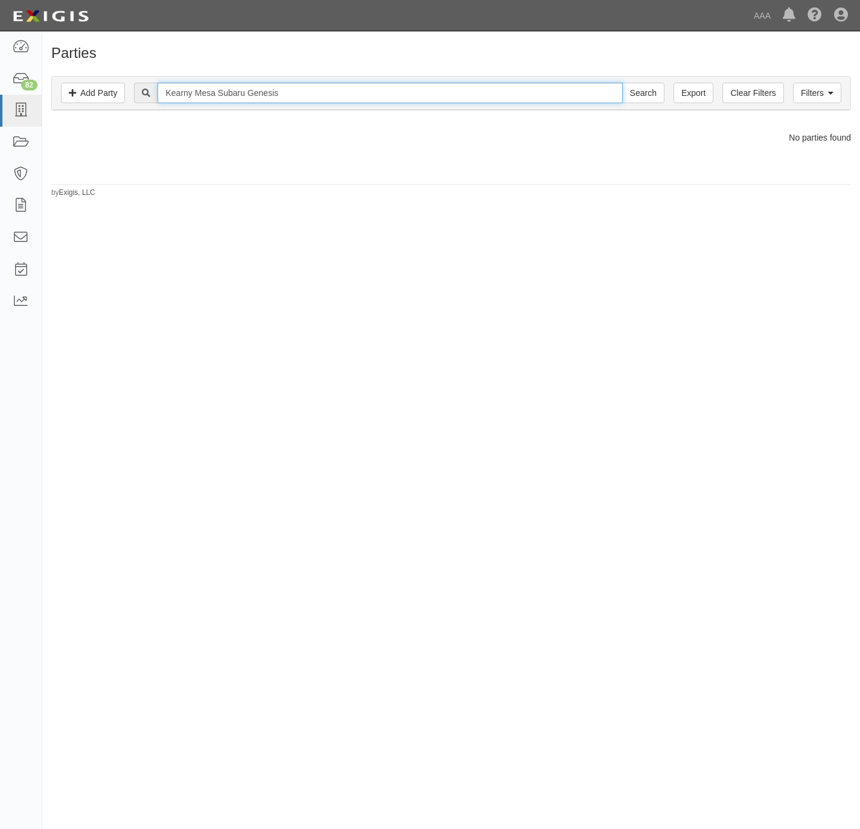
click at [273, 98] on input "Kearny Mesa Subaru Genesis" at bounding box center [390, 93] width 465 height 21
type input "Kearny Mesa Subaru"
click at [622, 83] on input "Search" at bounding box center [643, 93] width 42 height 21
click at [265, 96] on input "Kearny Mesa Subaru" at bounding box center [390, 93] width 465 height 21
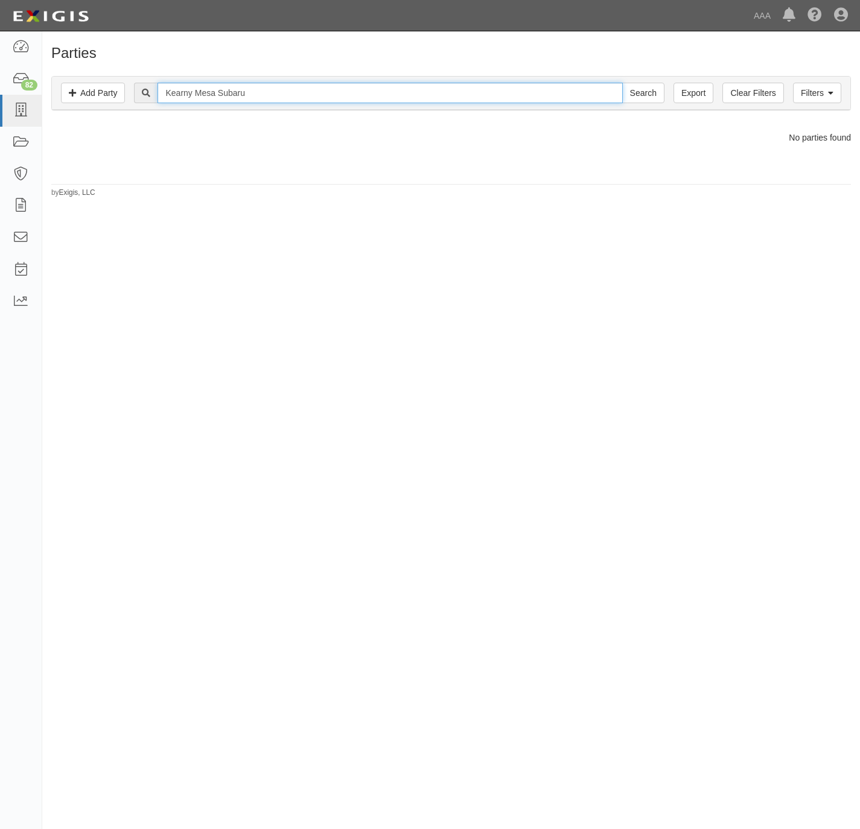
click at [265, 97] on input "Kearny Mesa Subaru" at bounding box center [390, 93] width 465 height 21
paste input "Chrysler Dodge Jeep Ram;"
type input "Chrysler Dodge Jeep Ram;"
click at [647, 94] on input "Search" at bounding box center [643, 93] width 42 height 21
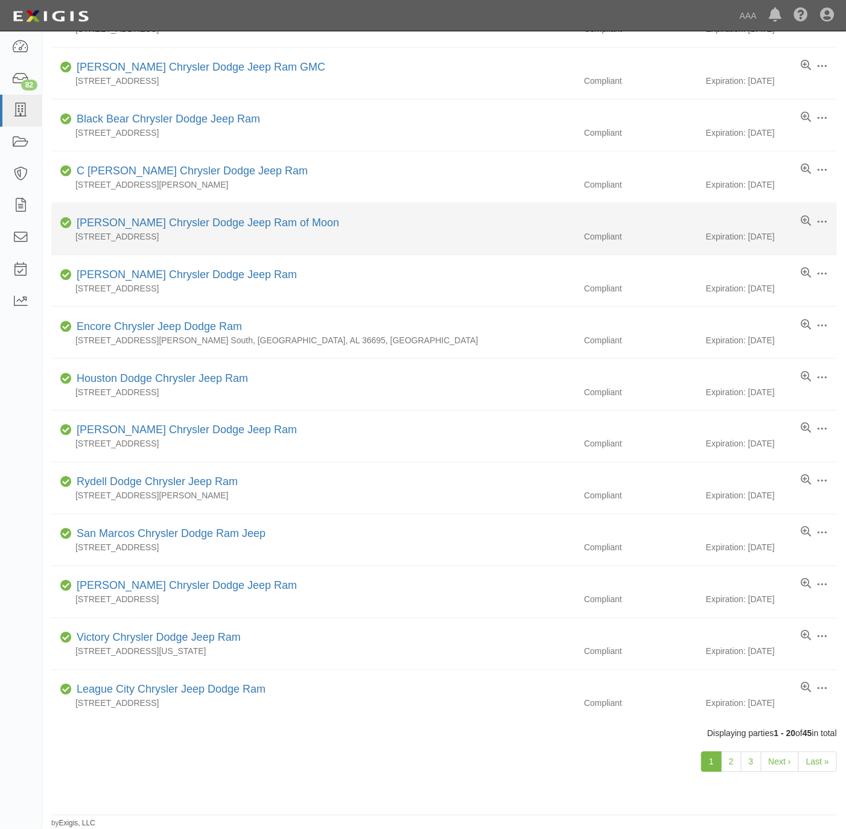
scroll to position [455, 0]
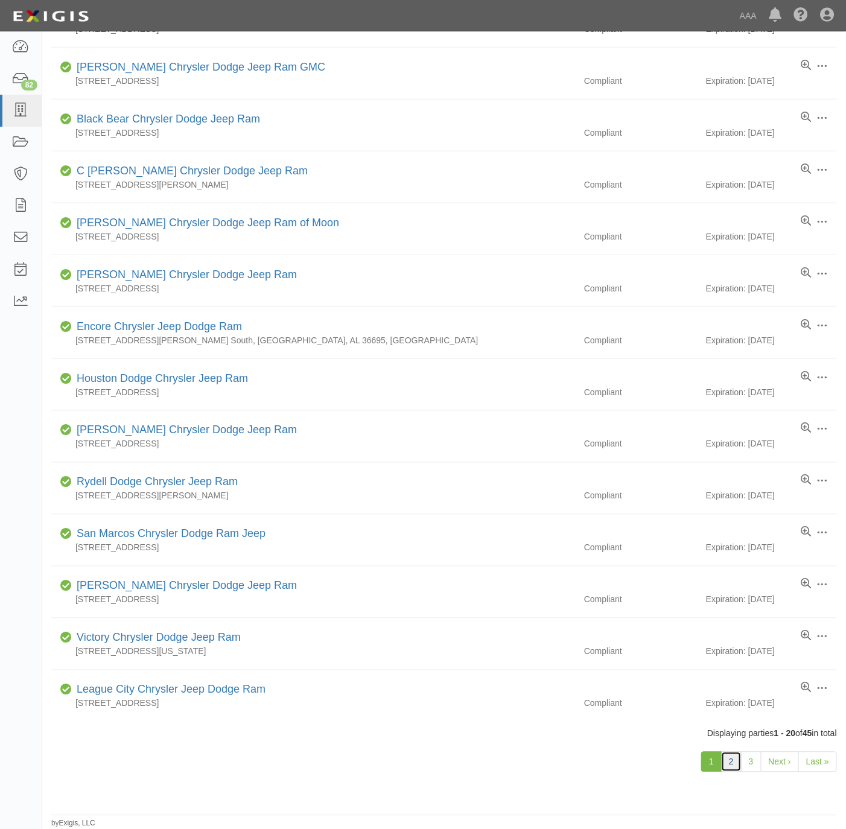
click at [728, 761] on link "2" at bounding box center [731, 762] width 21 height 21
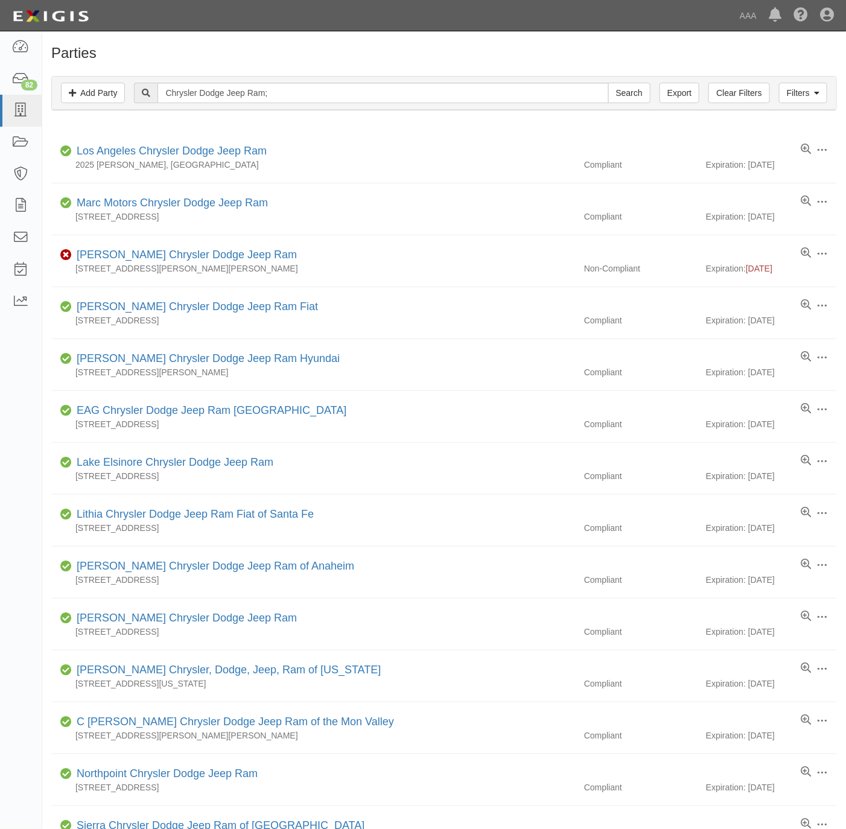
drag, startPoint x: 380, startPoint y: 63, endPoint x: 372, endPoint y: 63, distance: 8.5
click at [380, 63] on div "Parties Add Party Filters Add Party Clear Filters Export Chrysler Dodge Jeep Ra…" at bounding box center [444, 660] width 804 height 1231
click at [301, 93] on input "Chrysler Dodge Jeep Ram;" at bounding box center [383, 93] width 451 height 21
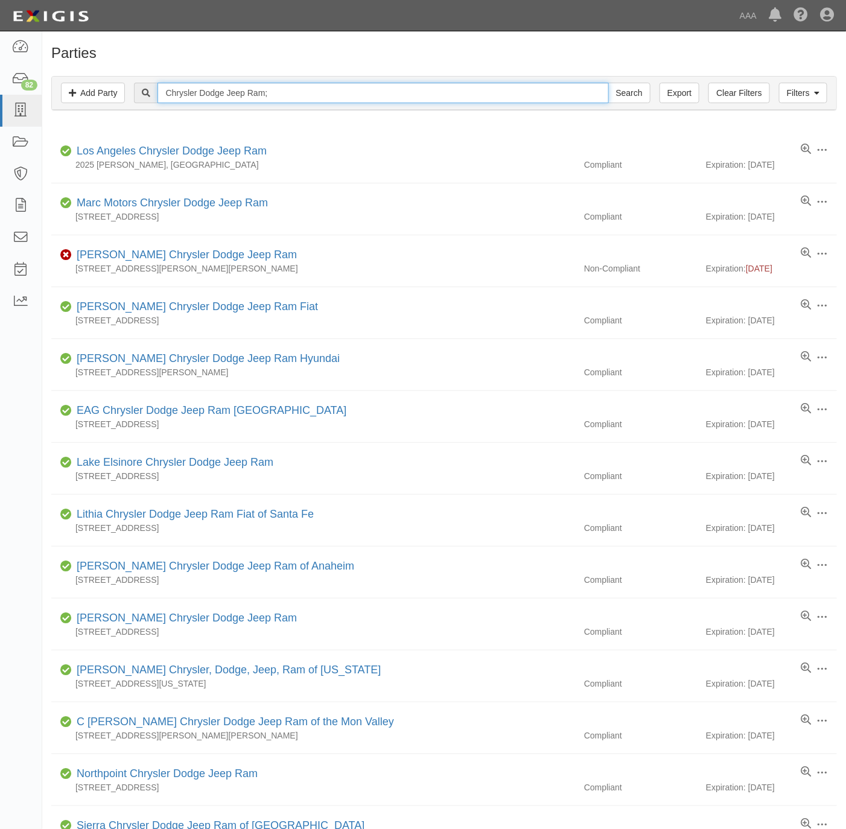
paste input "Northridge Auto Service"
type input "Northridge Auto Service"
click at [639, 89] on input "Search" at bounding box center [629, 93] width 42 height 21
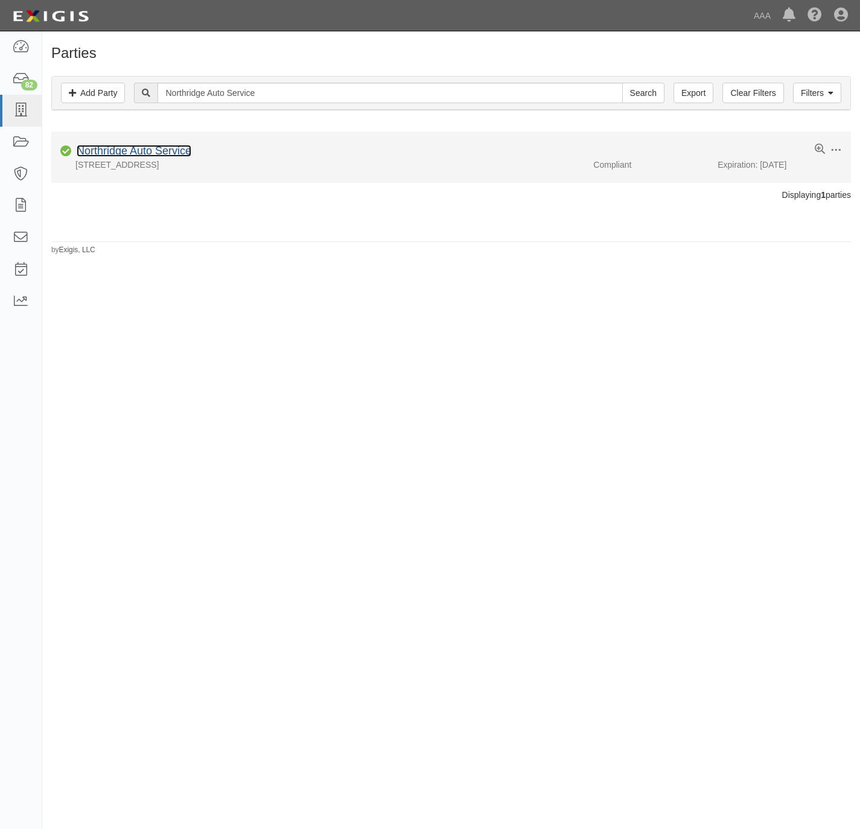
click at [115, 153] on link "Northridge Auto Service" at bounding box center [134, 151] width 115 height 12
